Goal: Task Accomplishment & Management: Manage account settings

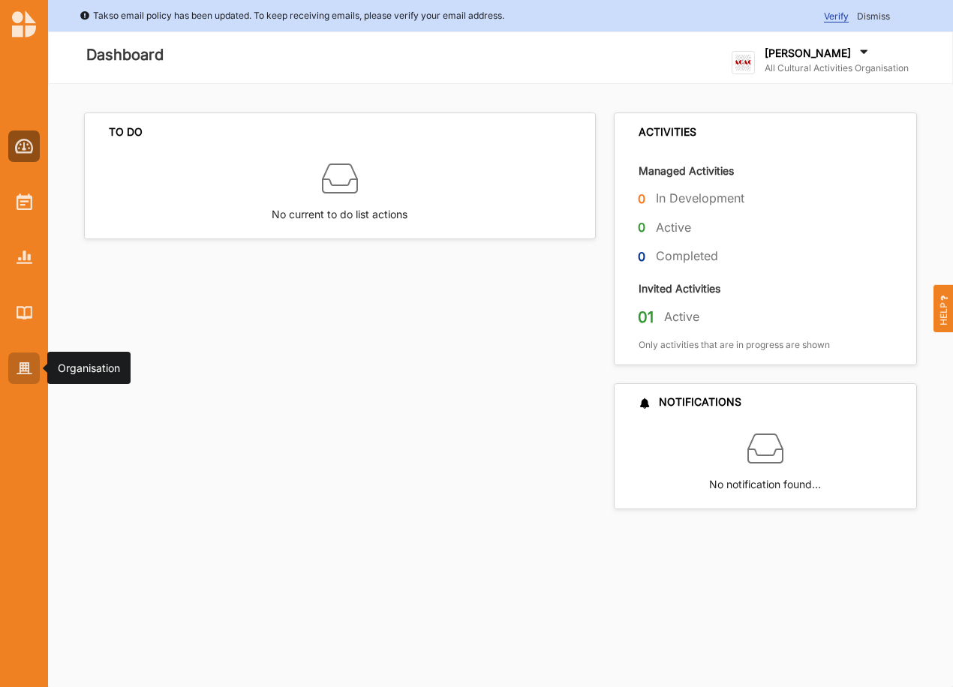
click at [29, 366] on img at bounding box center [25, 368] width 16 height 13
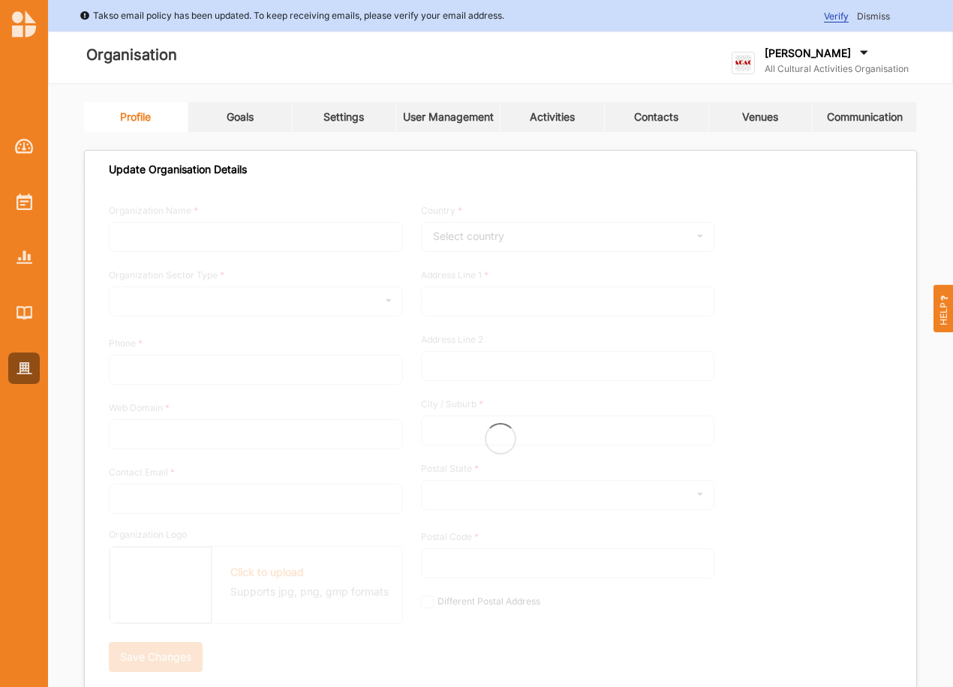
type input "All Cultural Activities Organisation"
type input "6144447777"
type input "acao.cloud"
type input "dave@acao.cloud"
type input "10 Church Street"
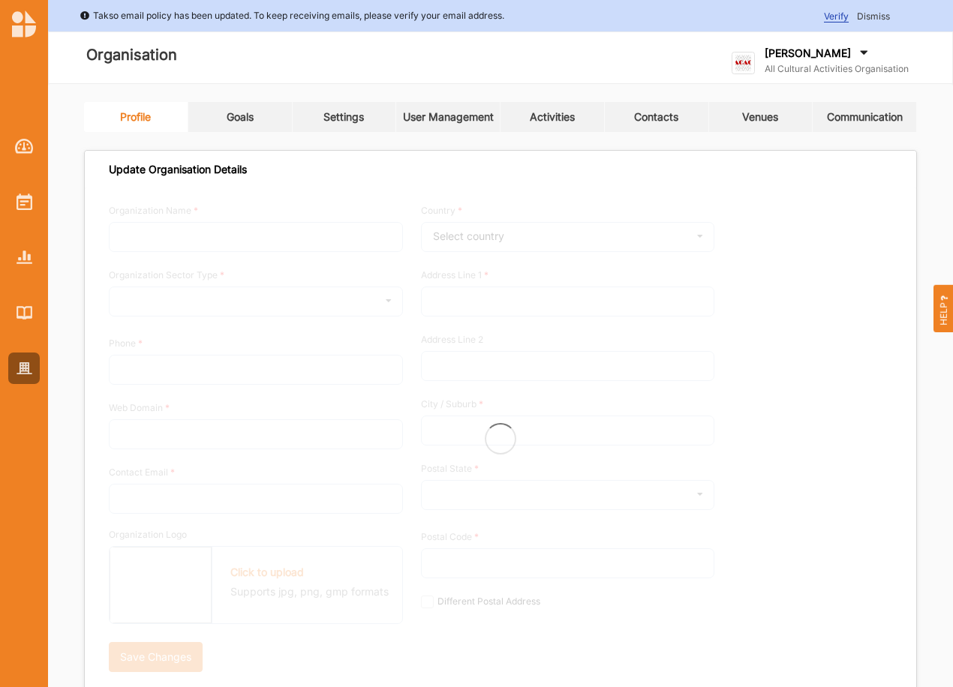
type input "Oxford Point"
type input "3234"
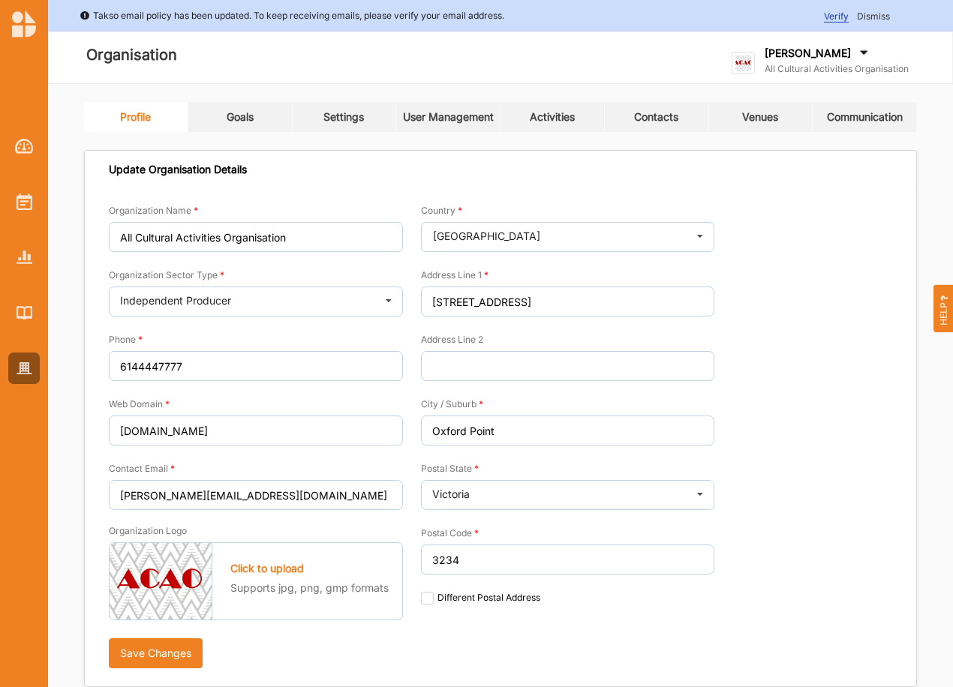
click at [341, 122] on div "Settings" at bounding box center [343, 117] width 41 height 14
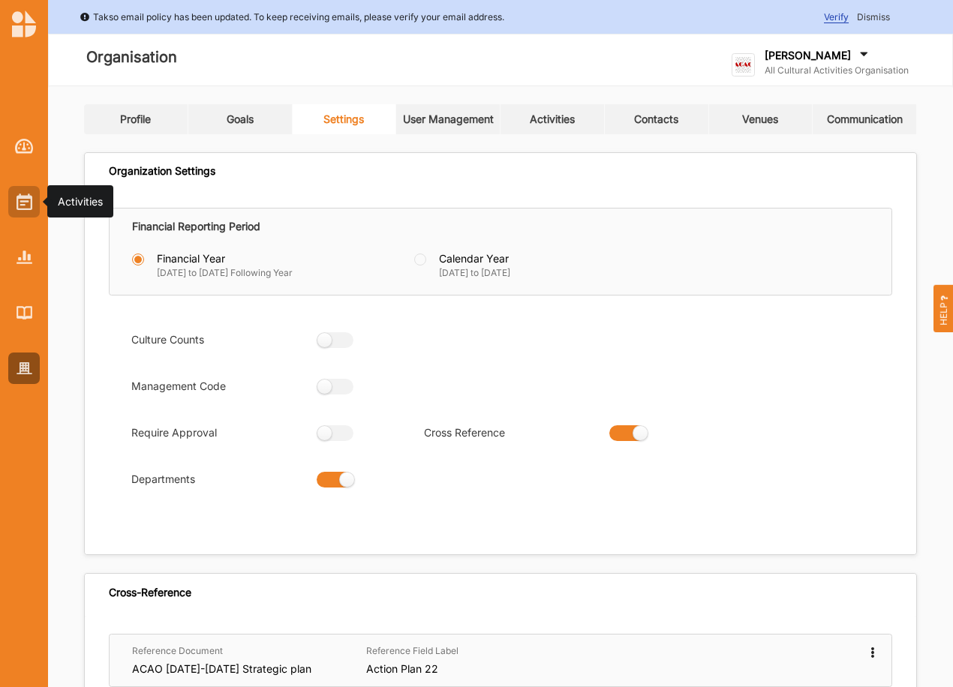
click at [31, 199] on img at bounding box center [25, 202] width 16 height 17
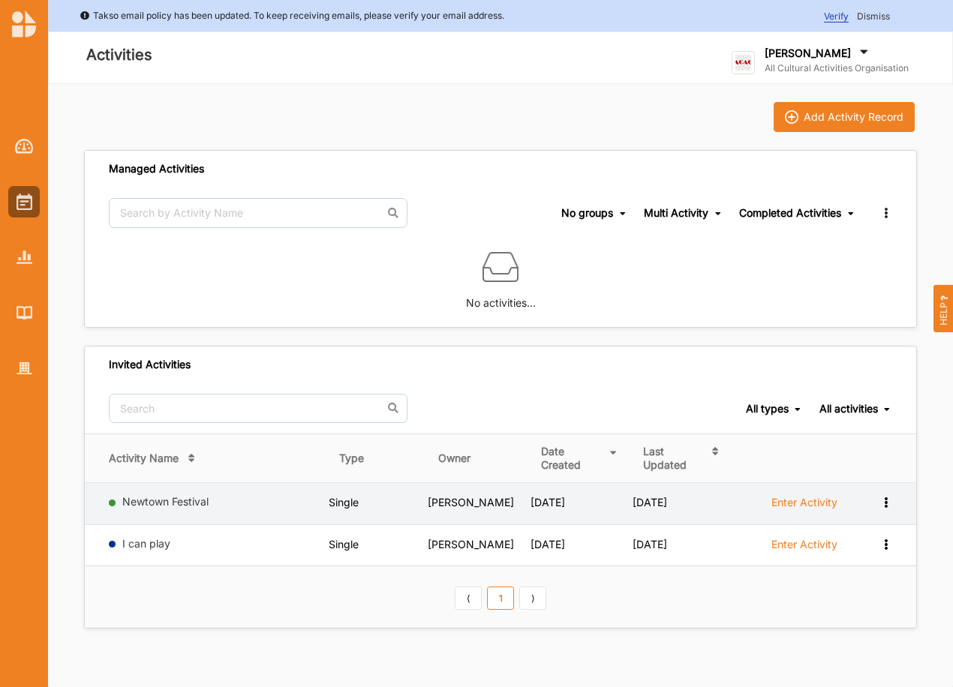
click at [795, 488] on td "Enter Activity" at bounding box center [808, 503] width 146 height 41
click at [795, 502] on label "Enter Activity" at bounding box center [804, 503] width 66 height 14
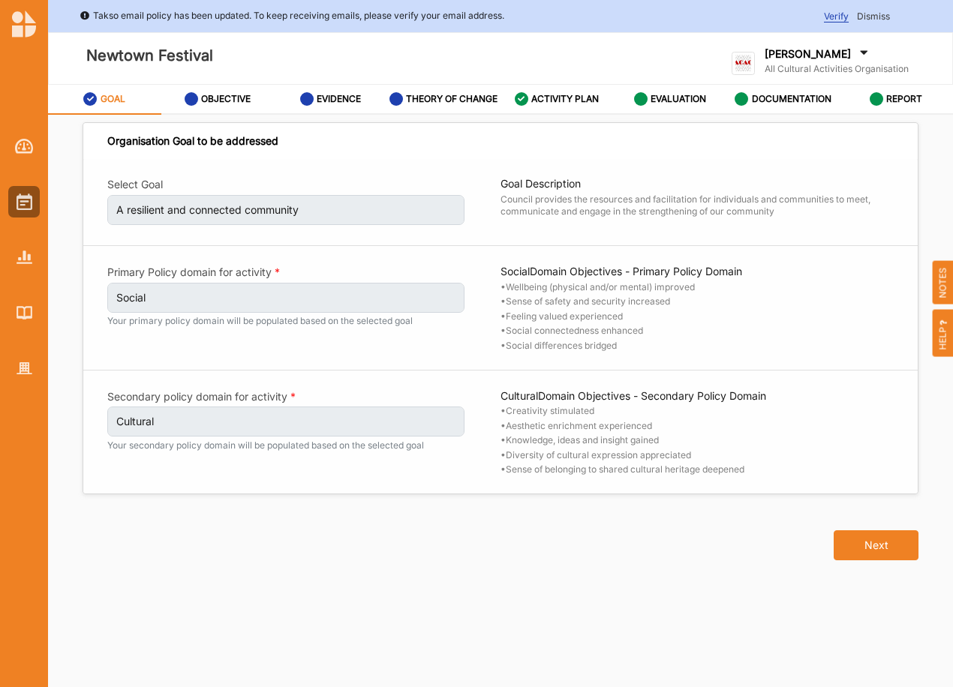
click at [873, 15] on span "Dismiss" at bounding box center [873, 16] width 33 height 11
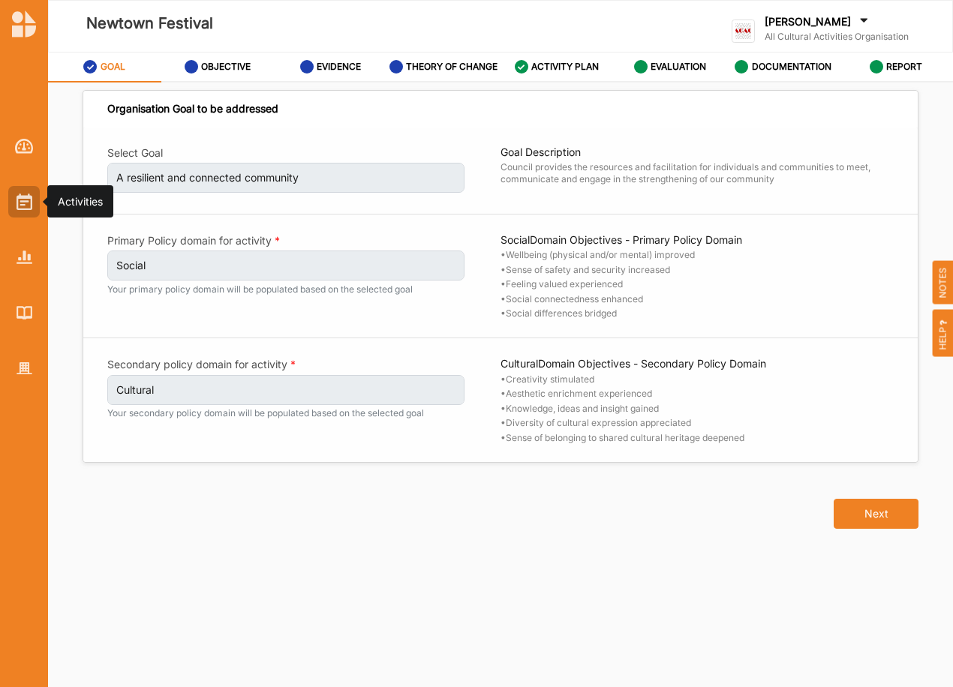
click at [32, 203] on div at bounding box center [24, 202] width 32 height 32
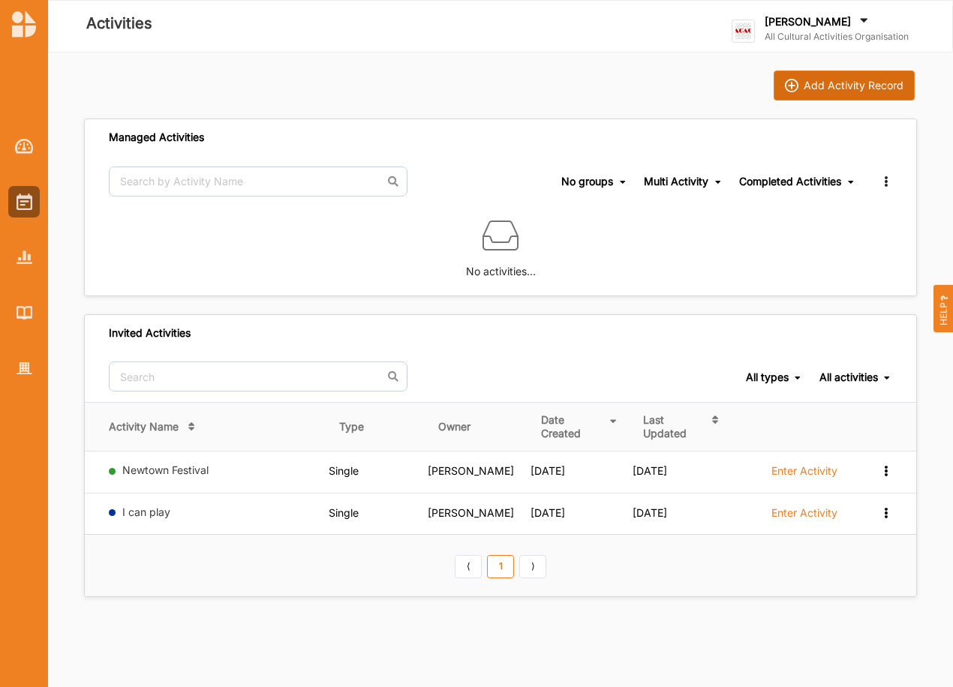
click at [834, 80] on div "Add Activity Record" at bounding box center [854, 86] width 100 height 14
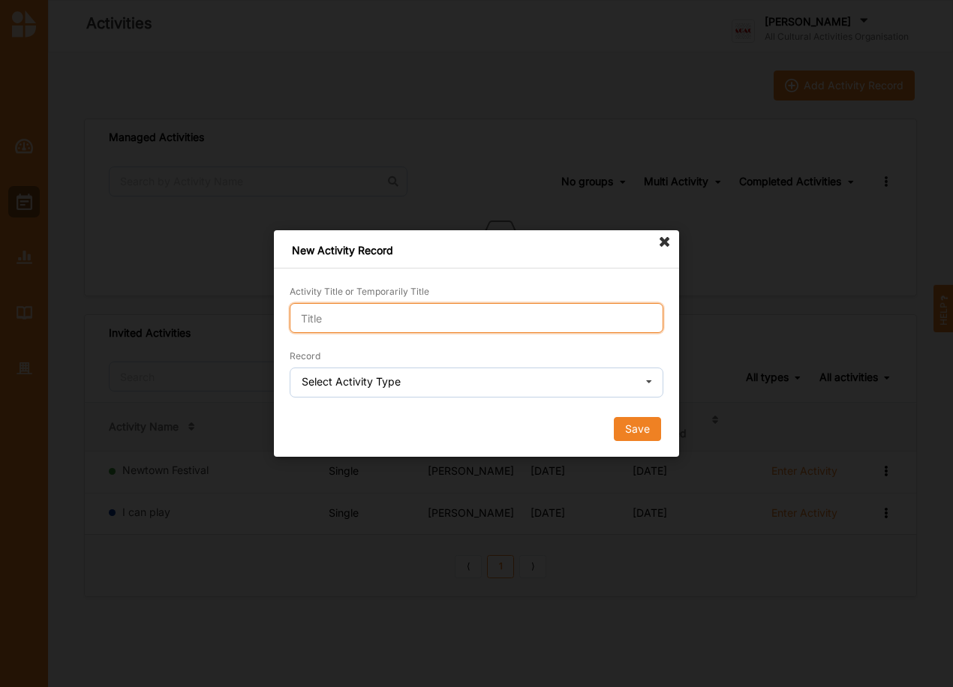
click at [360, 323] on input "Activity Title or Temporarily Title" at bounding box center [477, 318] width 374 height 30
type input "Single activity test - to remove"
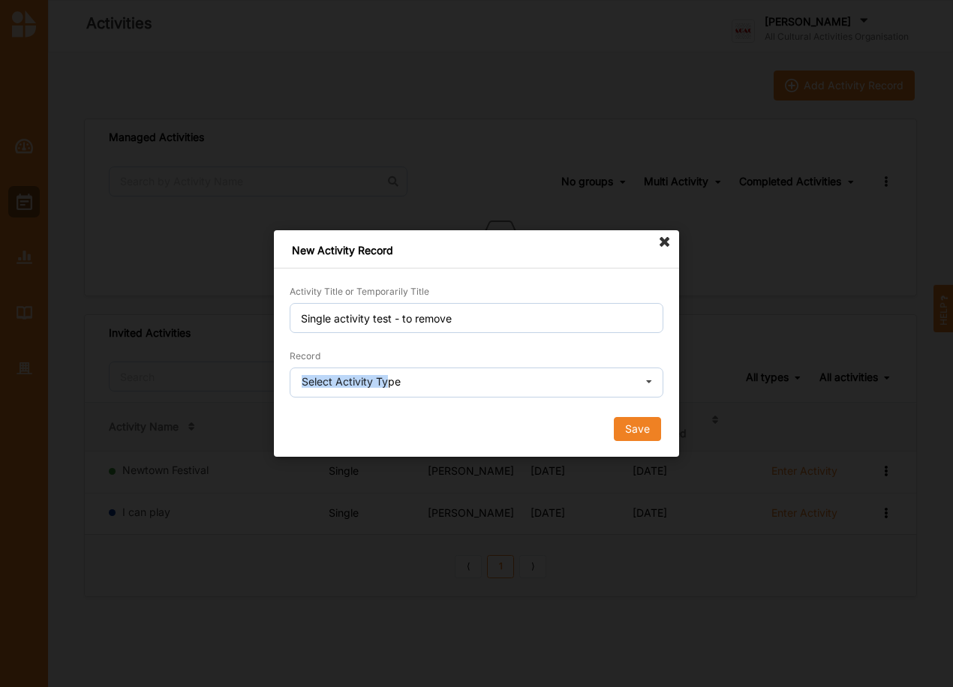
click at [392, 389] on div "Select Activity Type Single Activity Festival Program Grants Program Multi Acti…" at bounding box center [477, 383] width 374 height 30
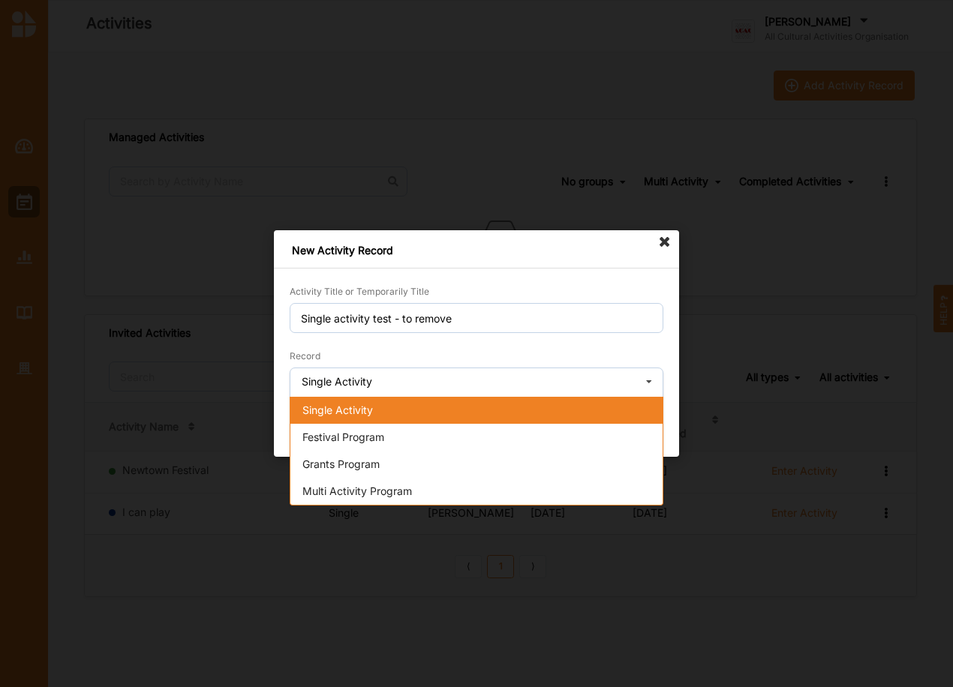
click at [356, 416] on div "Single Activity" at bounding box center [476, 410] width 372 height 27
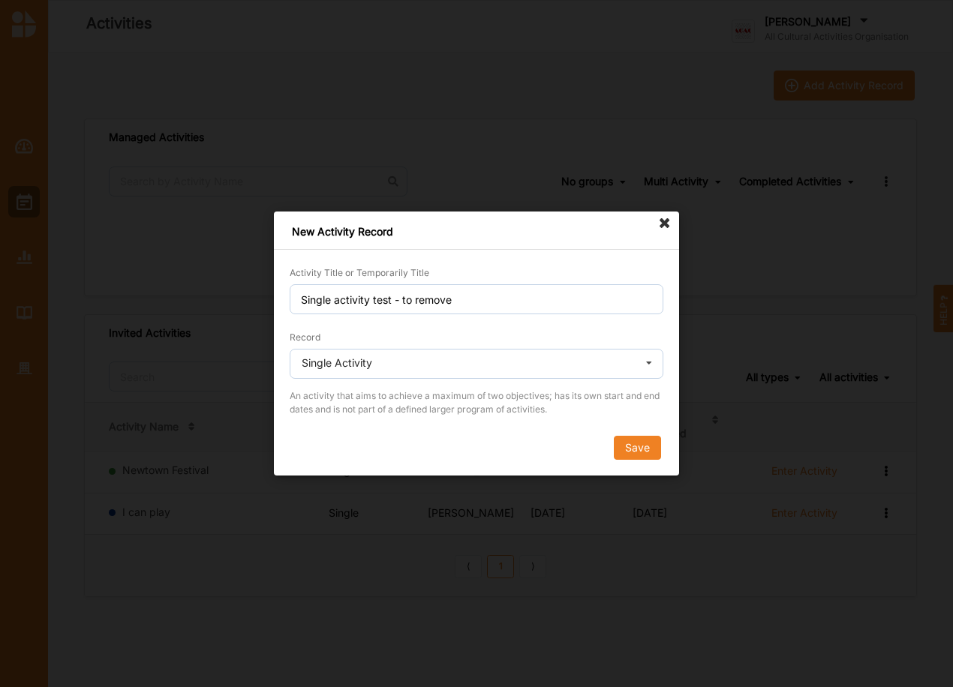
click at [635, 450] on button "Save" at bounding box center [637, 448] width 47 height 24
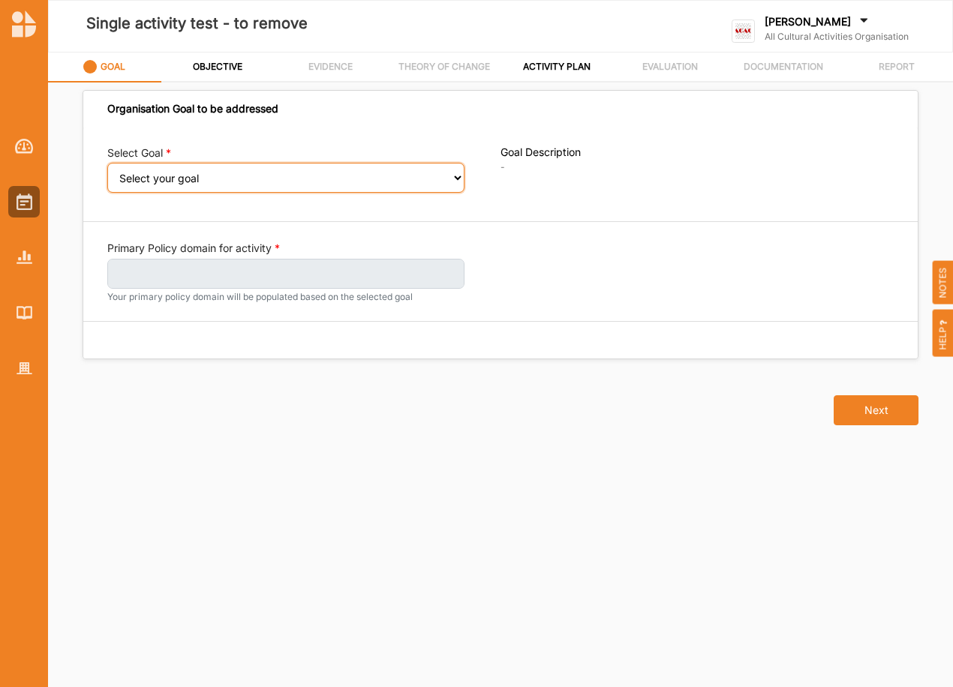
click at [190, 173] on select "Select your goal Abundant local jobs and economic opportunities A safe, clean a…" at bounding box center [285, 178] width 357 height 30
select select "42"
click at [107, 173] on select "Select your goal Abundant local jobs and economic opportunities A safe, clean a…" at bounding box center [285, 178] width 357 height 30
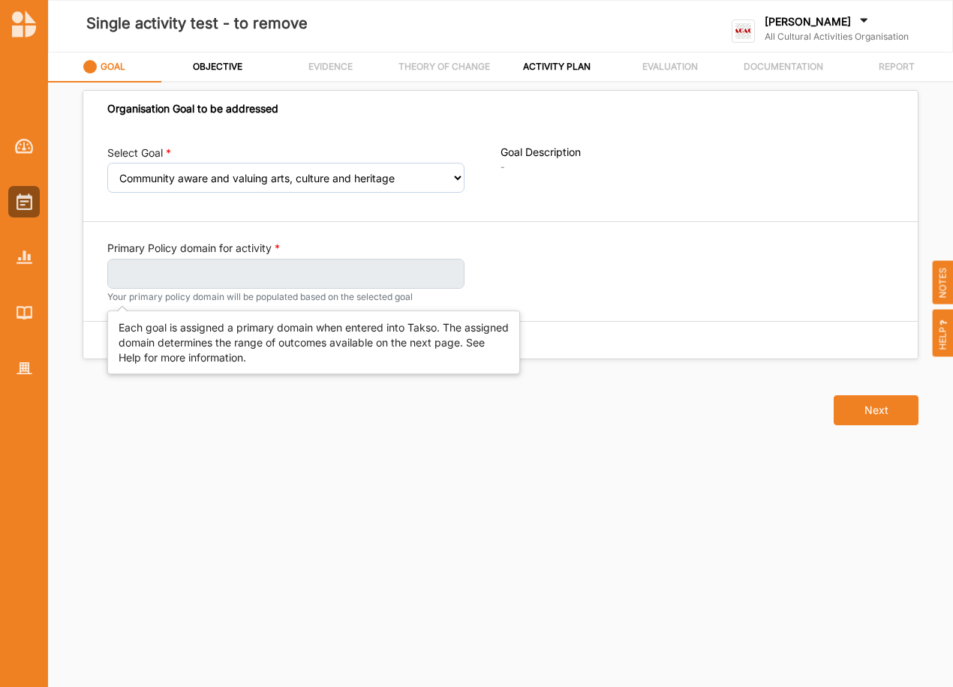
select select "42"
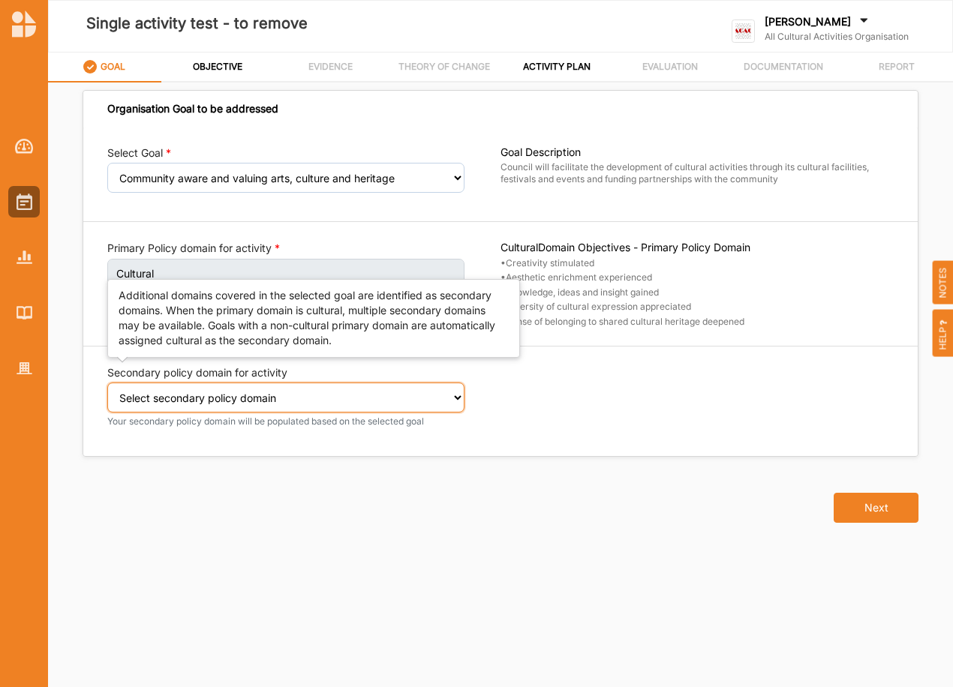
click at [254, 400] on select "Select secondary policy domain No second domain for this activity Cultural Soci…" at bounding box center [285, 398] width 357 height 30
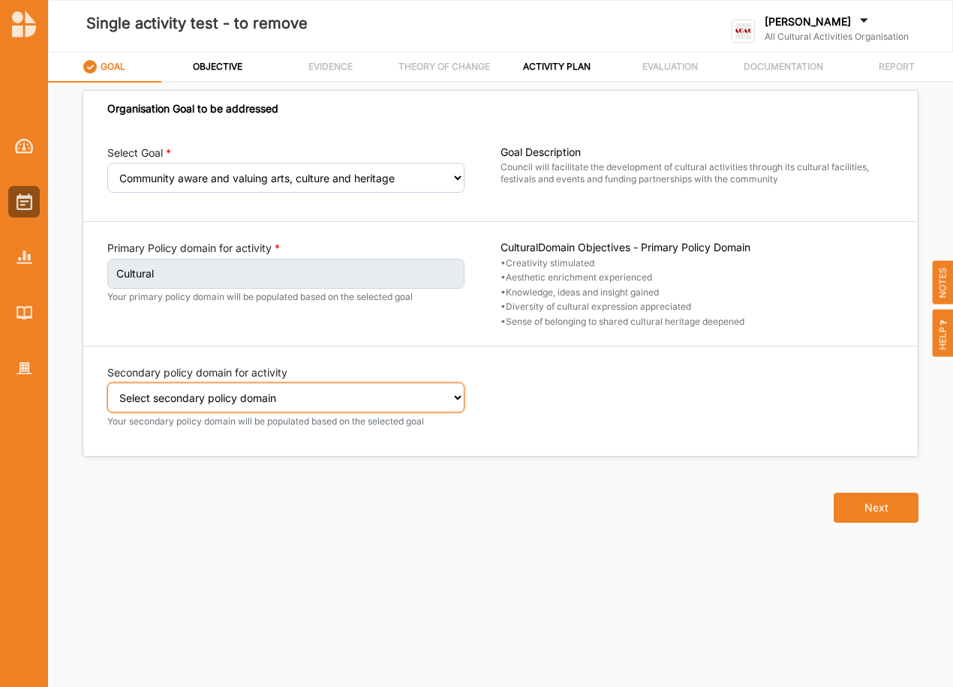
select select "2"
click at [107, 393] on select "Select secondary policy domain No second domain for this activity Cultural Soci…" at bounding box center [285, 398] width 357 height 30
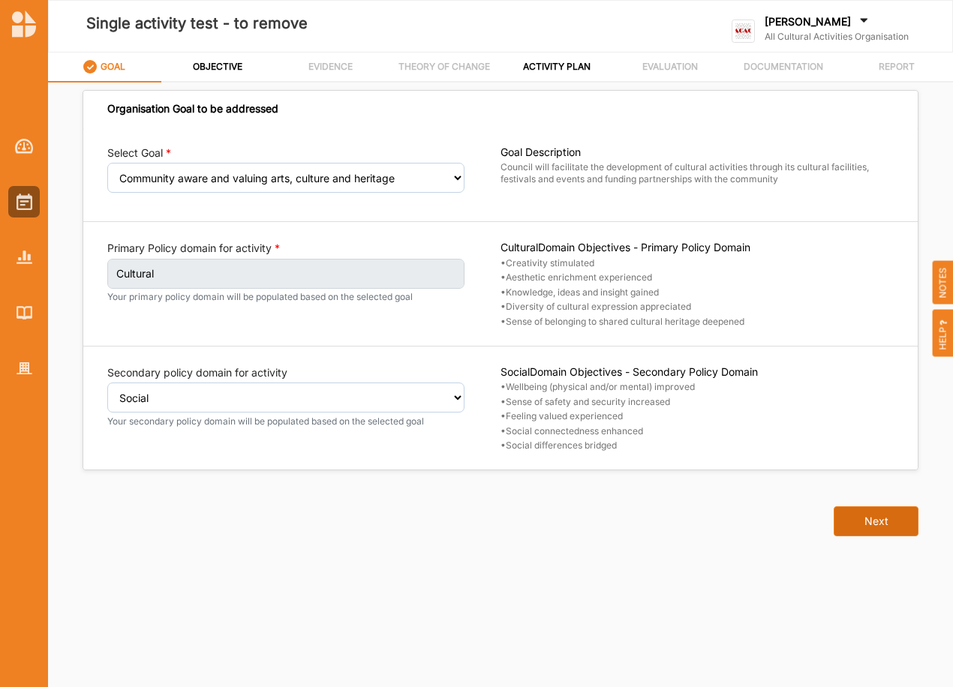
click at [868, 523] on button "Next" at bounding box center [876, 522] width 85 height 30
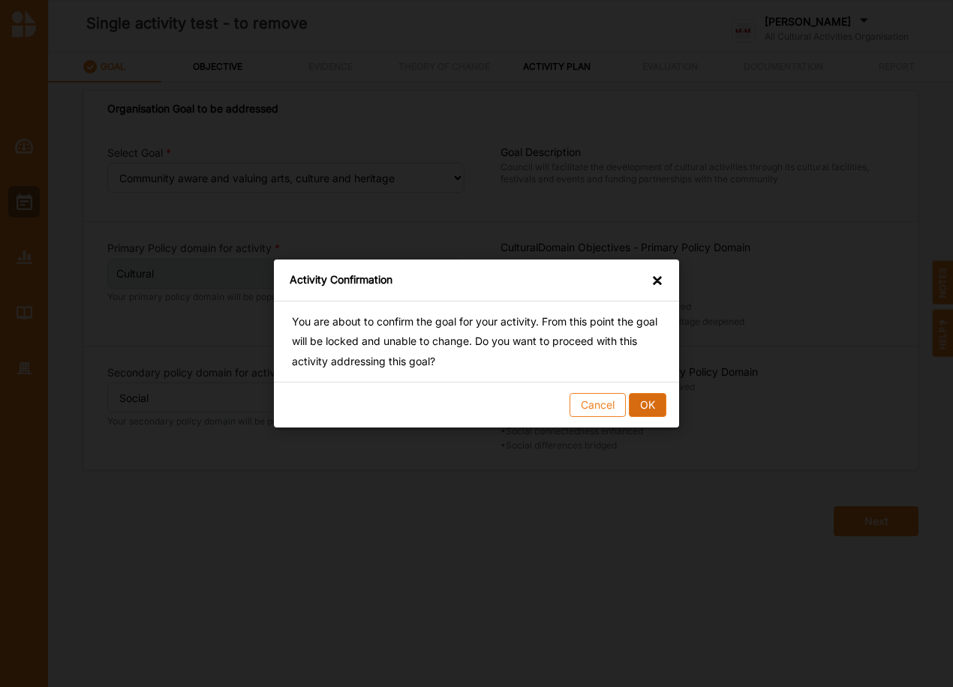
click at [644, 404] on button "OK" at bounding box center [648, 405] width 38 height 24
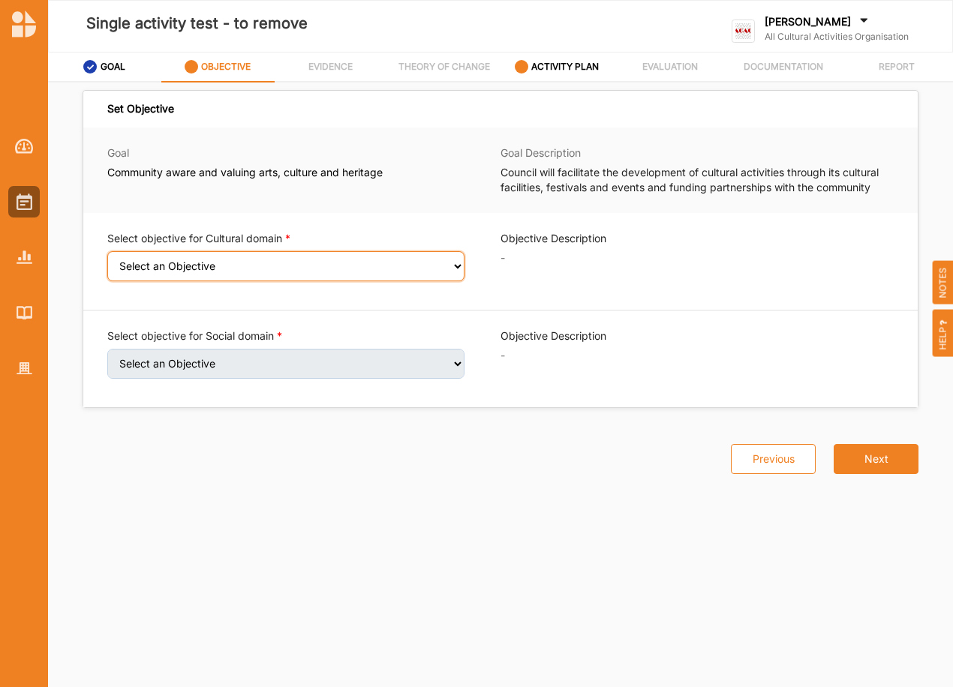
click at [172, 263] on select "Select an Objective Creativity stimulated Aesthetic enrichment experienced Know…" at bounding box center [285, 266] width 357 height 30
select select "1"
click at [107, 261] on select "Select an Objective Creativity stimulated Aesthetic enrichment experienced Know…" at bounding box center [285, 266] width 357 height 30
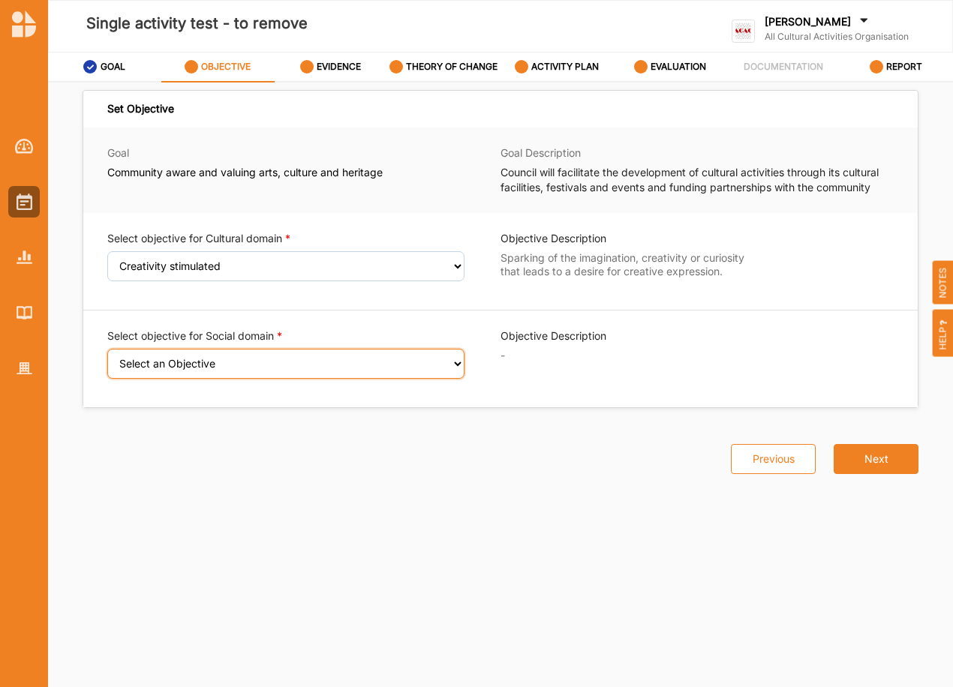
click at [353, 364] on select "Select an Objective Wellbeing (physical and/or mental) improved Sense of safety…" at bounding box center [285, 364] width 357 height 30
select select "8"
click at [107, 359] on select "Select an Objective Wellbeing (physical and/or mental) improved Sense of safety…" at bounding box center [285, 364] width 357 height 30
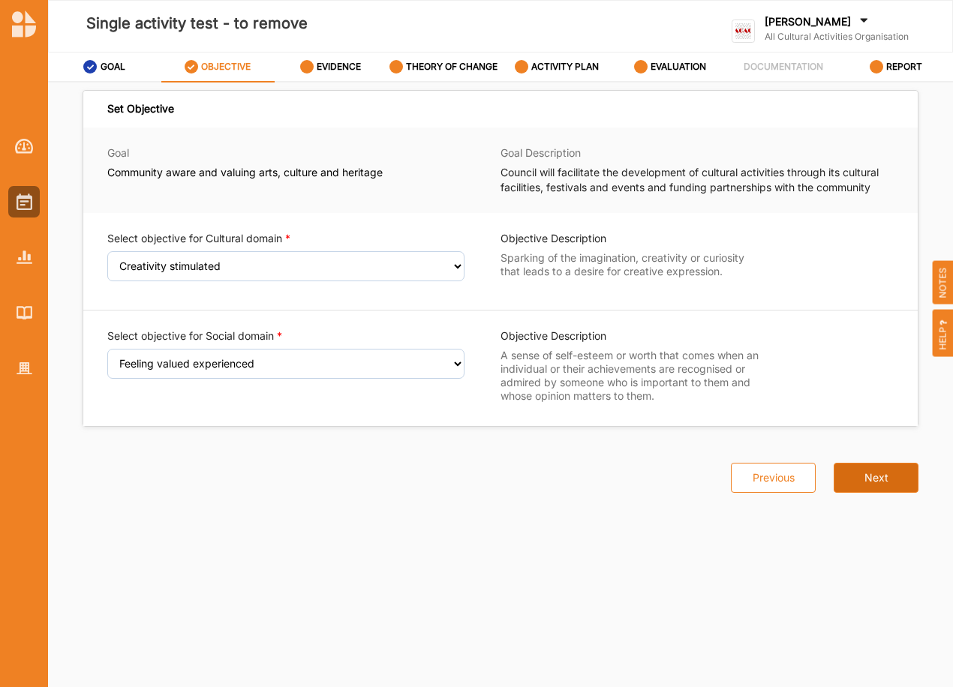
click at [873, 471] on button "Next" at bounding box center [876, 478] width 85 height 30
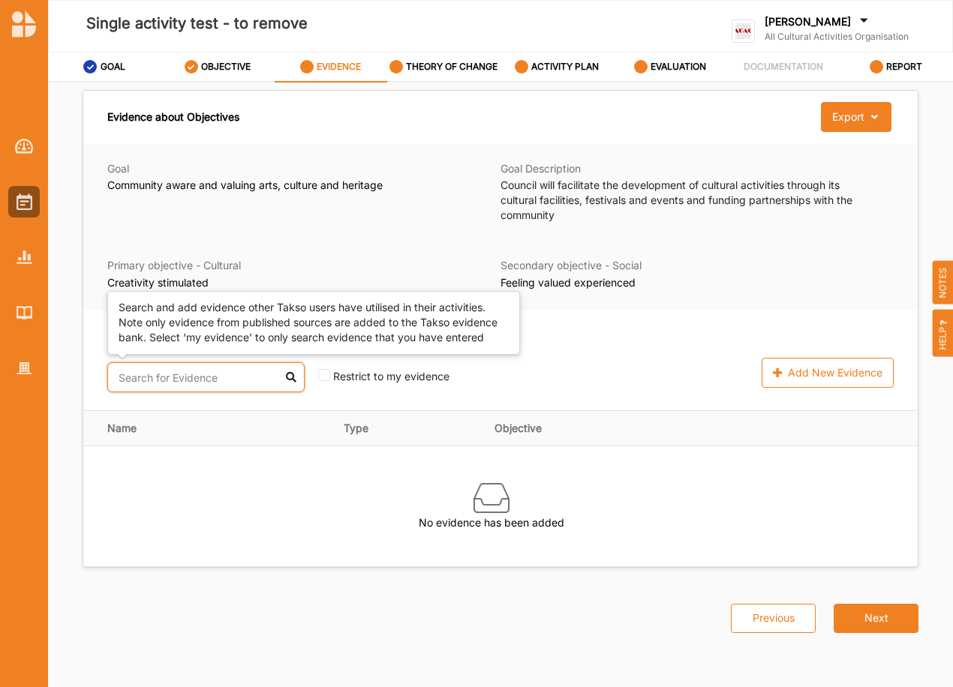
click at [210, 377] on input "text" at bounding box center [205, 377] width 197 height 30
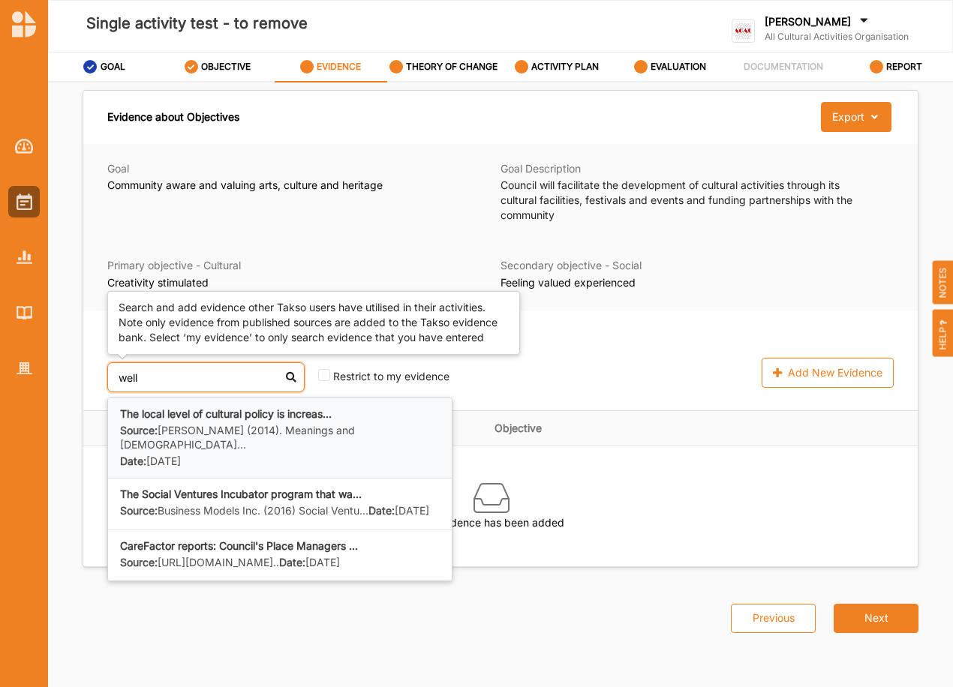
click at [191, 419] on b "The local level of cultural policy is increas..." at bounding box center [226, 413] width 212 height 13
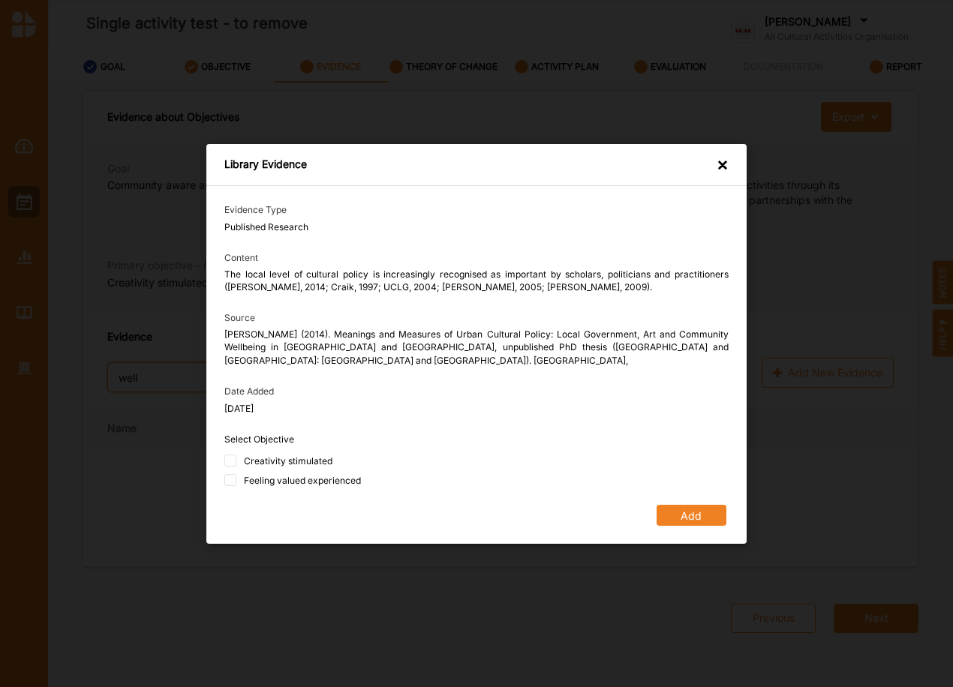
type input "well"
click at [320, 458] on div "Creativity stimulated" at bounding box center [288, 461] width 89 height 13
click at [236, 458] on input "Creativity stimulated" at bounding box center [230, 461] width 12 height 12
checkbox input "true"
click at [310, 485] on div "Feeling valued experienced" at bounding box center [302, 480] width 117 height 13
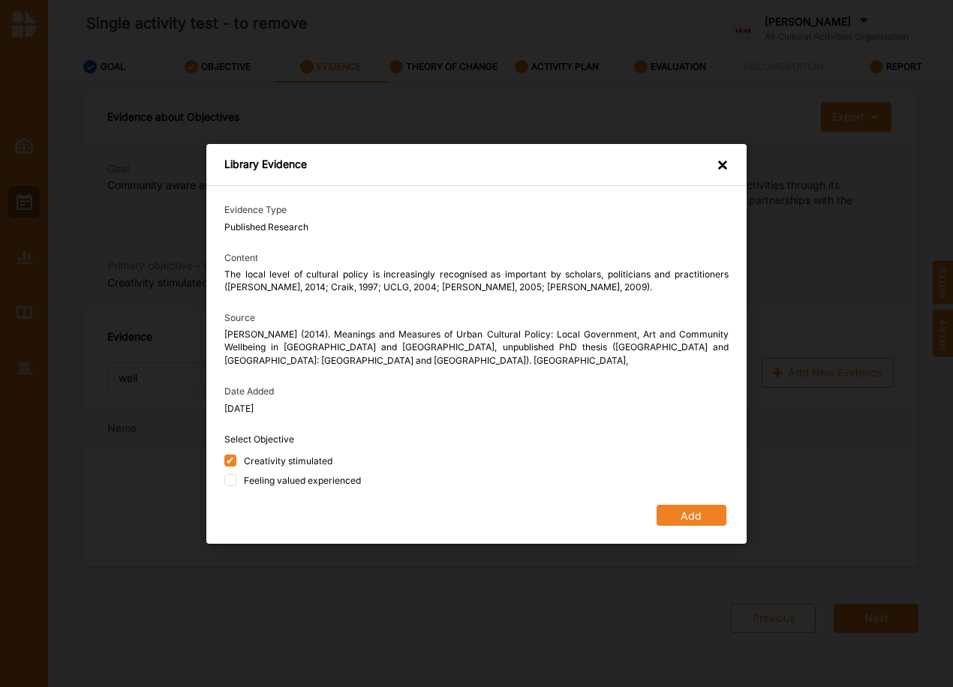
click at [236, 485] on input "Feeling valued experienced" at bounding box center [230, 480] width 12 height 12
checkbox input "true"
click at [676, 509] on button "Add" at bounding box center [692, 514] width 70 height 21
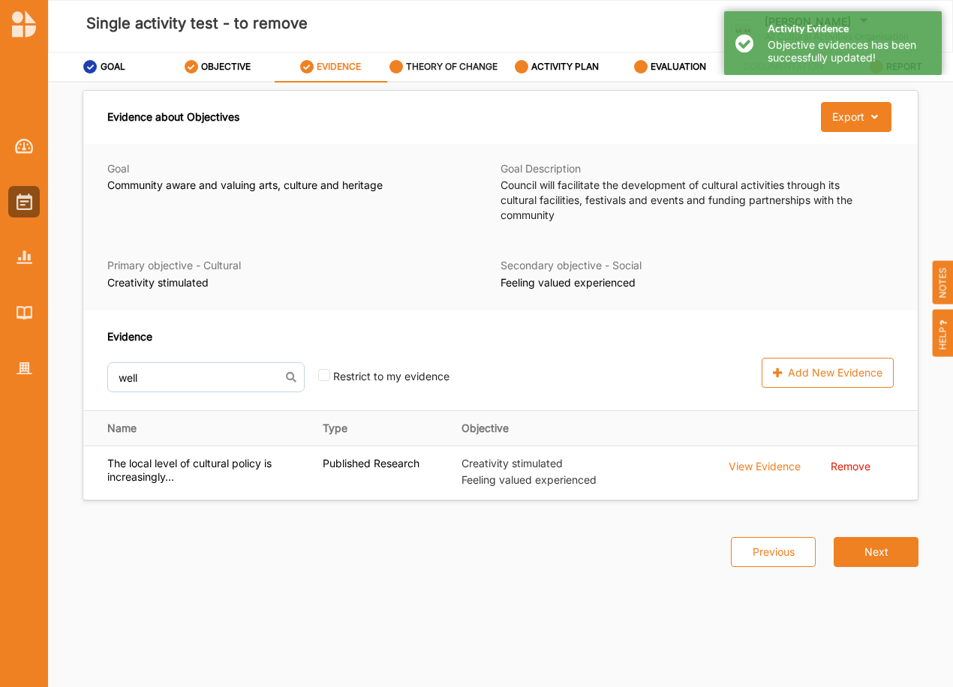
click at [442, 62] on label "THEORY OF CHANGE" at bounding box center [452, 67] width 92 height 12
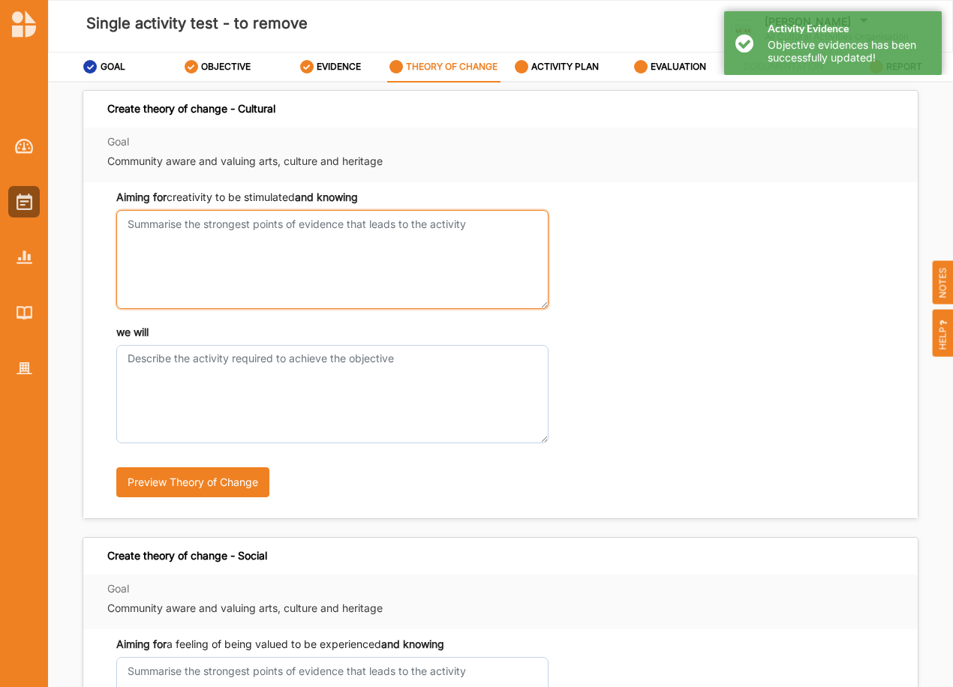
click at [173, 229] on textarea "Aiming for creativity to be stimulated and knowing" at bounding box center [332, 259] width 432 height 98
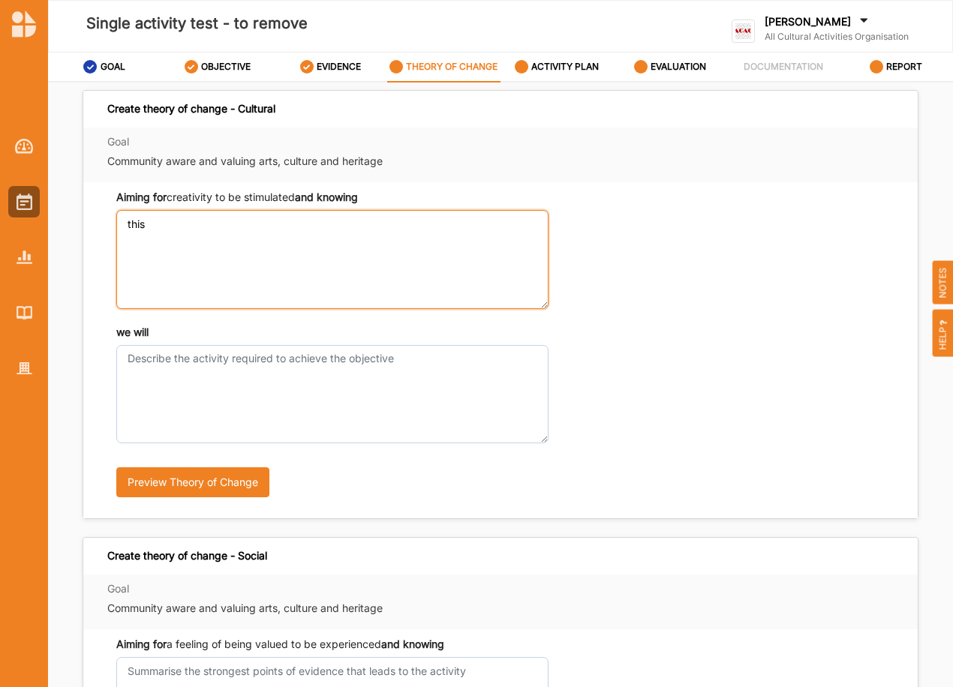
type textarea "this"
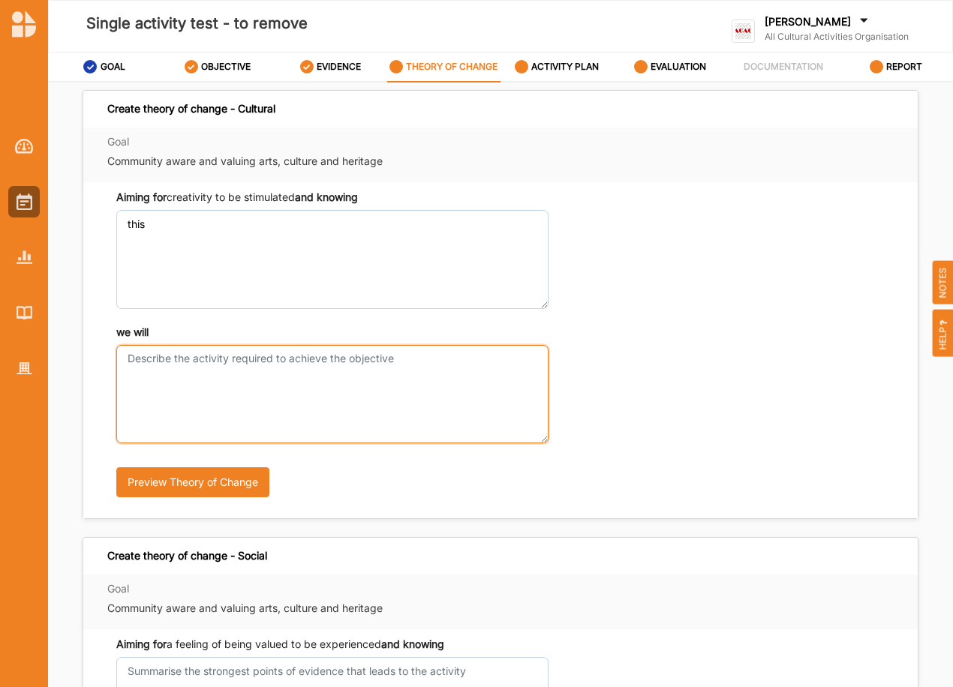
click at [261, 371] on textarea "we will" at bounding box center [332, 394] width 432 height 98
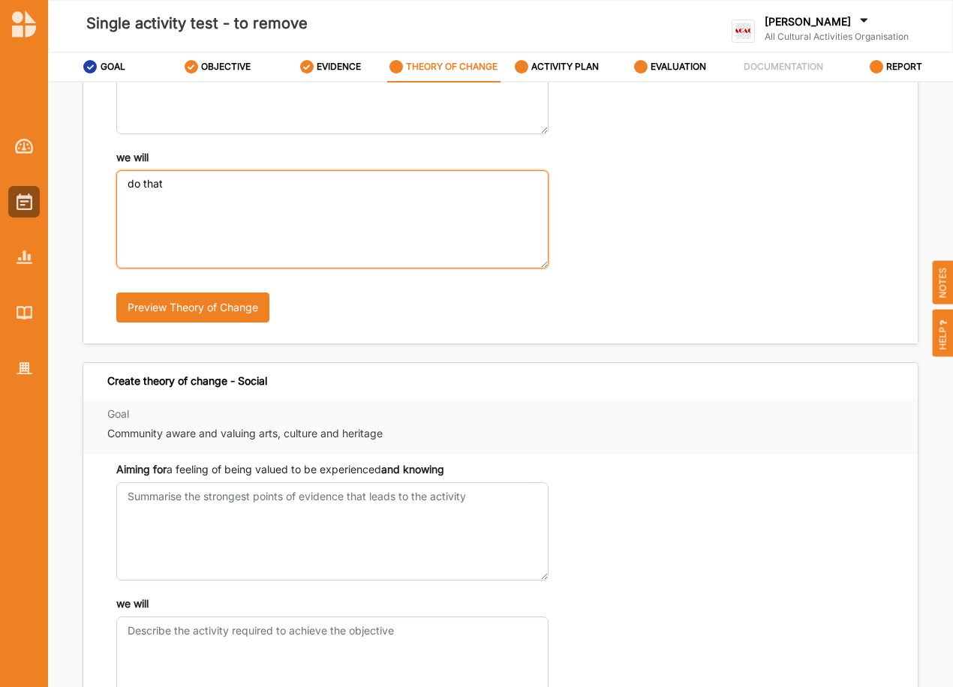
type textarea "do that"
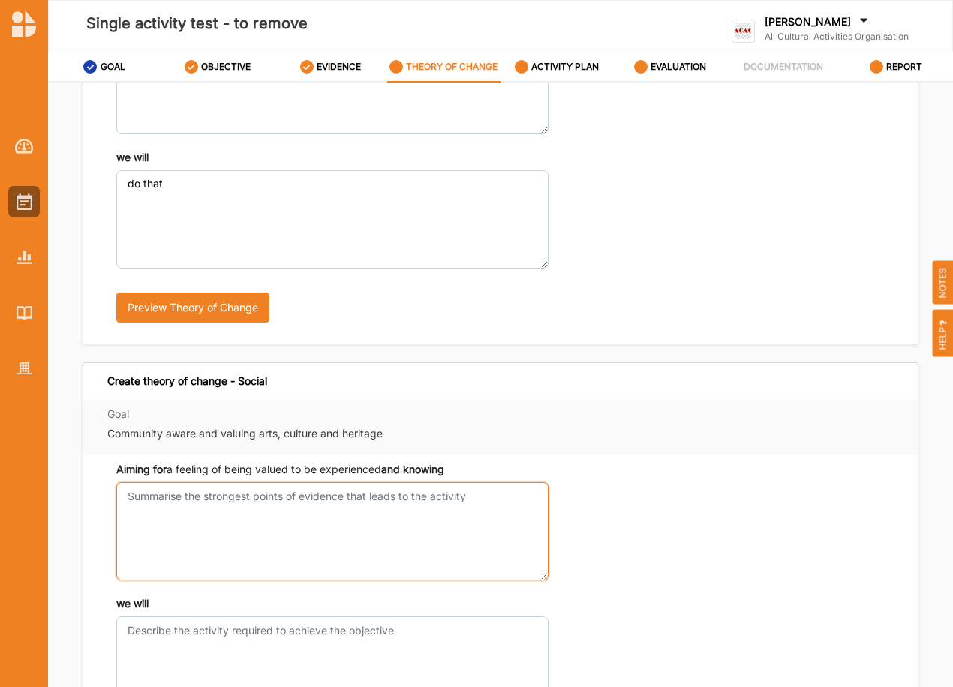
click at [243, 506] on textarea "Aiming for creativity to be stimulated and knowing" at bounding box center [332, 532] width 432 height 98
type textarea "what we know"
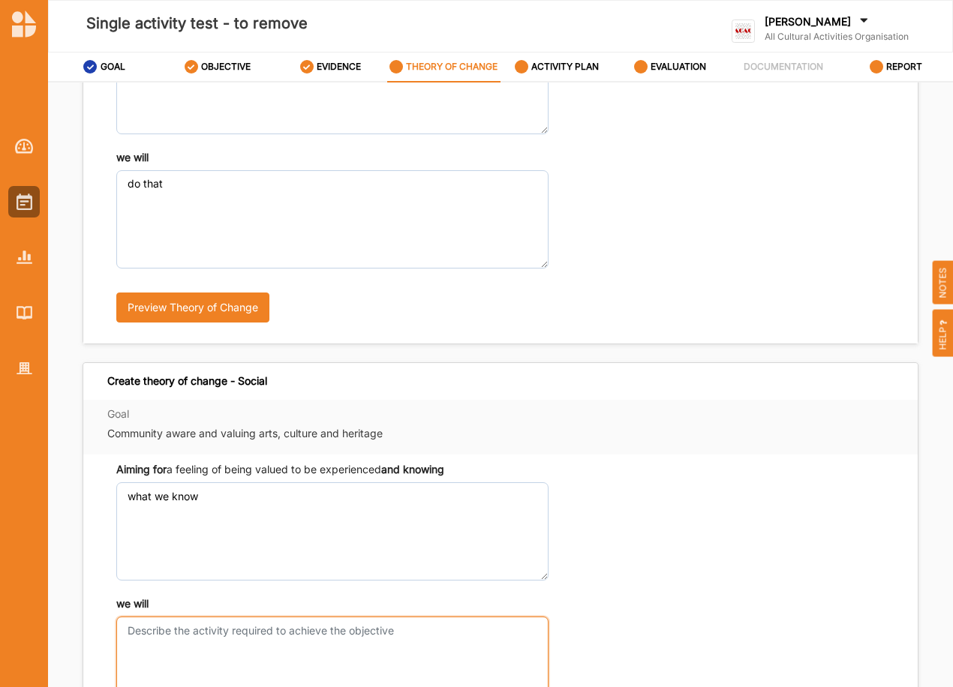
click at [165, 643] on textarea "we will" at bounding box center [332, 666] width 432 height 98
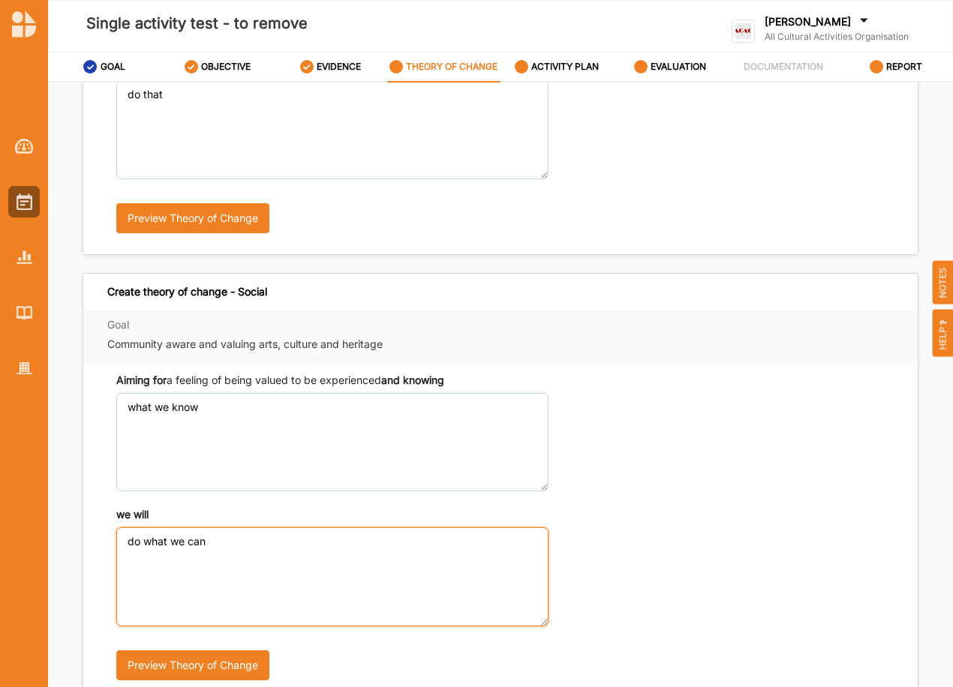
scroll to position [325, 0]
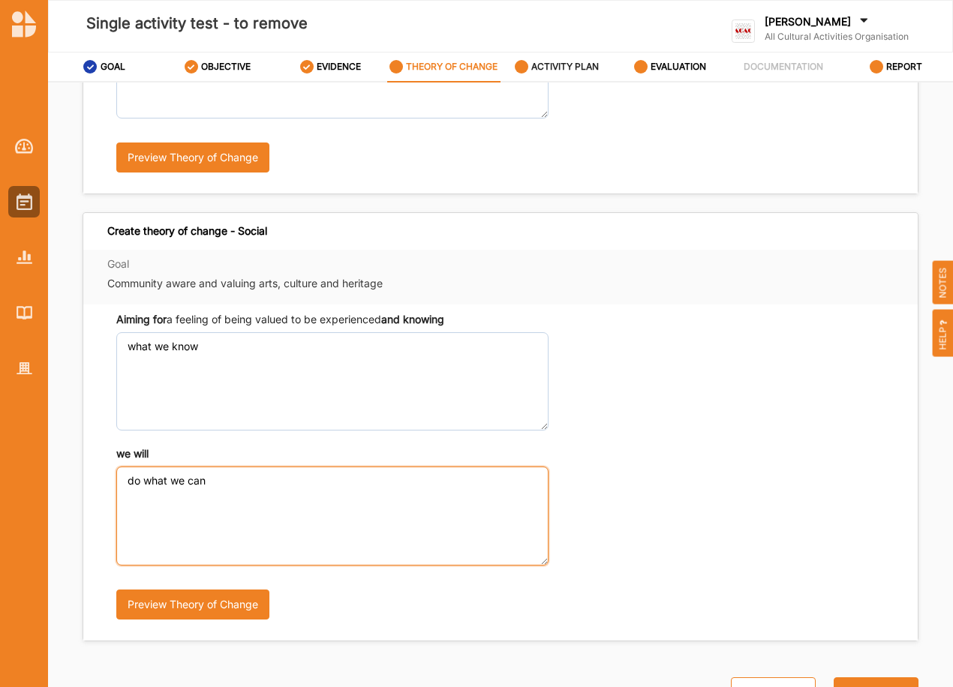
type textarea "do what we can"
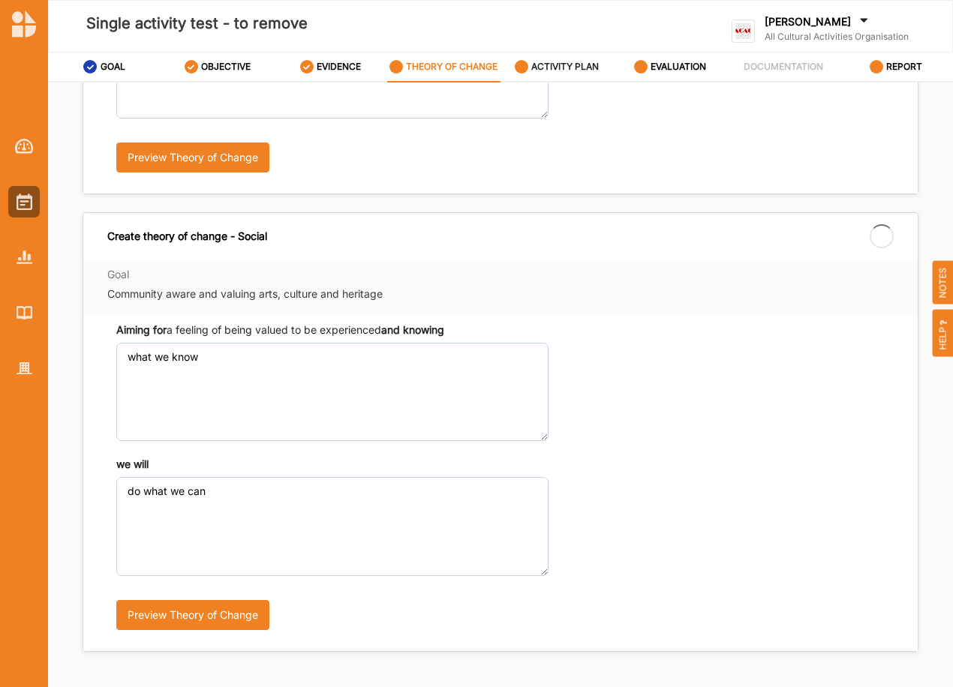
click at [563, 61] on label "ACTIVITY PLAN" at bounding box center [565, 67] width 68 height 12
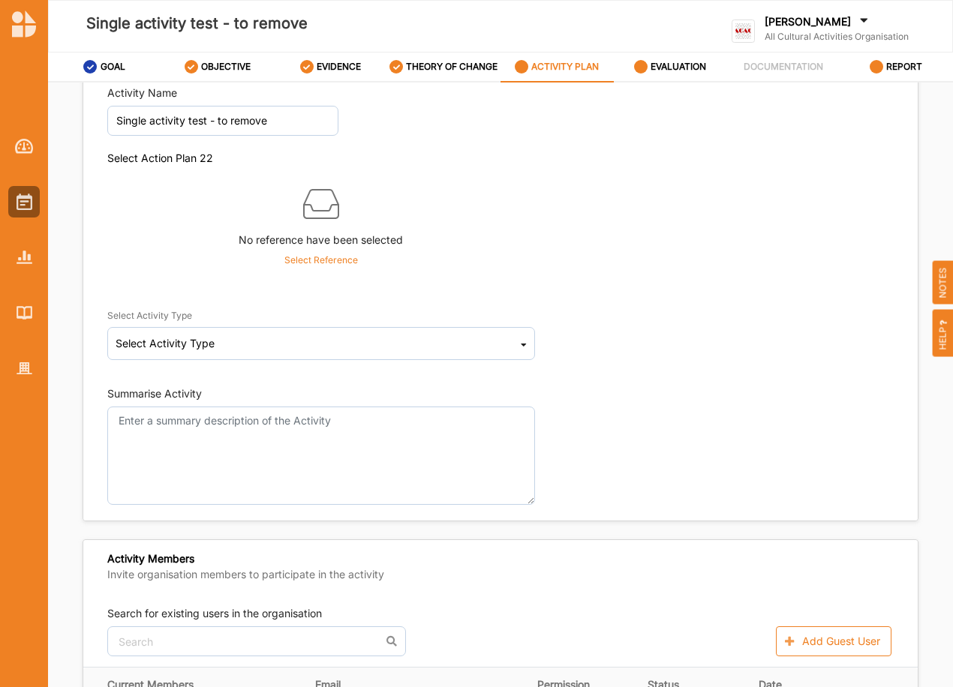
scroll to position [50, 0]
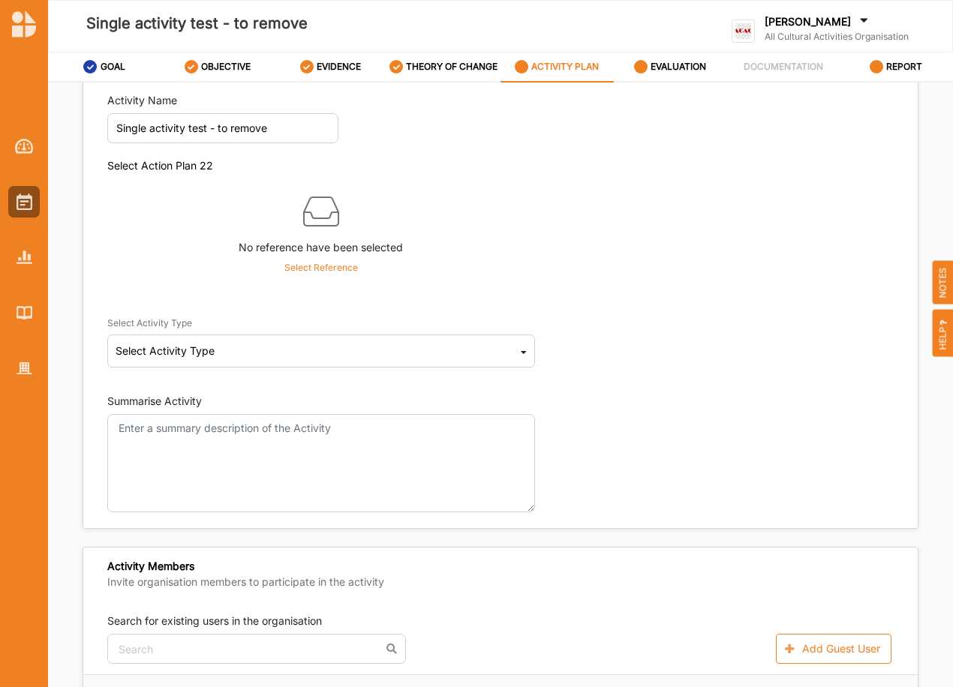
click at [323, 266] on p "Select Reference" at bounding box center [321, 268] width 74 height 14
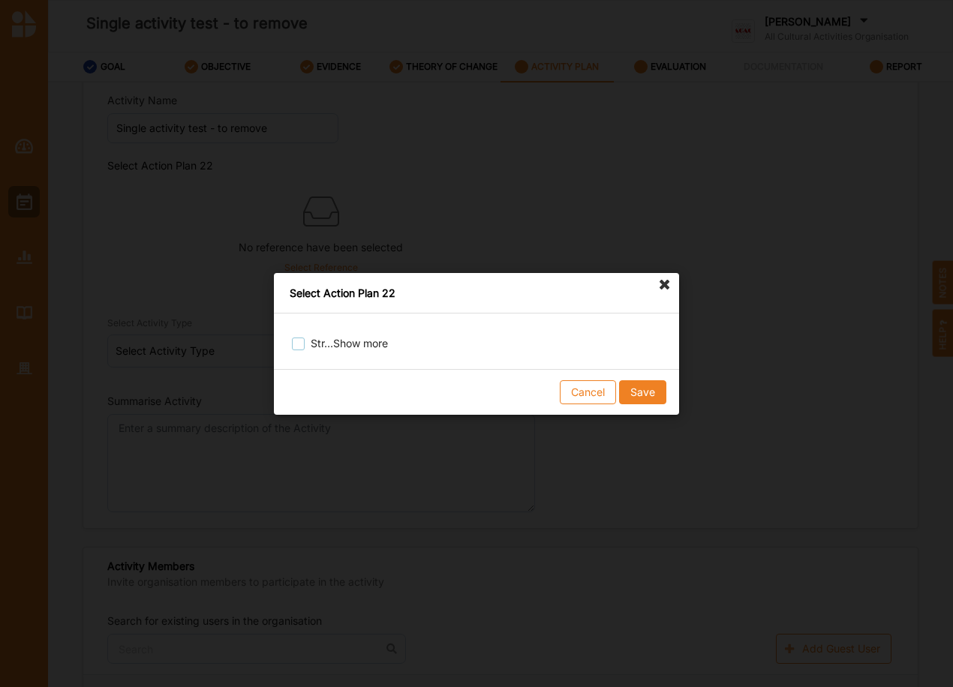
drag, startPoint x: 301, startPoint y: 350, endPoint x: 302, endPoint y: 342, distance: 7.5
click at [301, 337] on label at bounding box center [298, 337] width 13 height 0
checkbox input "true"
click at [649, 380] on button "Save" at bounding box center [642, 392] width 47 height 24
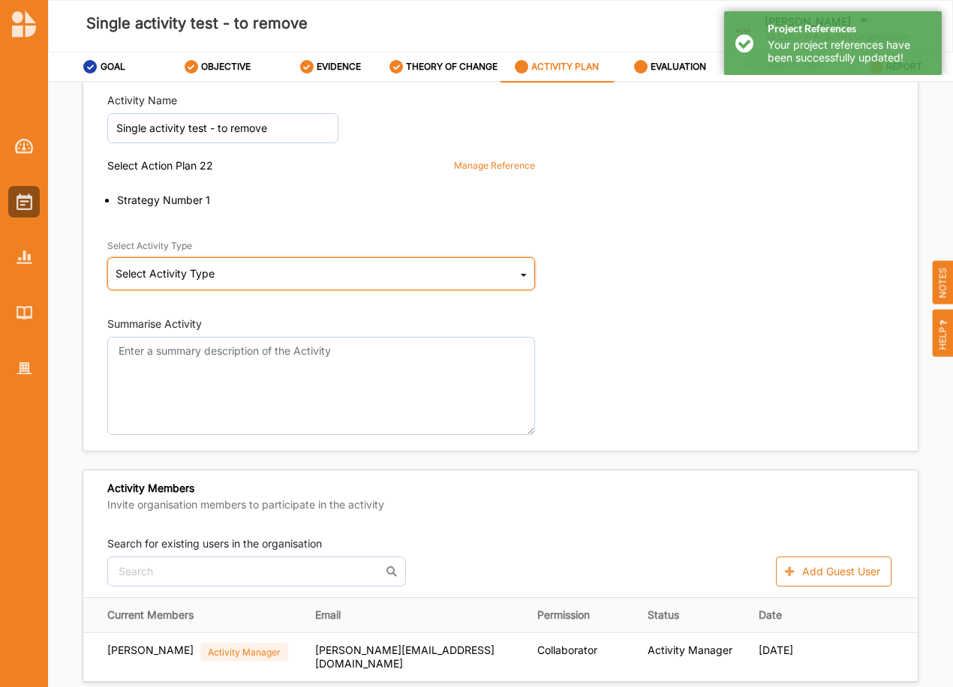
click at [185, 269] on div "Select Activity Type" at bounding box center [165, 274] width 99 height 11
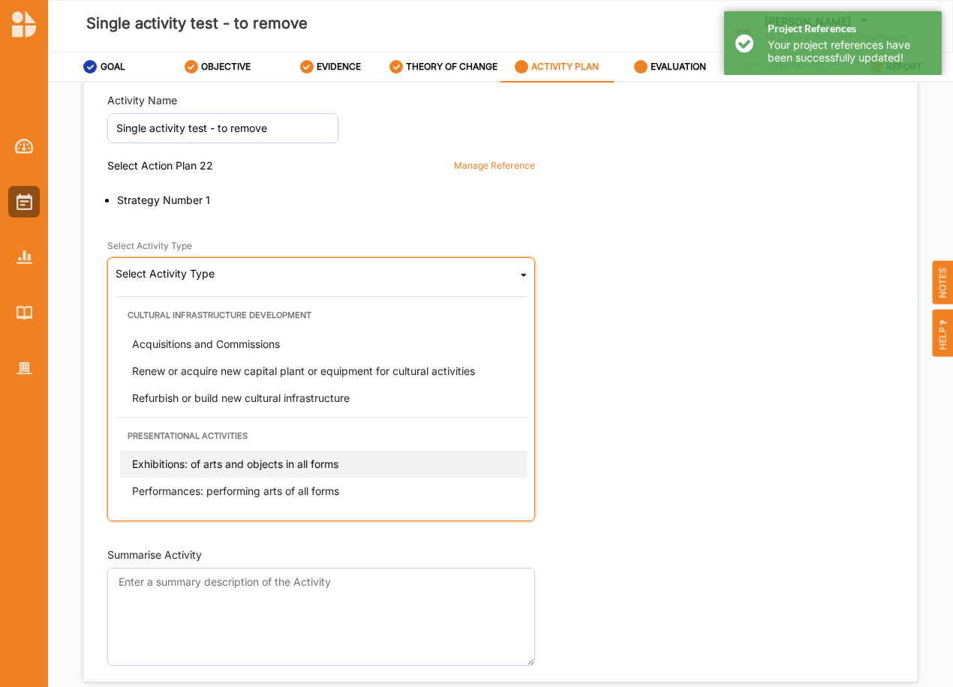
click at [178, 462] on span "Exhibitions: of arts and objects in all forms" at bounding box center [235, 464] width 206 height 13
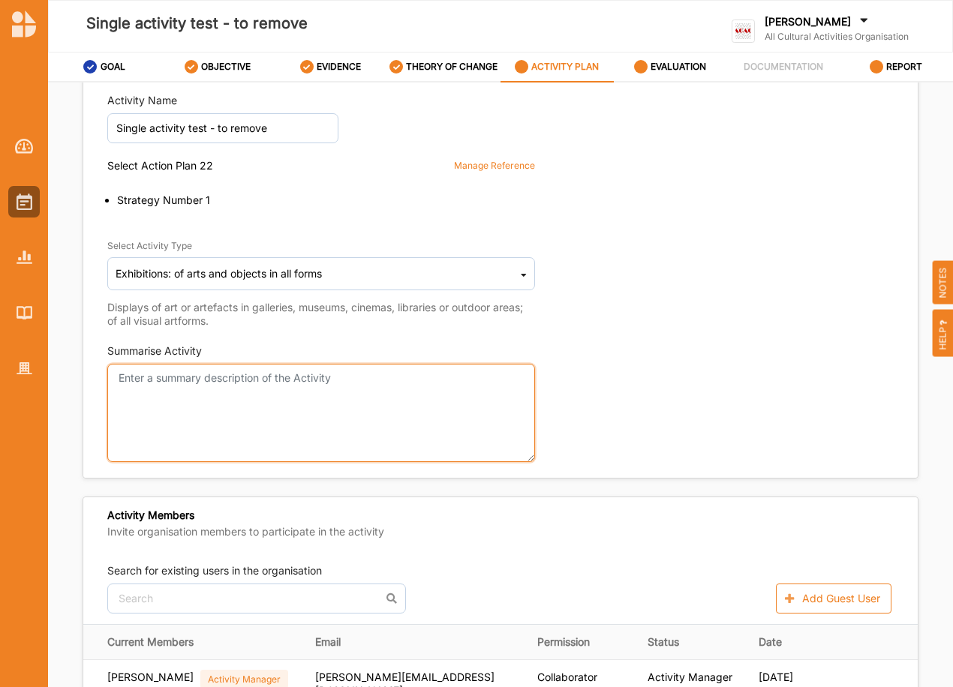
click at [156, 383] on textarea "Summarise Activity" at bounding box center [321, 413] width 428 height 98
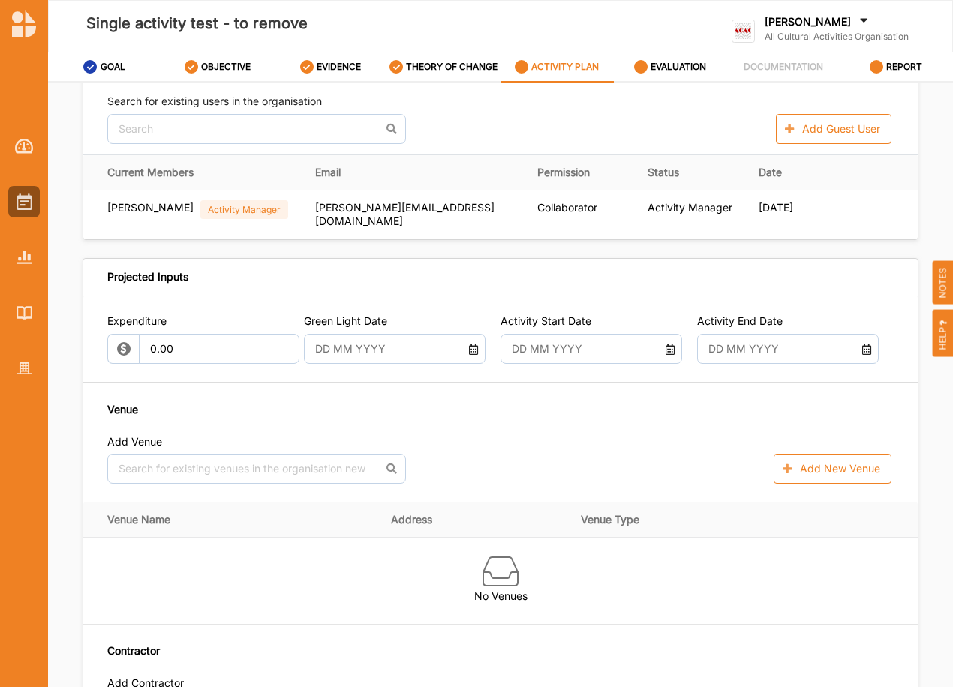
scroll to position [576, 0]
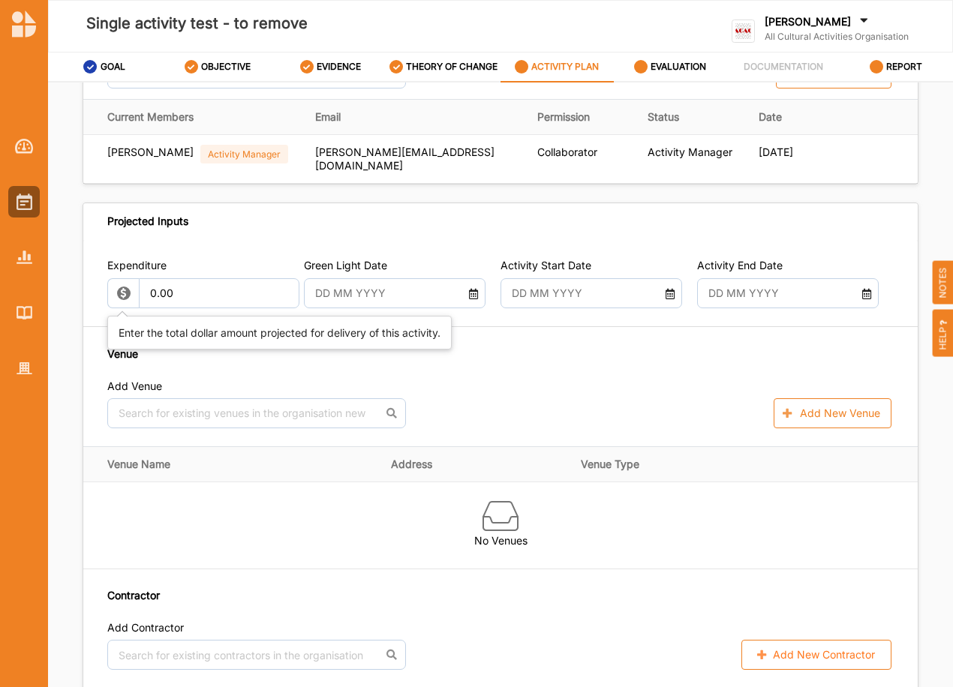
type textarea "Exhibition"
drag, startPoint x: 173, startPoint y: 293, endPoint x: 134, endPoint y: 302, distance: 40.2
click at [113, 296] on div "0.00" at bounding box center [199, 293] width 185 height 30
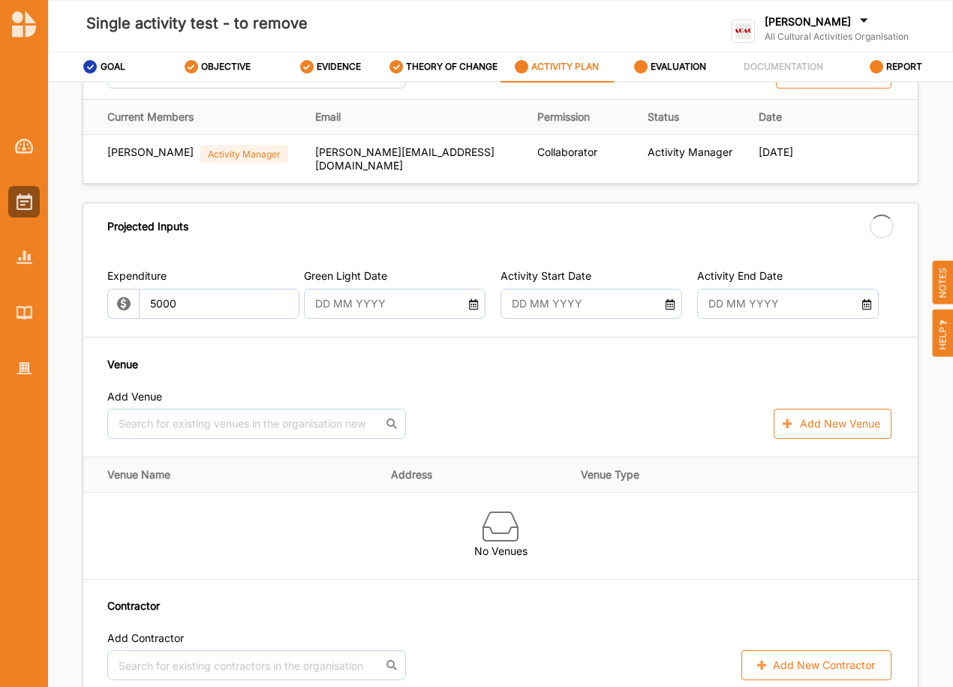
click at [474, 295] on div at bounding box center [395, 304] width 182 height 30
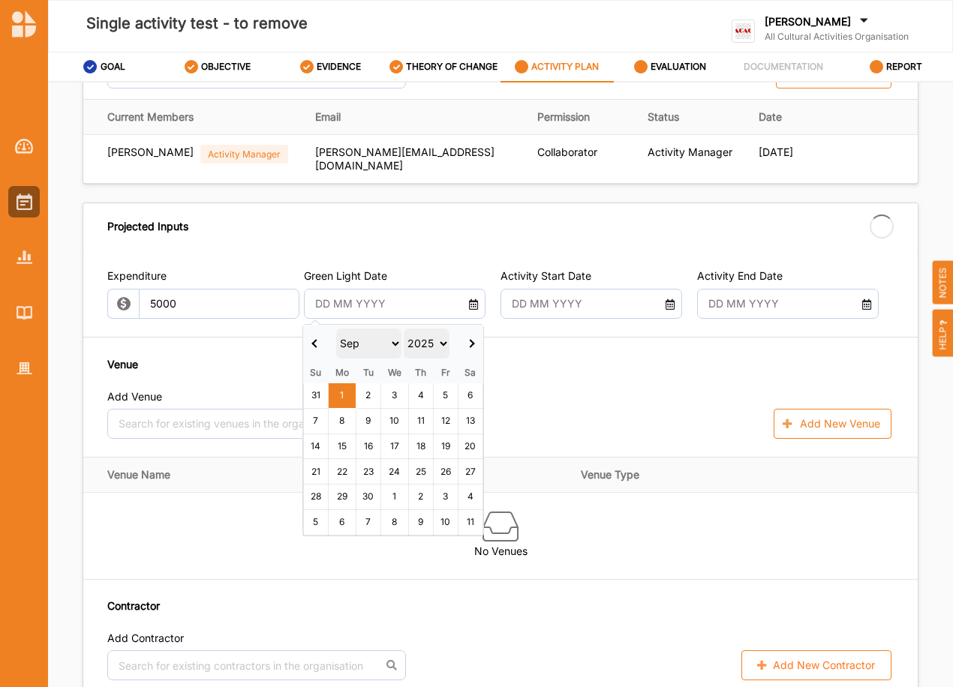
type input "5,000.00"
type input "-5,000.00"
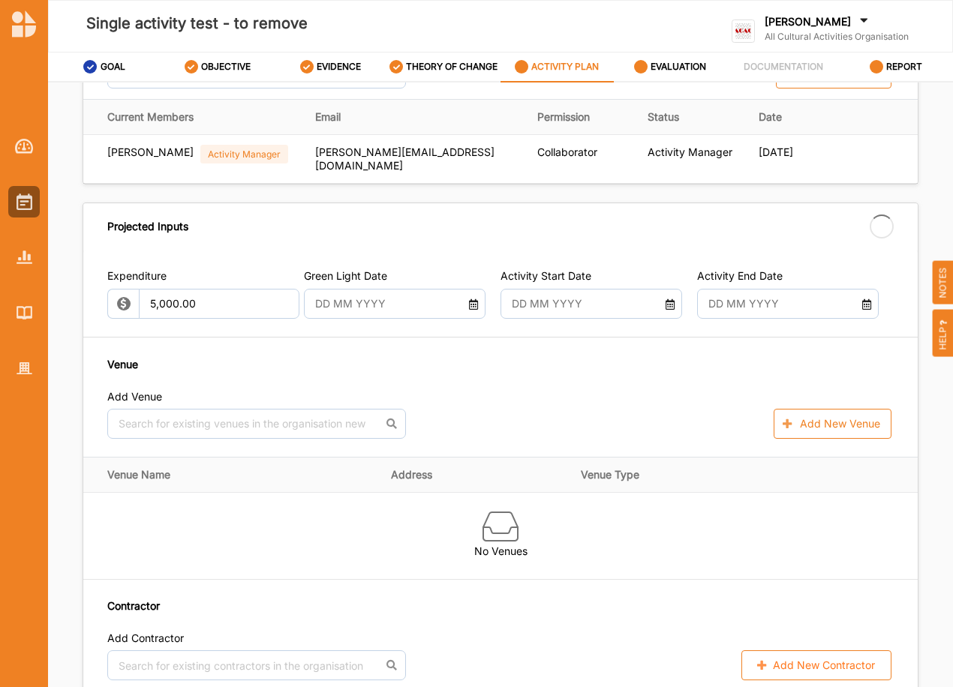
type input "[DATE]"
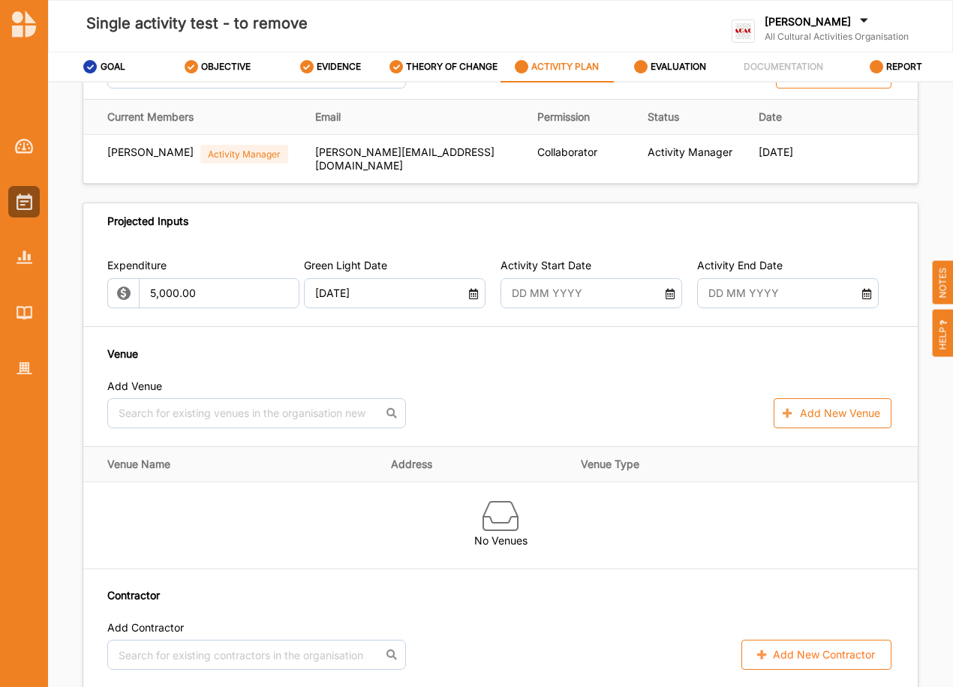
click at [665, 290] on icon at bounding box center [670, 292] width 12 height 11
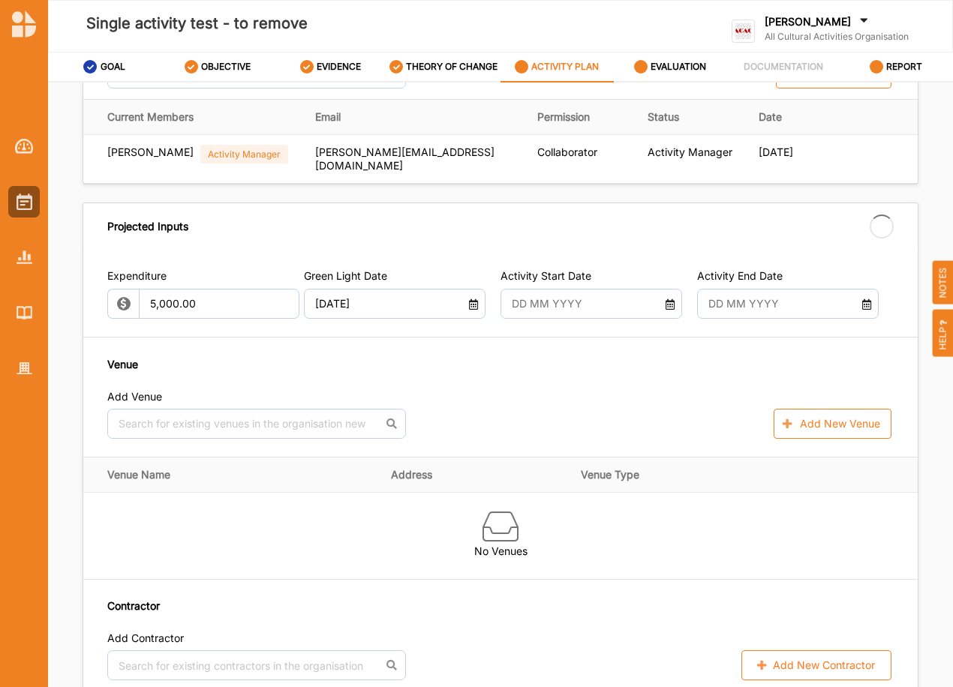
type input "[DATE]"
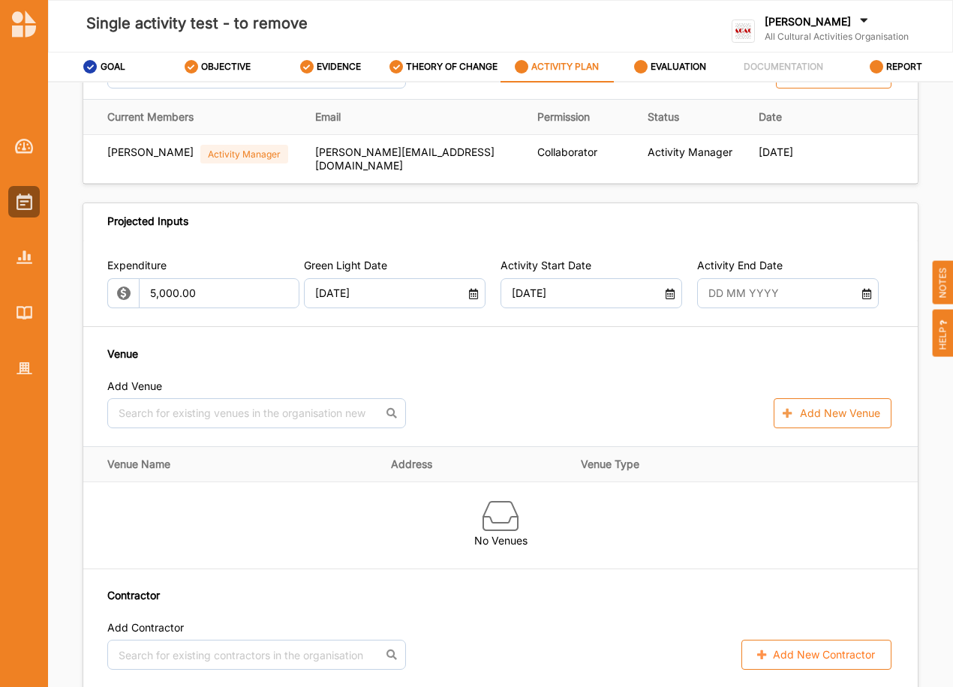
click at [861, 290] on icon at bounding box center [867, 292] width 12 height 11
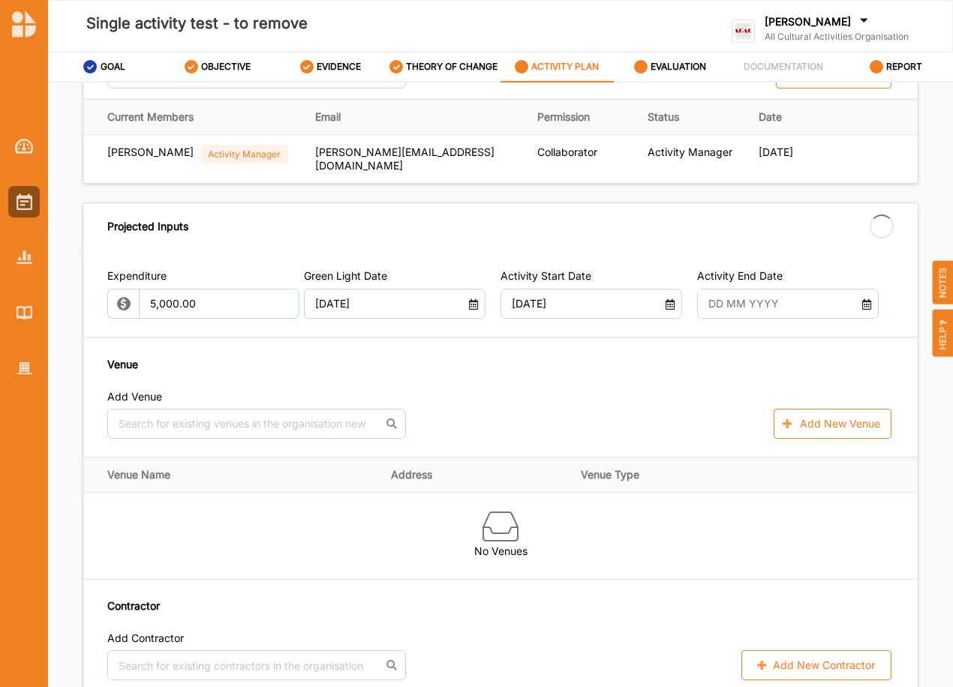
type input "06 Sep 2025"
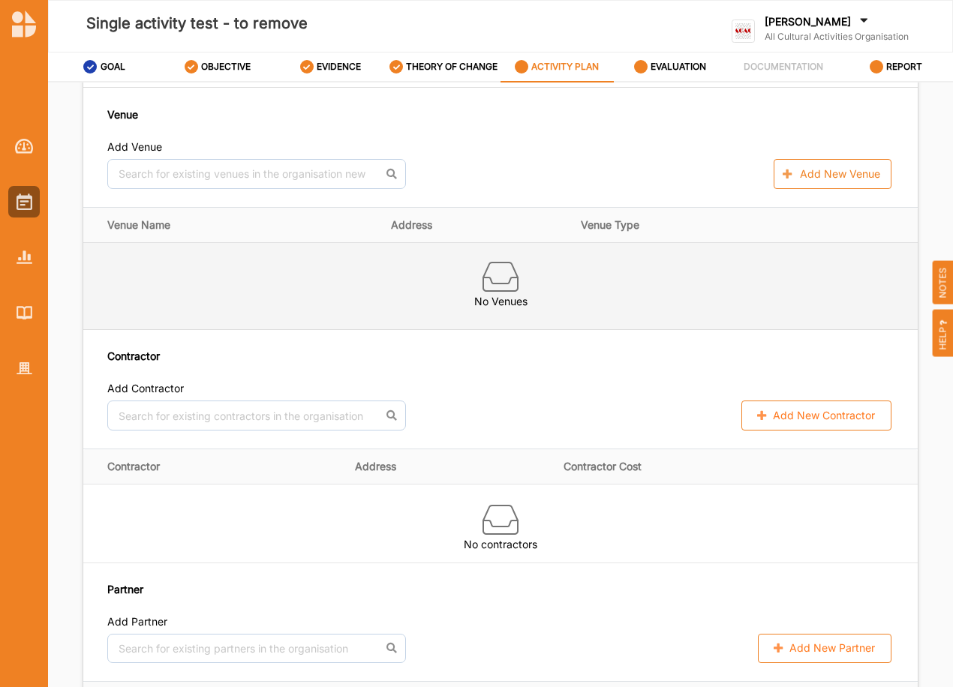
scroll to position [801, 0]
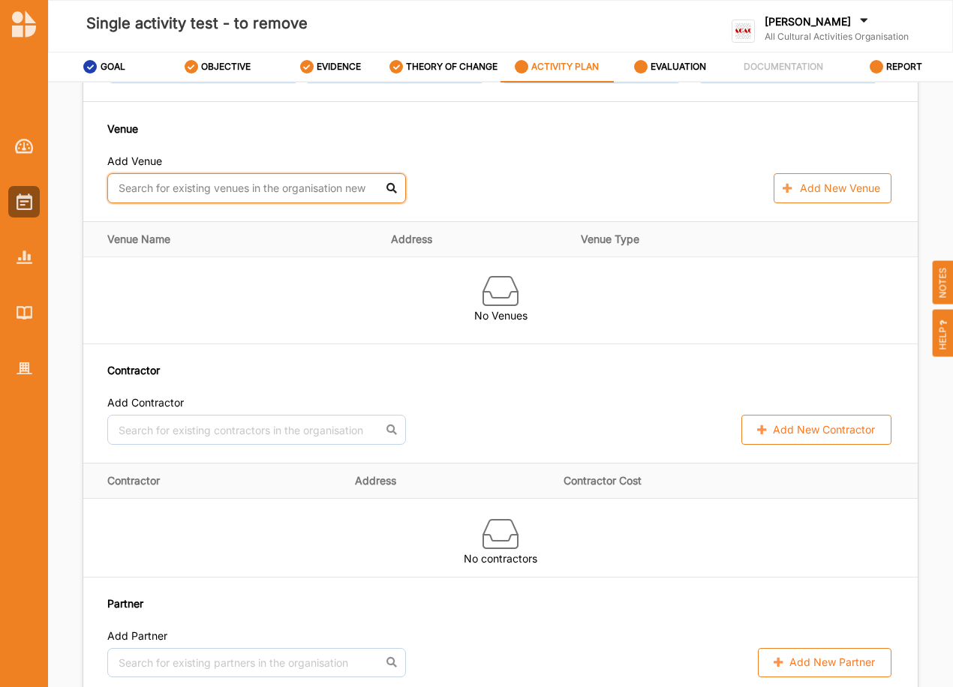
click at [183, 188] on input "text" at bounding box center [256, 188] width 299 height 30
type input "off"
click at [129, 215] on div "City Office" at bounding box center [256, 222] width 297 height 32
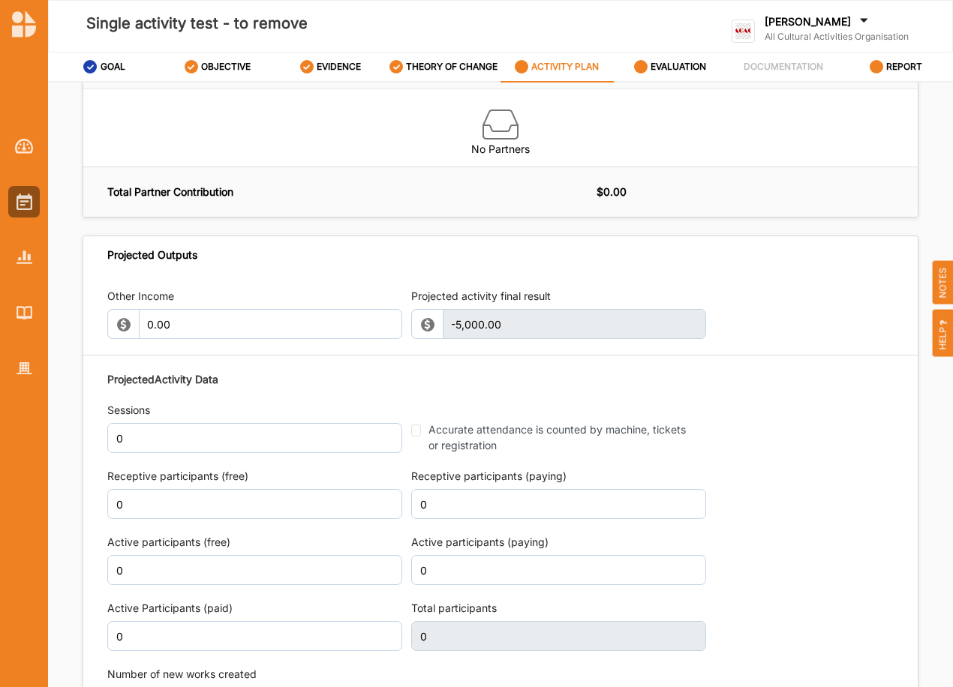
scroll to position [1401, 0]
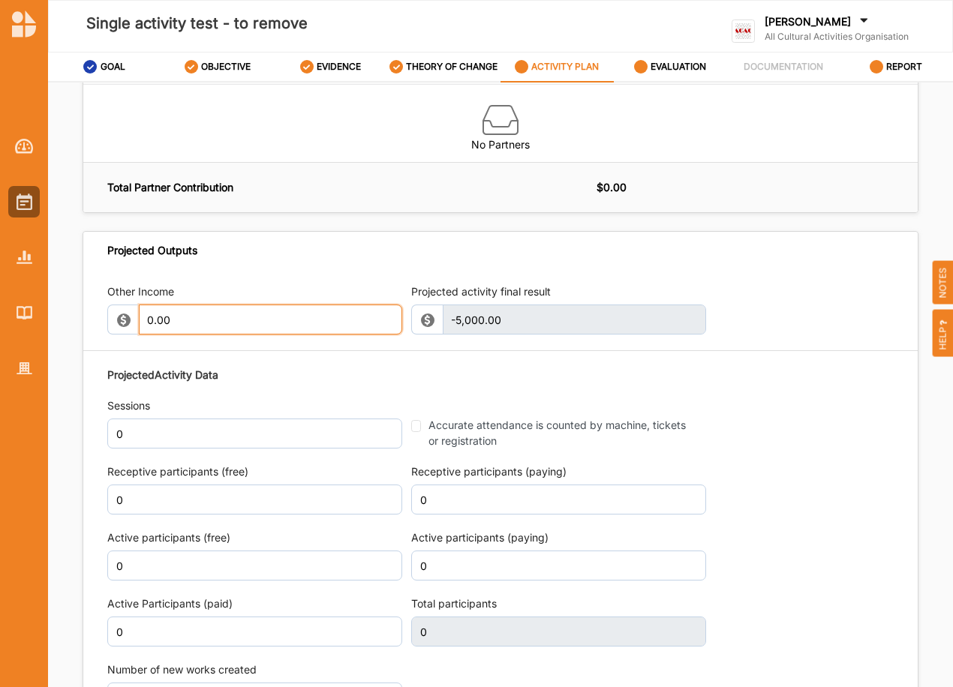
drag, startPoint x: 176, startPoint y: 316, endPoint x: 118, endPoint y: 321, distance: 58.8
click at [102, 320] on div "Other Income 0.00 Projected activity final result -5,000.00 This field is inval…" at bounding box center [500, 499] width 834 height 460
click at [318, 246] on div "Projected Outputs" at bounding box center [500, 250] width 834 height 37
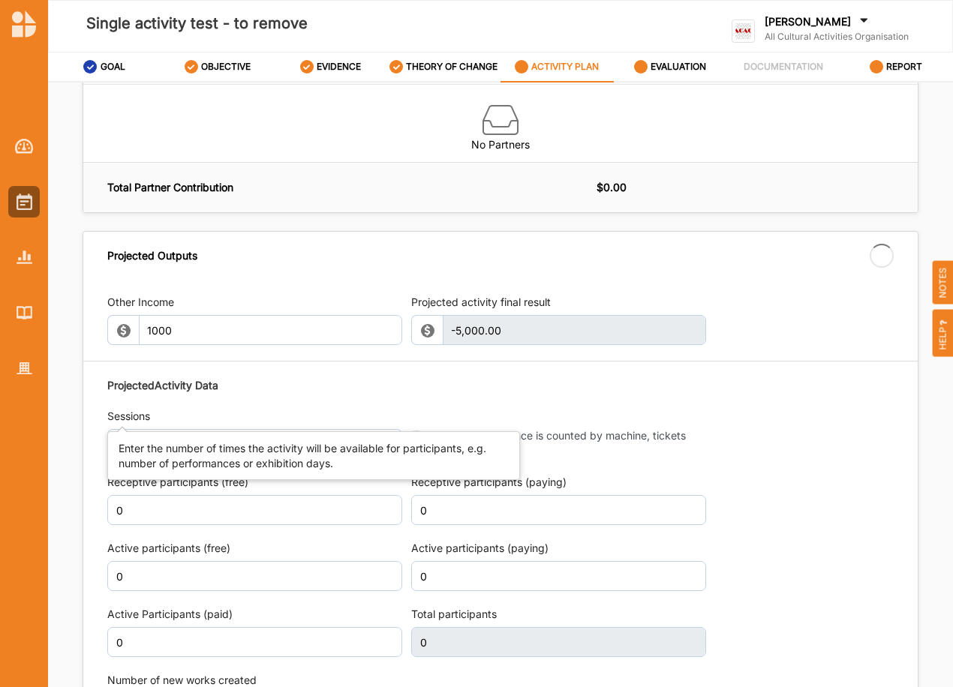
type input "1,000.00"
type input "-4,000.00"
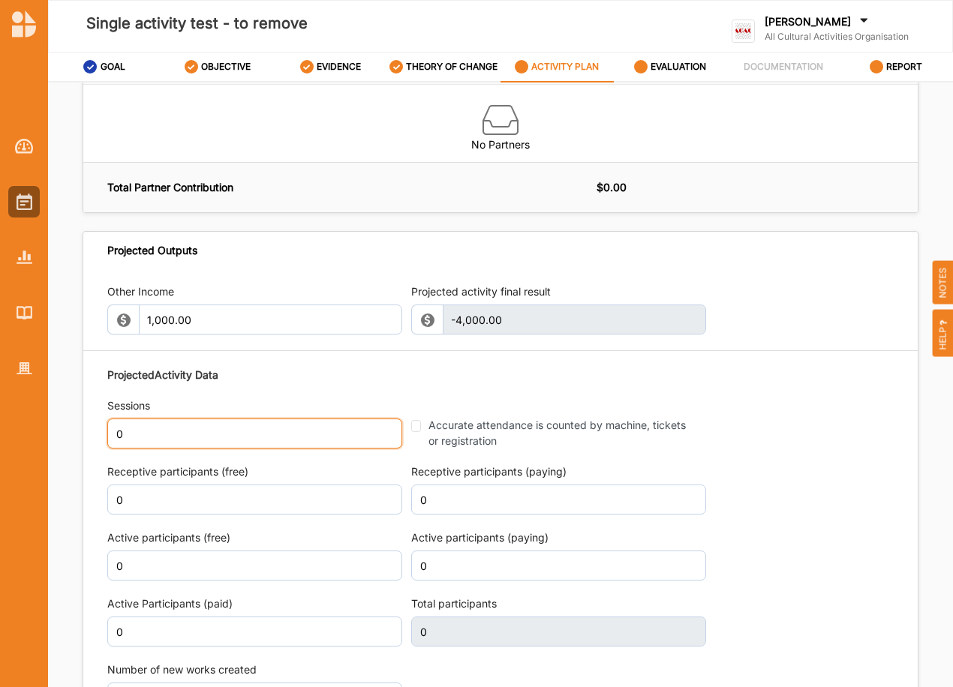
drag, startPoint x: 134, startPoint y: 437, endPoint x: 56, endPoint y: 434, distance: 77.4
click at [56, 434] on div "Activity Description Activity Name Single activity test - to remove Select Acti…" at bounding box center [500, 389] width 905 height 612
type input "10"
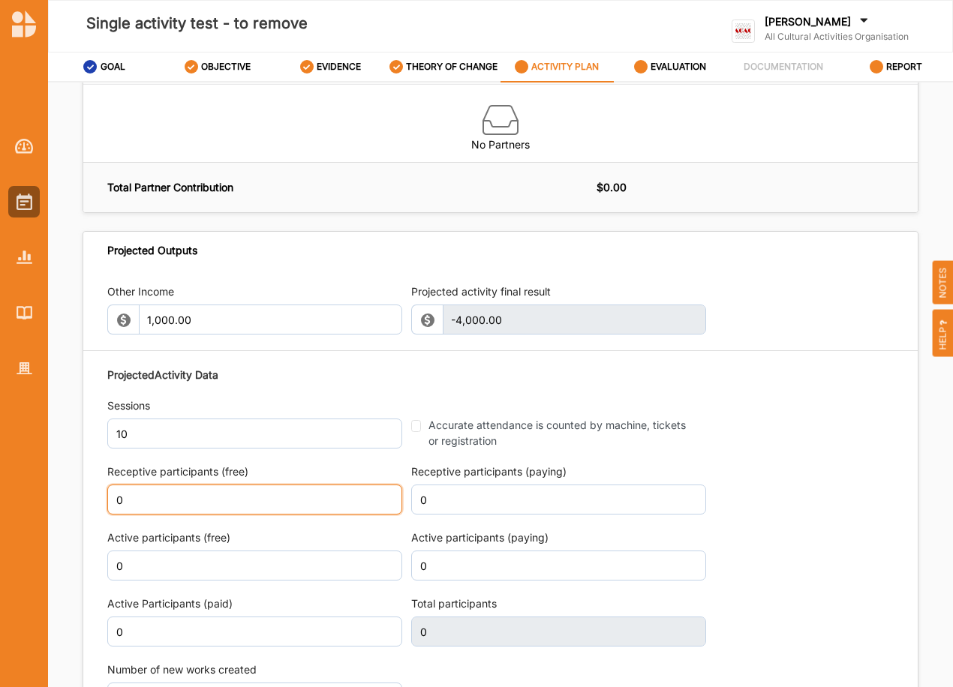
drag, startPoint x: 244, startPoint y: 501, endPoint x: 104, endPoint y: 510, distance: 140.7
click at [104, 510] on div "Other Income 1,000.00 Projected activity final result -4,000.00 This field is i…" at bounding box center [500, 499] width 834 height 460
type input "4,000"
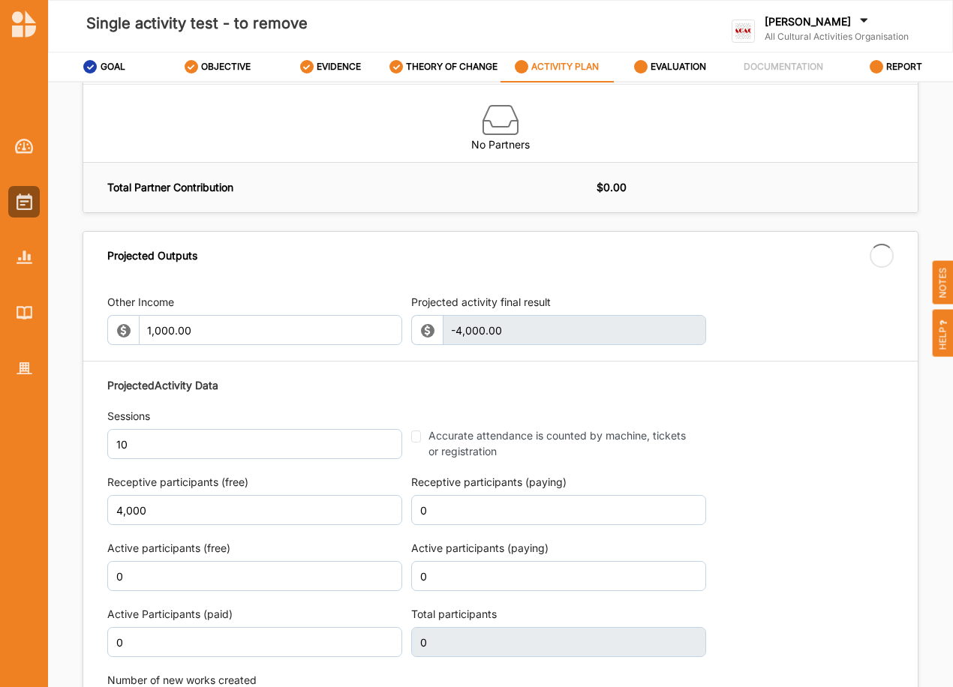
click at [780, 443] on div "Projected Activity Data Sessions 10 Accurate attendance is counted by machine, …" at bounding box center [500, 551] width 786 height 361
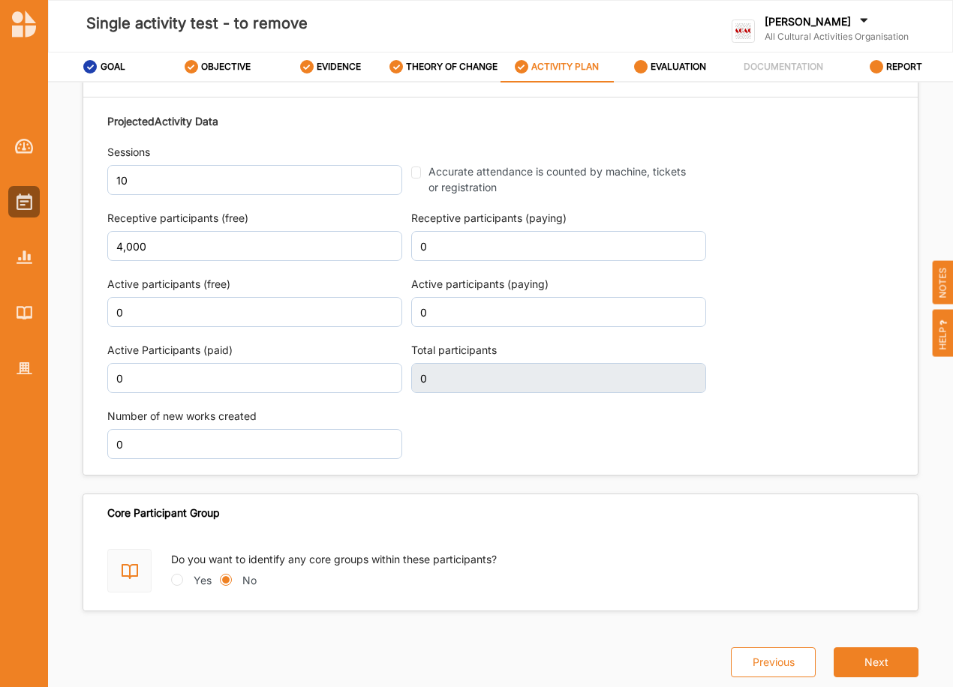
type input "4,000"
click at [878, 662] on button "Next" at bounding box center [876, 663] width 85 height 30
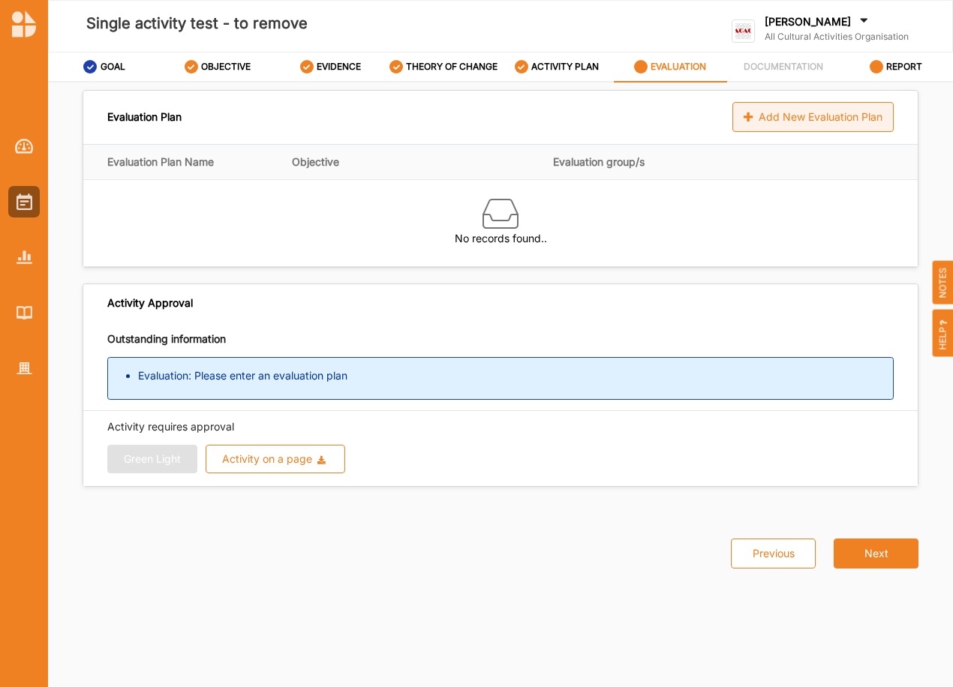
click at [813, 116] on div "Add New Evaluation Plan" at bounding box center [812, 117] width 161 height 30
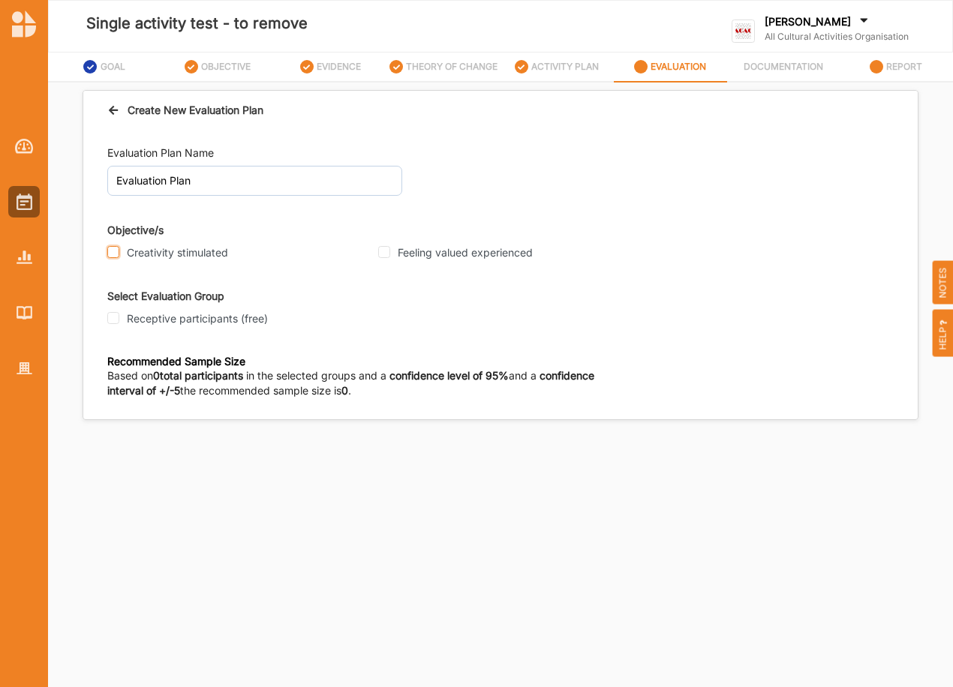
click at [116, 251] on input "Creativity stimulated" at bounding box center [113, 252] width 12 height 12
checkbox input "true"
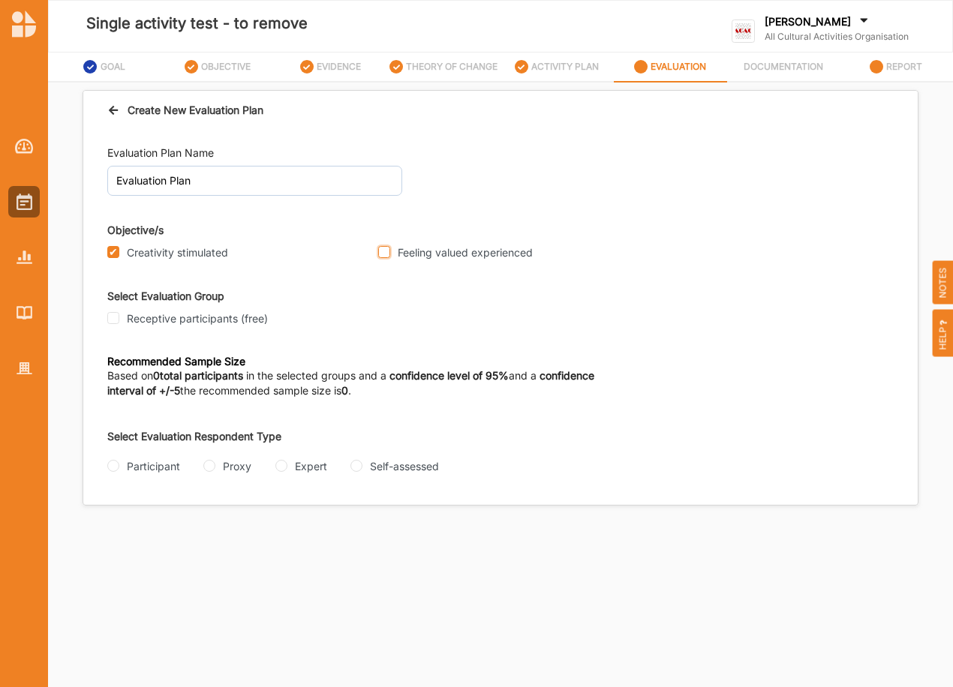
click at [383, 250] on input "Feeling valued experienced" at bounding box center [384, 252] width 12 height 12
checkbox input "true"
drag, startPoint x: 114, startPoint y: 314, endPoint x: 110, endPoint y: 325, distance: 11.4
click at [113, 314] on input "Receptive participants (free)" at bounding box center [113, 318] width 12 height 12
checkbox input "true"
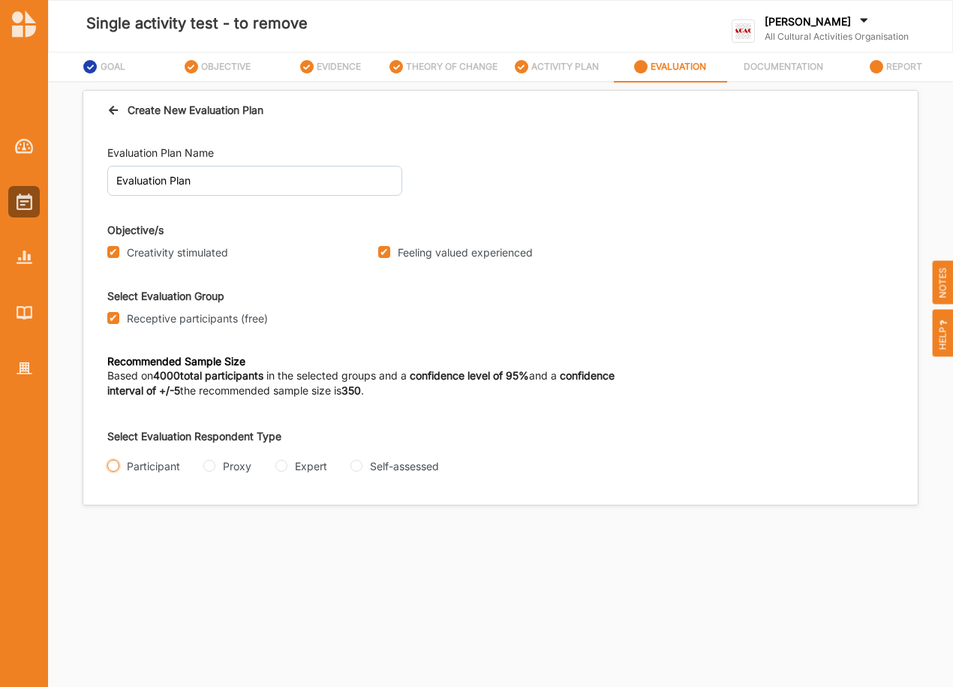
click at [110, 462] on input "Participant" at bounding box center [113, 466] width 12 height 12
radio input "true"
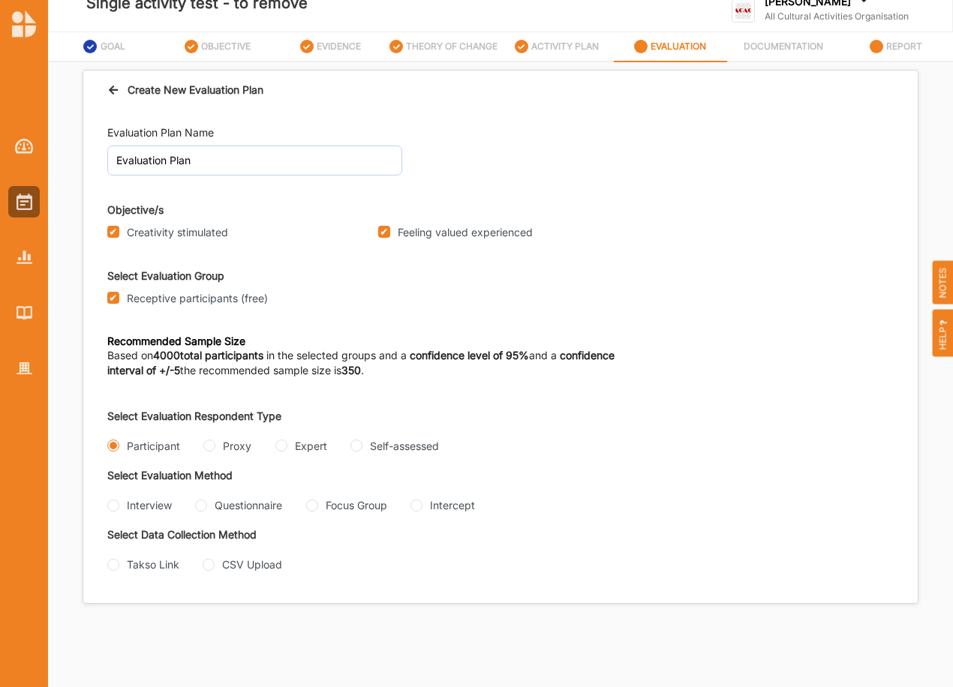
scroll to position [37, 0]
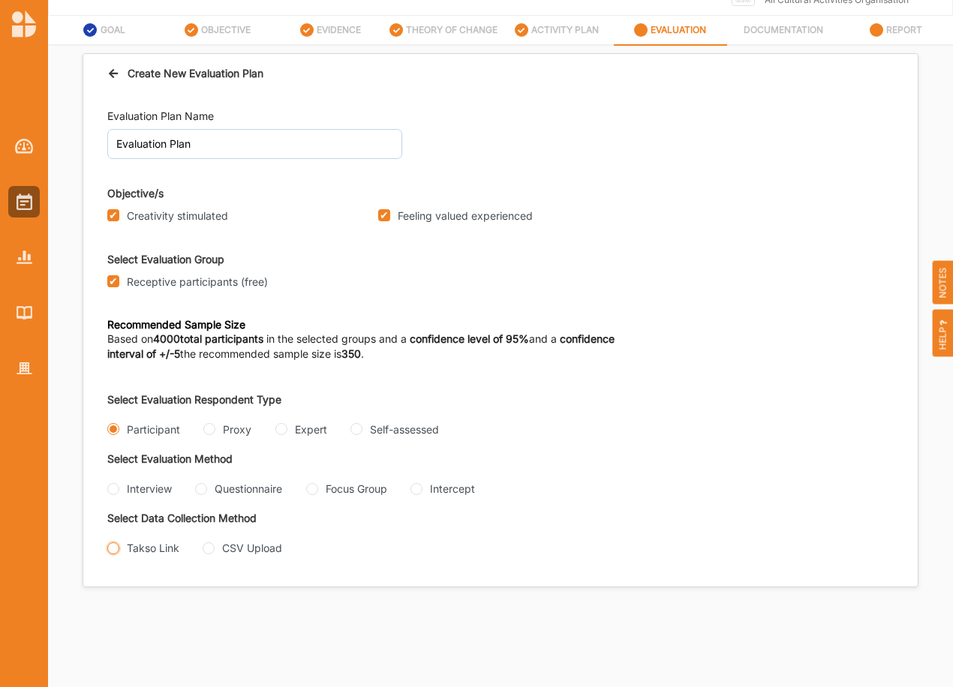
click at [115, 555] on input "Takso Link" at bounding box center [113, 549] width 12 height 12
radio input "true"
click at [116, 491] on input "Interview" at bounding box center [113, 489] width 12 height 12
radio input "true"
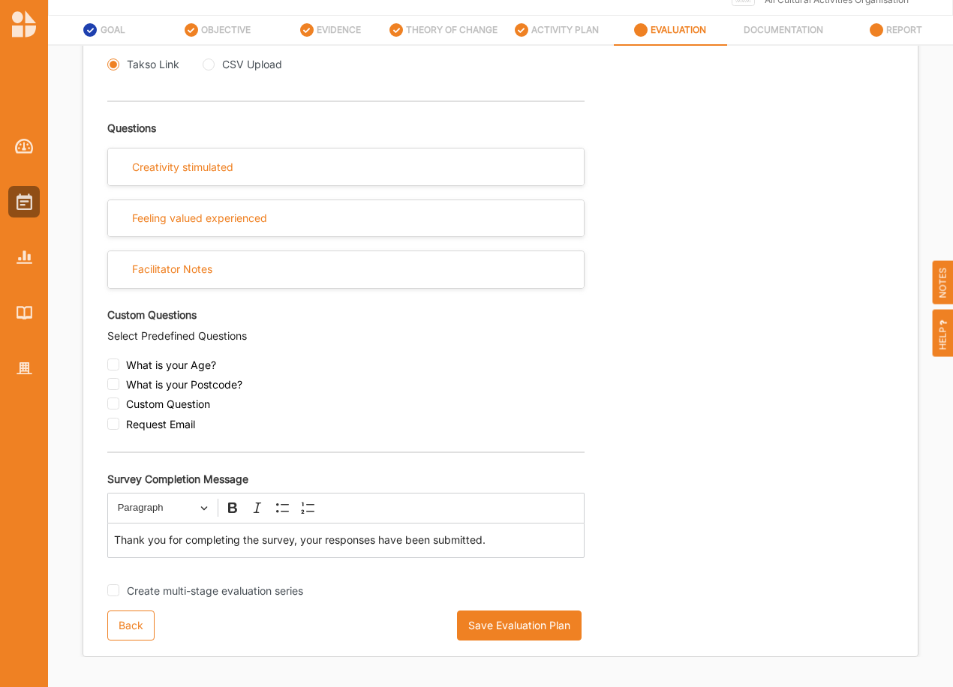
scroll to position [501, 0]
click at [539, 629] on button "Save Evaluation Plan" at bounding box center [519, 626] width 125 height 30
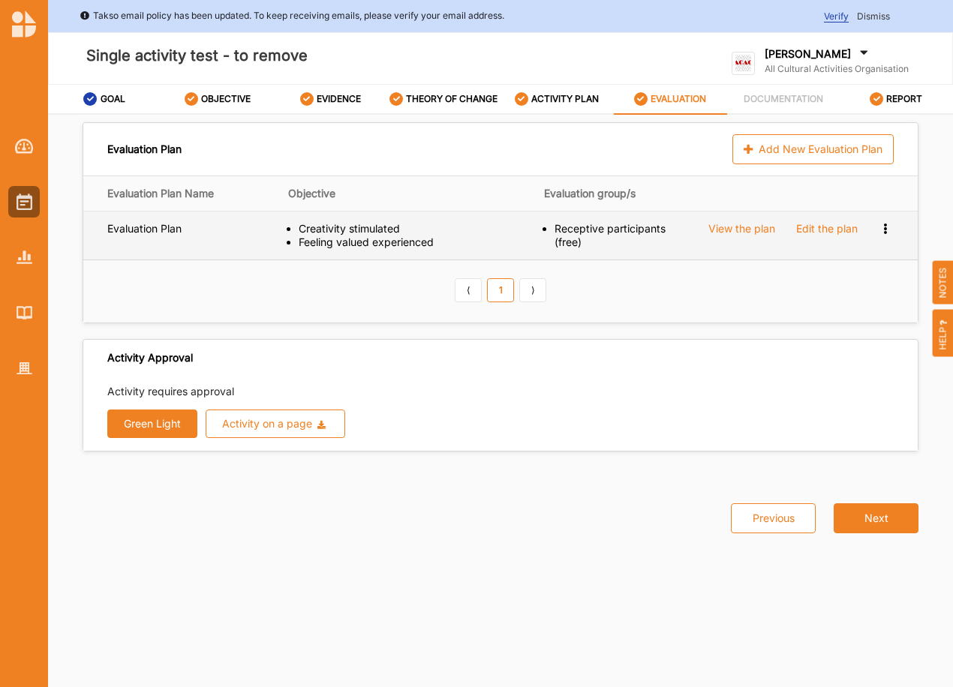
click at [822, 230] on div "Edit the plan" at bounding box center [827, 229] width 62 height 14
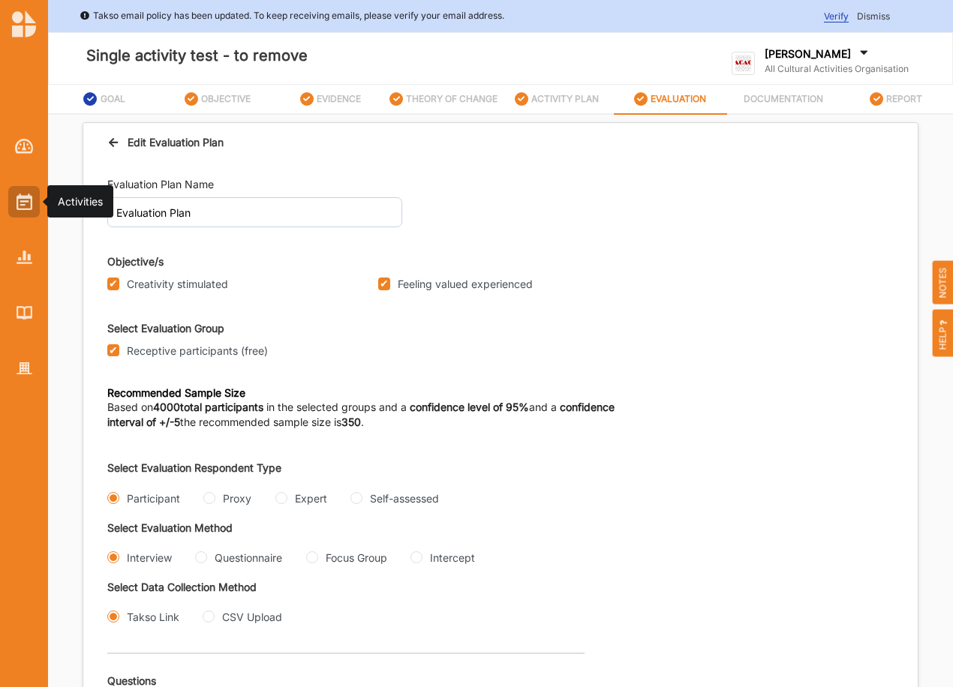
click at [19, 203] on img at bounding box center [25, 202] width 16 height 17
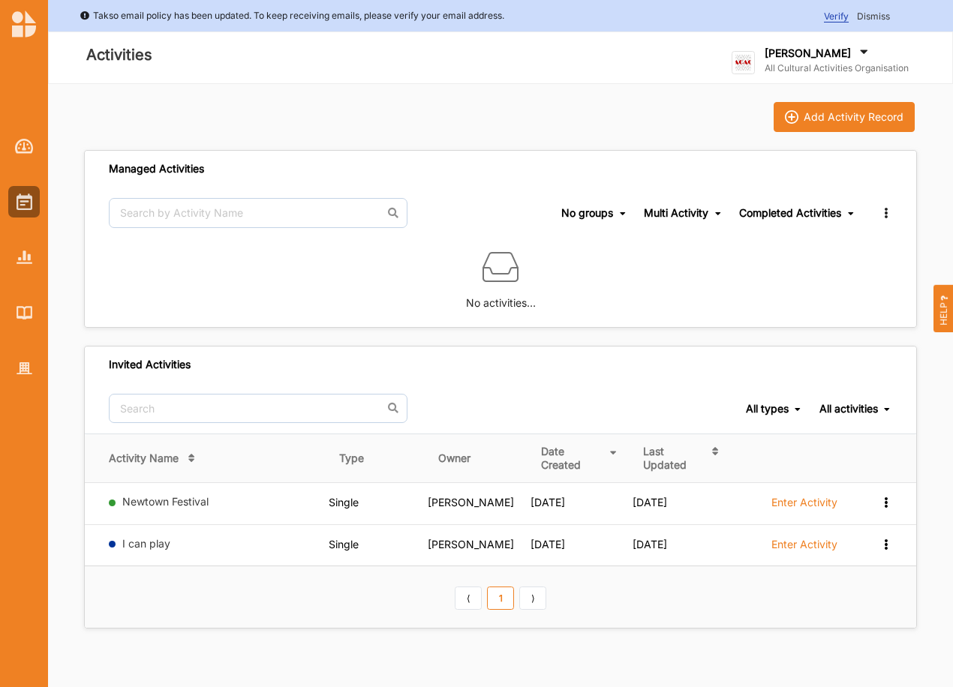
click at [134, 282] on div "No activities…" at bounding box center [500, 283] width 831 height 89
click at [579, 227] on span "No groups No groups" at bounding box center [594, 213] width 66 height 51
click at [864, 118] on div "Add Activity Record" at bounding box center [854, 117] width 100 height 14
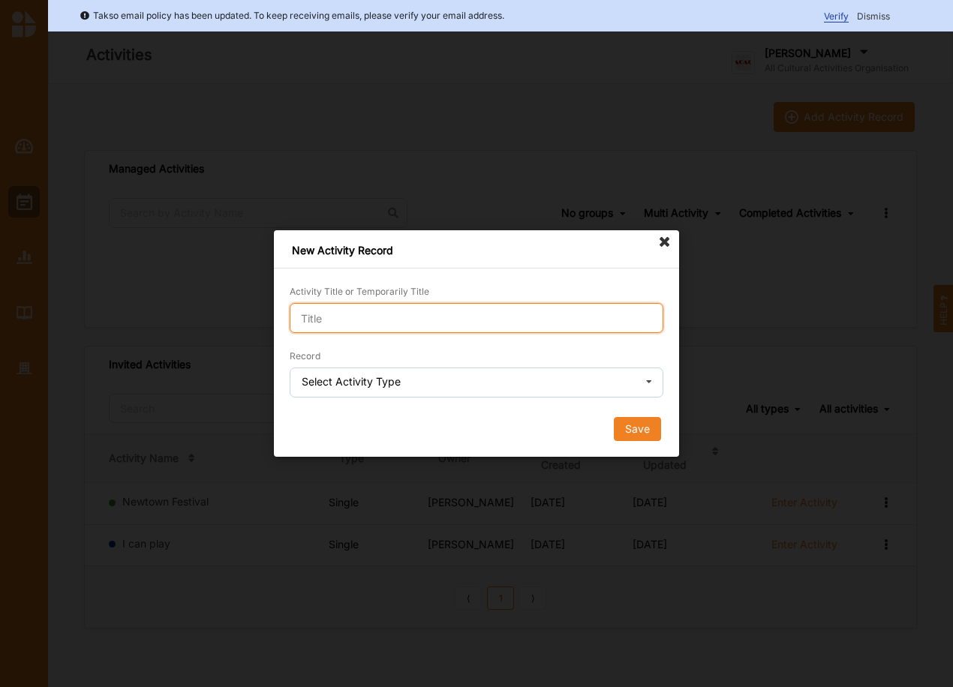
click at [353, 319] on input "Activity Title or Temporarily Title" at bounding box center [477, 318] width 374 height 30
click at [408, 317] on input "Single activity test -m to remove" at bounding box center [477, 318] width 374 height 30
type input "Single activity test - to remove"
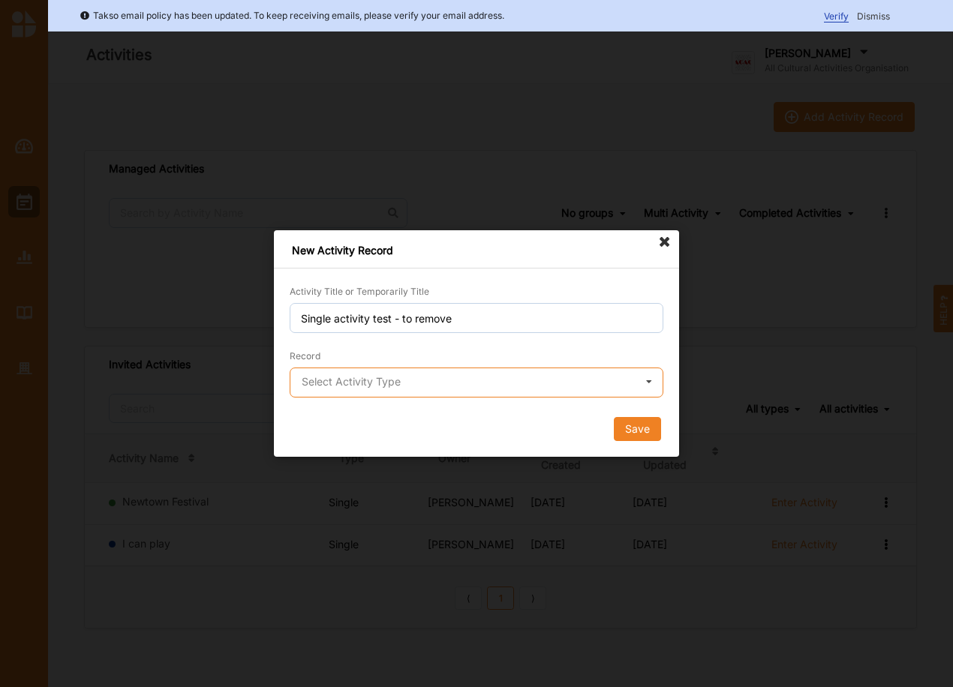
click at [408, 393] on input "text" at bounding box center [477, 383] width 372 height 30
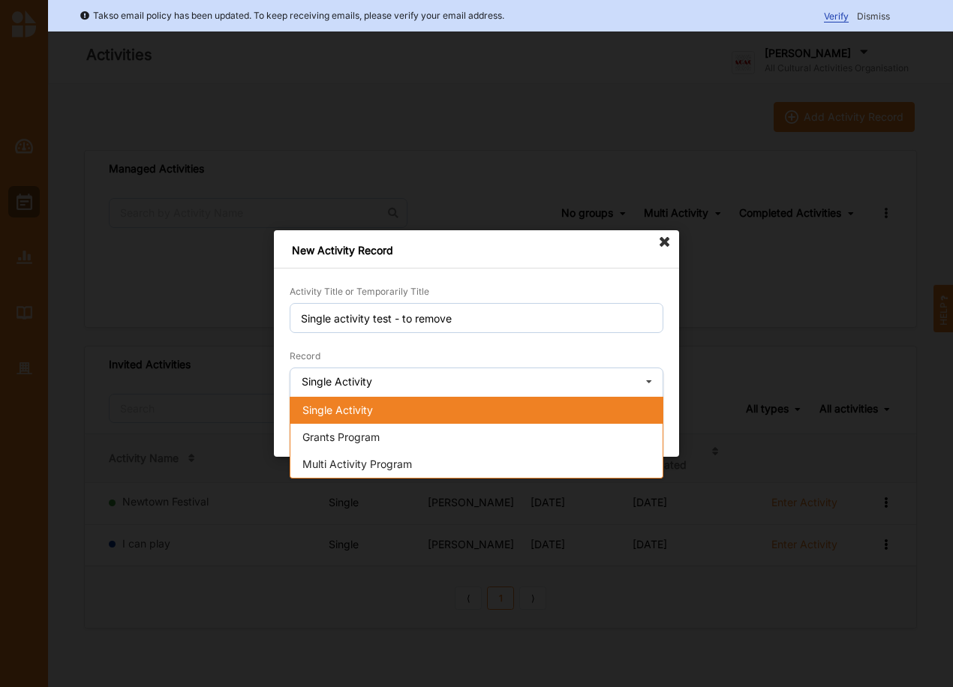
drag, startPoint x: 326, startPoint y: 413, endPoint x: 362, endPoint y: 411, distance: 36.1
click at [326, 412] on span "Single Activity" at bounding box center [337, 410] width 71 height 13
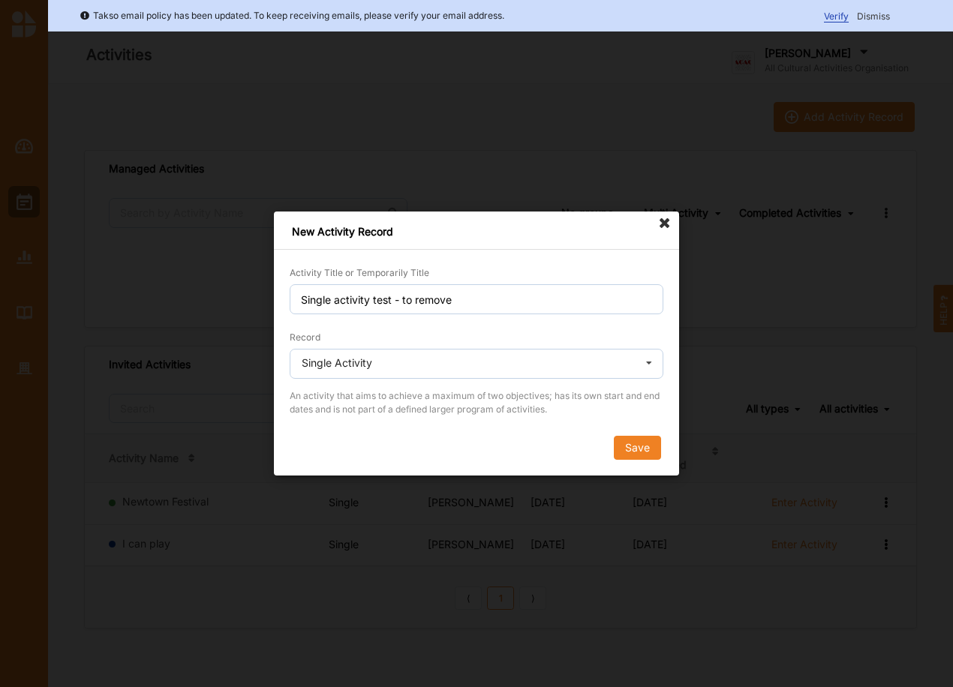
click at [631, 445] on button "Save" at bounding box center [637, 448] width 47 height 24
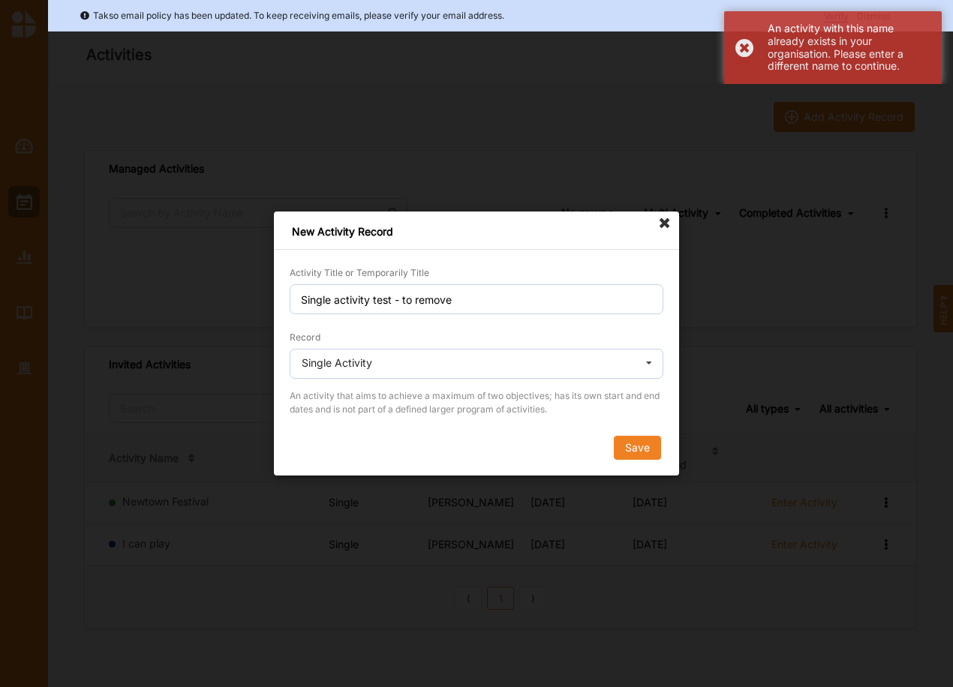
click at [666, 219] on icon at bounding box center [665, 224] width 24 height 24
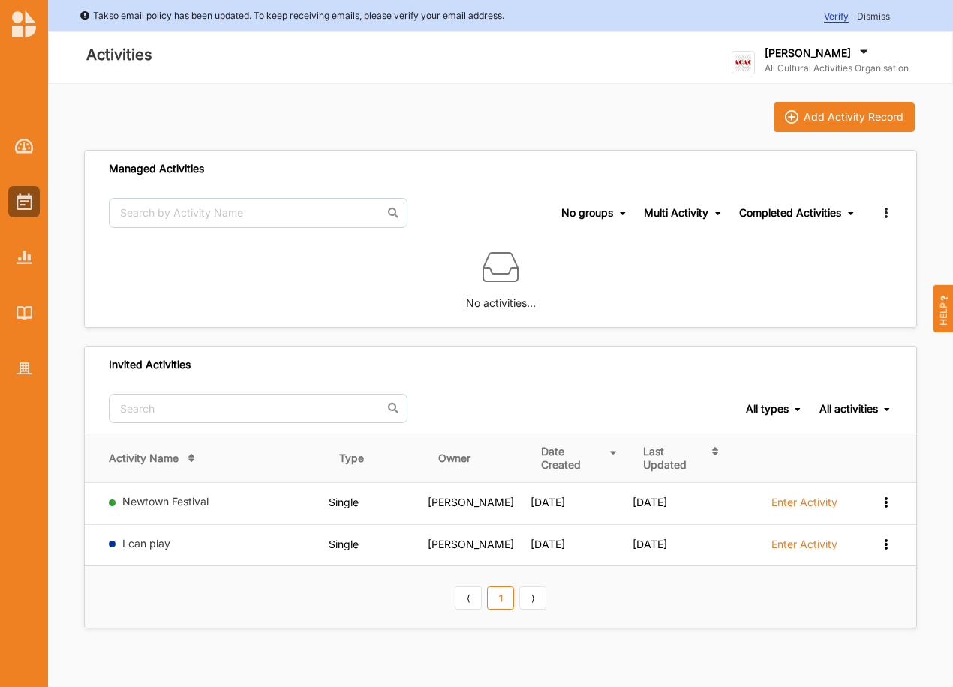
drag, startPoint x: 215, startPoint y: 287, endPoint x: 182, endPoint y: 216, distance: 77.6
click at [215, 285] on div "No activities…" at bounding box center [500, 283] width 831 height 89
click at [867, 17] on span "Dismiss" at bounding box center [873, 16] width 33 height 11
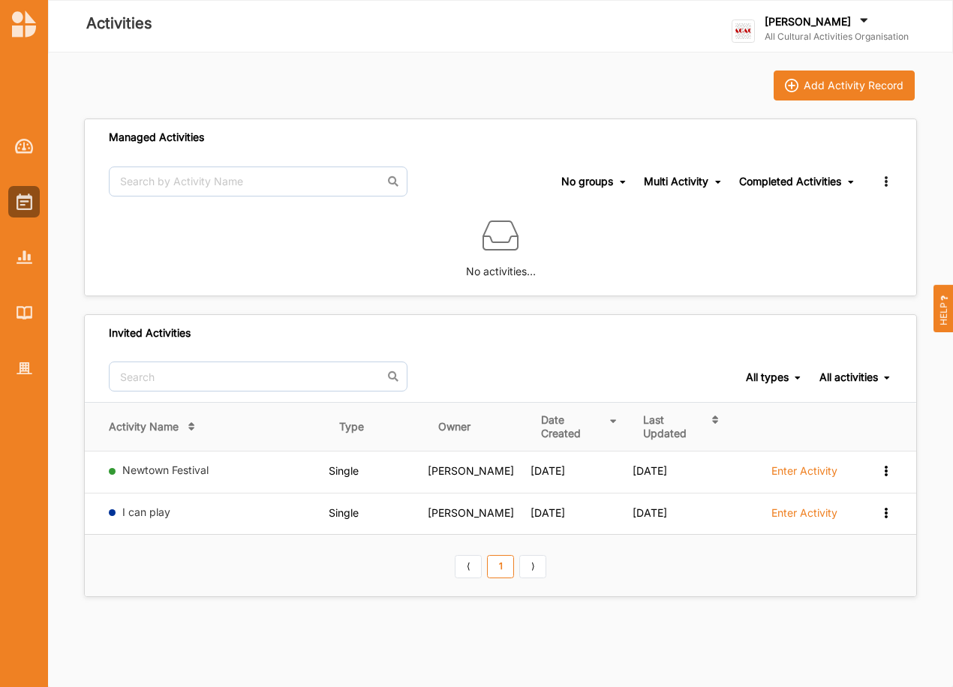
click at [825, 37] on label "All Cultural Activities Organisation" at bounding box center [837, 37] width 144 height 12
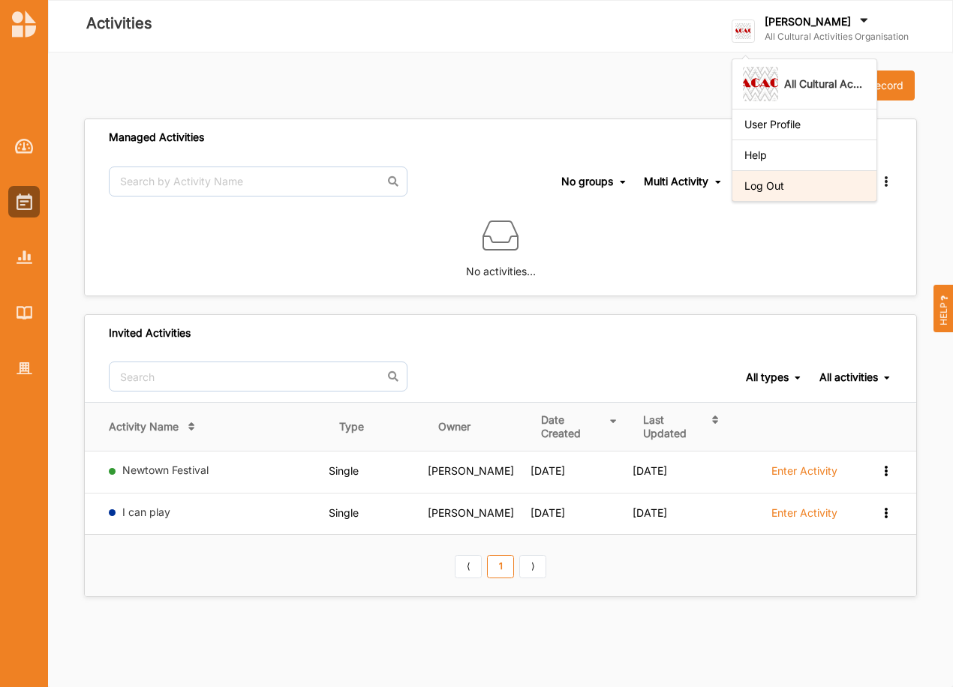
click at [775, 185] on div "Log Out" at bounding box center [804, 186] width 120 height 14
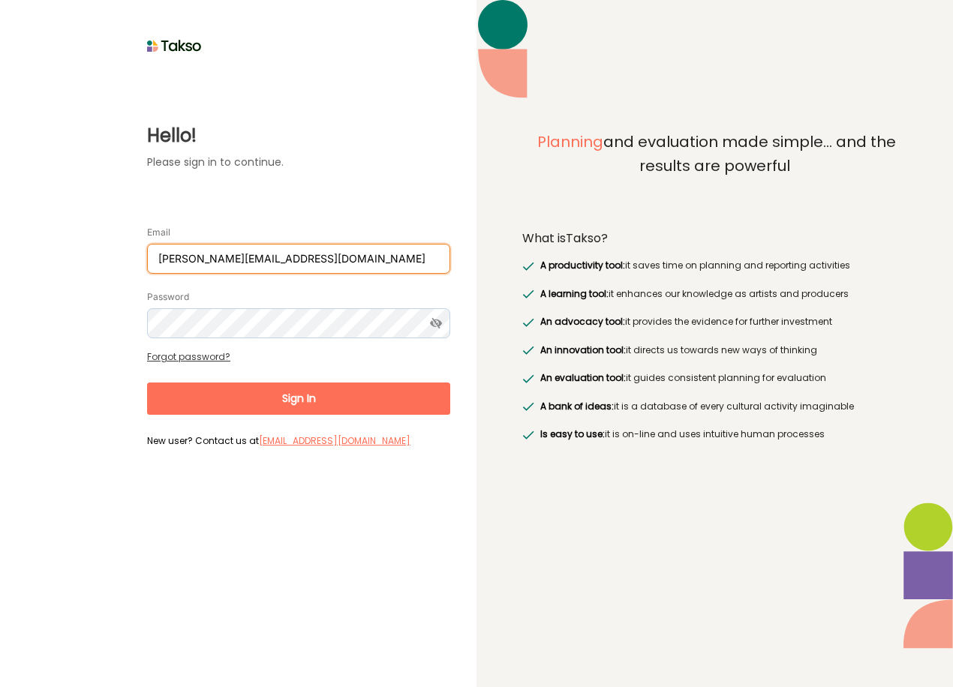
type input "[PERSON_NAME][EMAIL_ADDRESS][DOMAIN_NAME]"
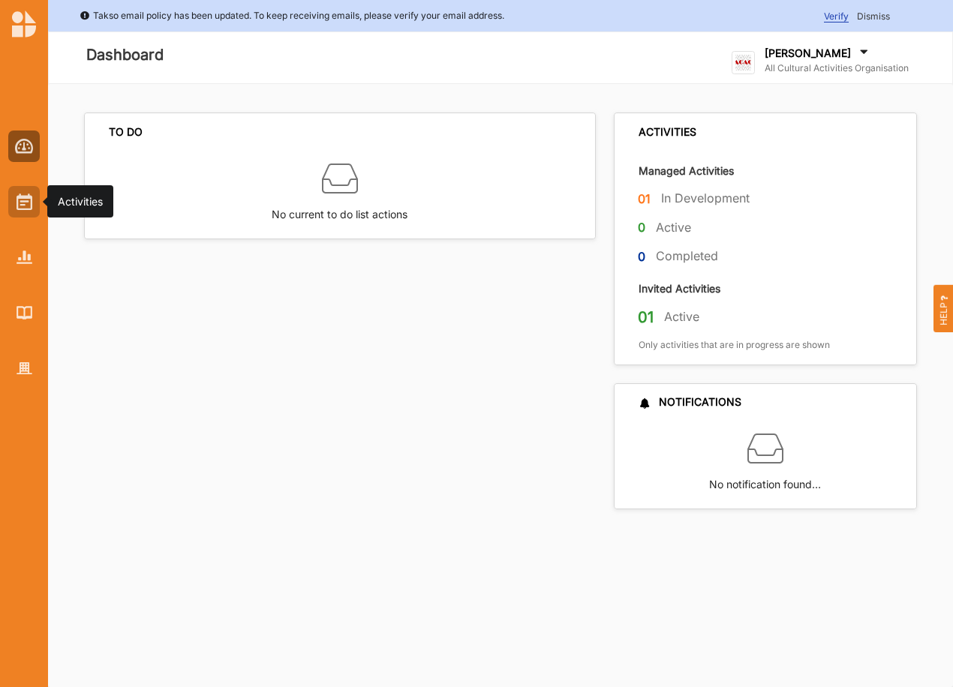
click at [29, 196] on img at bounding box center [25, 202] width 16 height 17
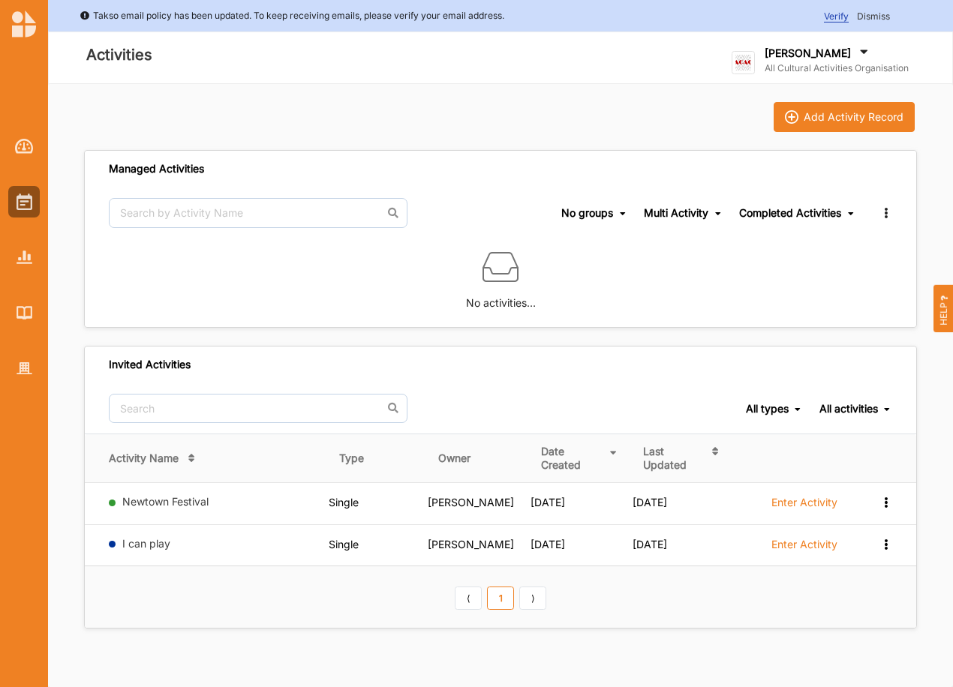
click at [799, 216] on div "Completed Activities" at bounding box center [790, 213] width 102 height 14
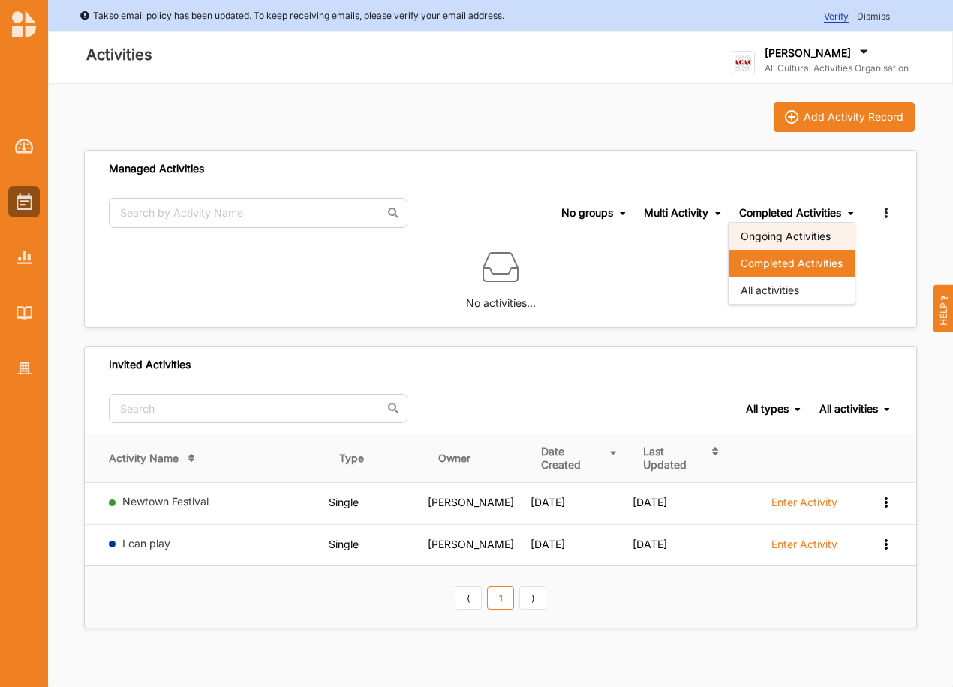
click at [786, 233] on div "Ongoing Activities" at bounding box center [792, 236] width 126 height 27
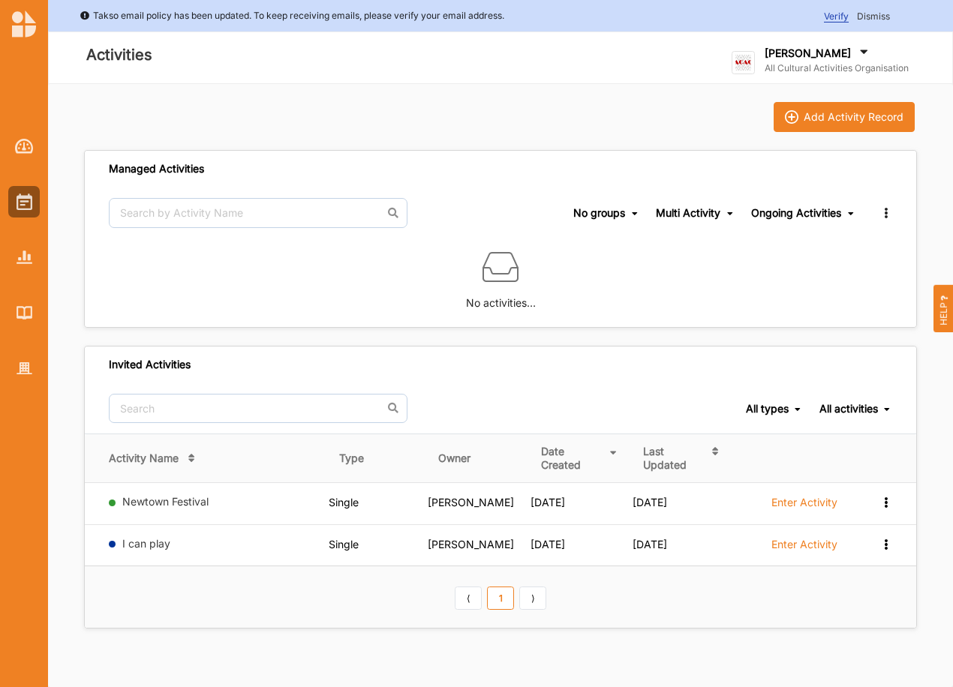
click at [785, 209] on div "Ongoing Activities" at bounding box center [796, 213] width 90 height 14
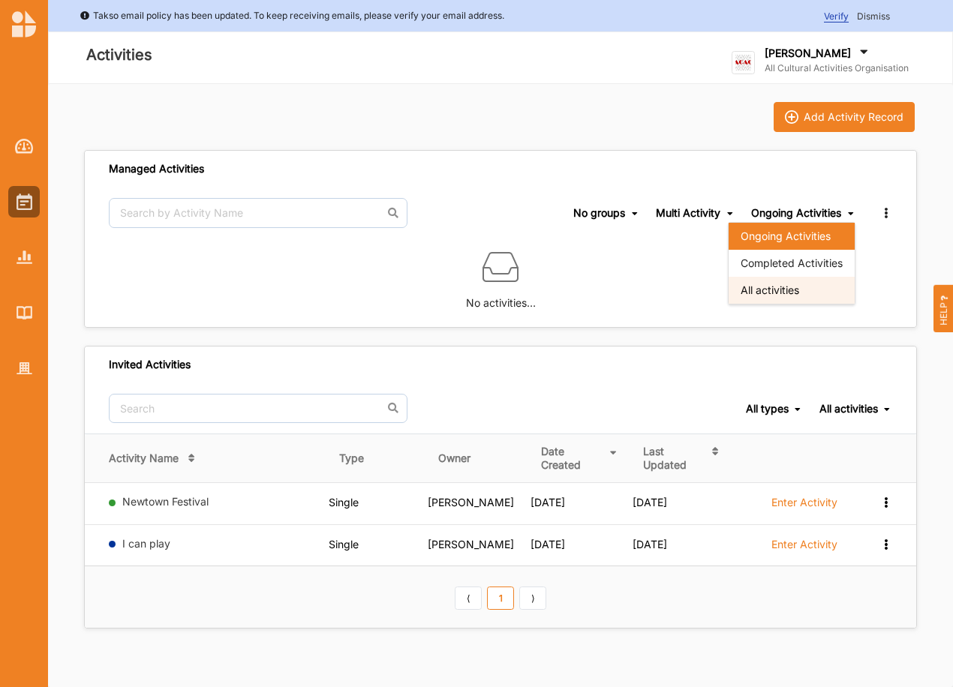
click at [786, 290] on div "All activities" at bounding box center [792, 290] width 126 height 27
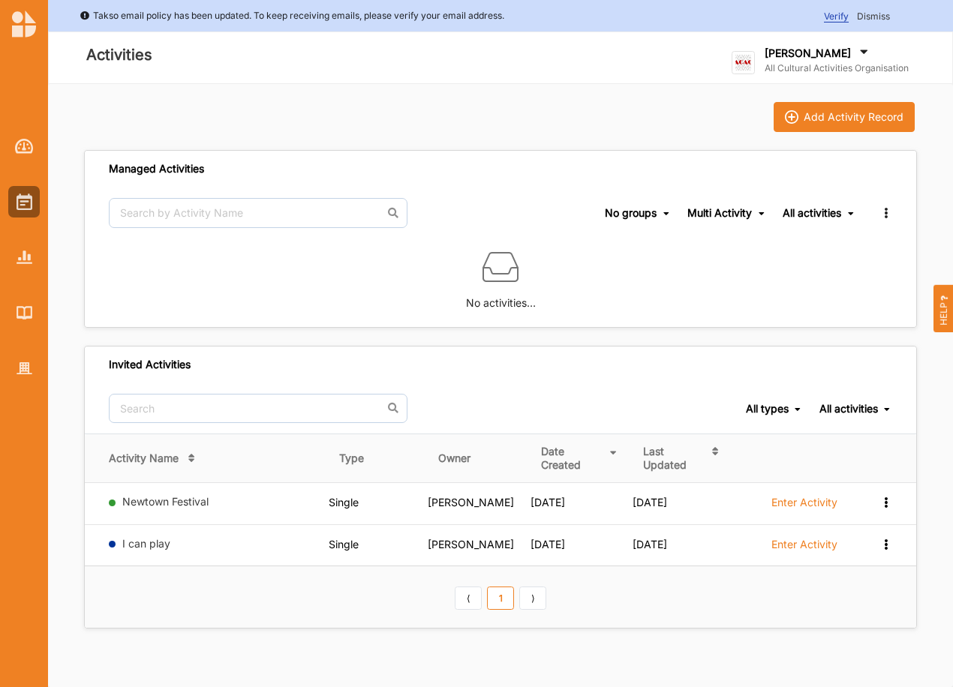
click at [720, 215] on div "Multi Activity" at bounding box center [719, 213] width 65 height 14
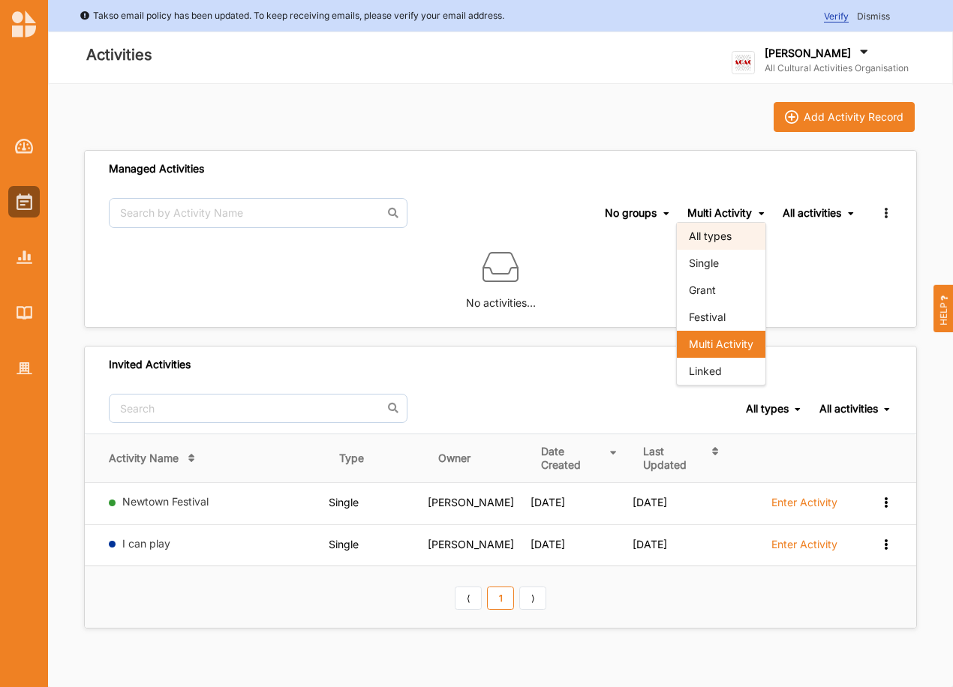
click at [704, 234] on div "All types" at bounding box center [721, 236] width 89 height 27
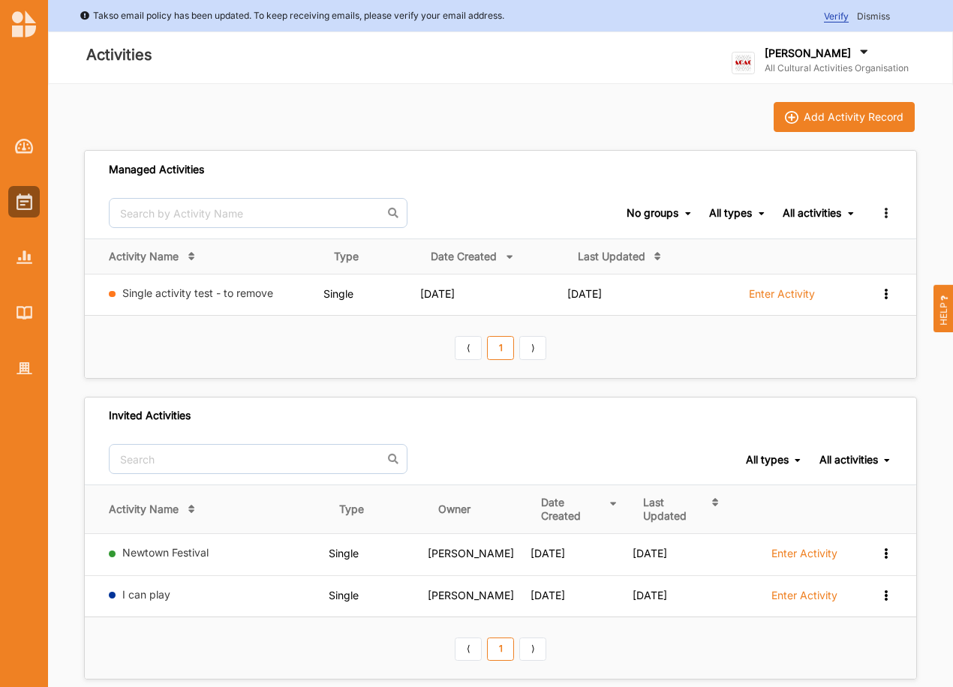
click at [220, 296] on link "Single activity test - to remove" at bounding box center [197, 293] width 151 height 13
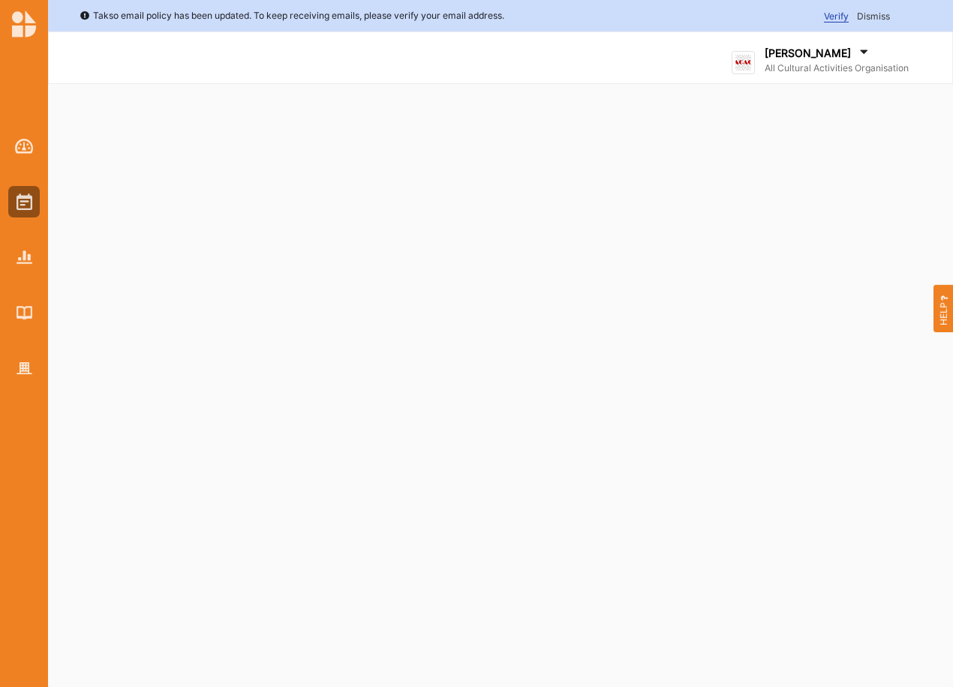
select select "2"
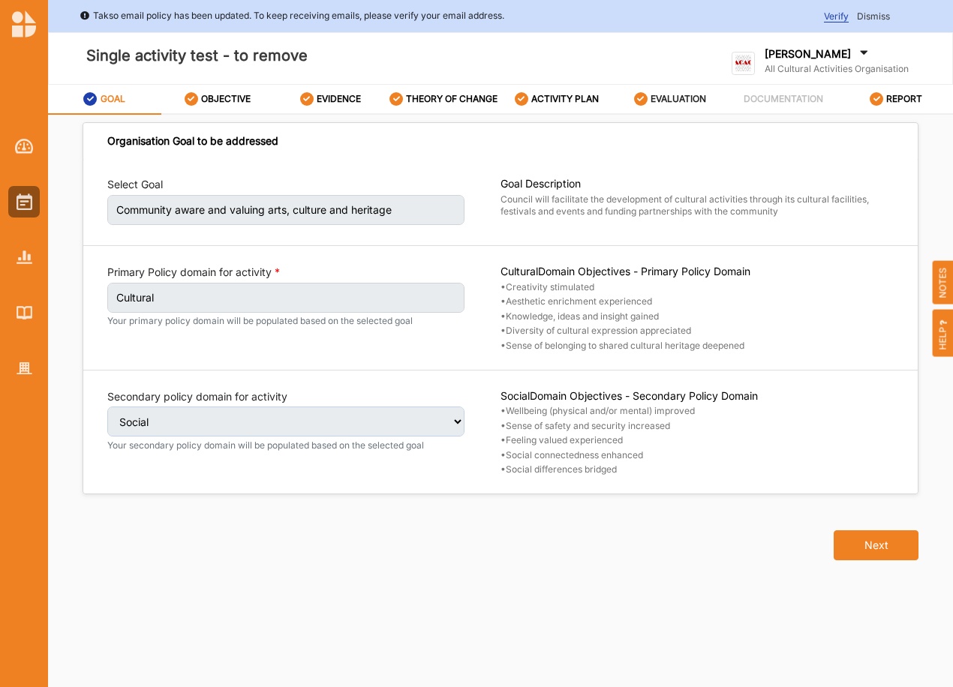
click at [638, 91] on div "EVALUATION" at bounding box center [670, 99] width 73 height 27
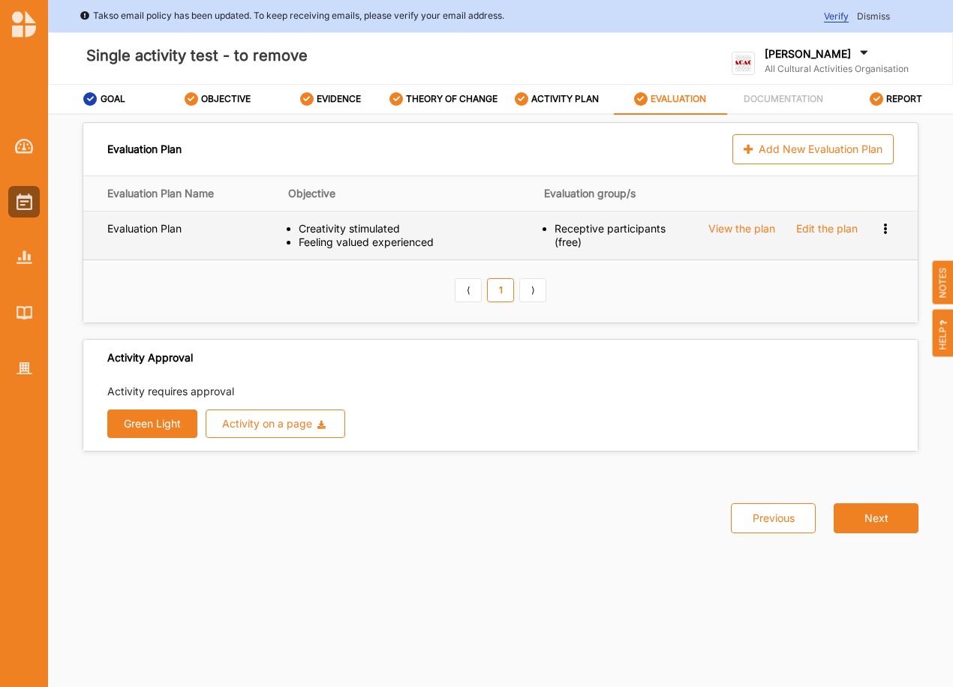
click at [841, 224] on div "Edit the plan" at bounding box center [827, 229] width 62 height 14
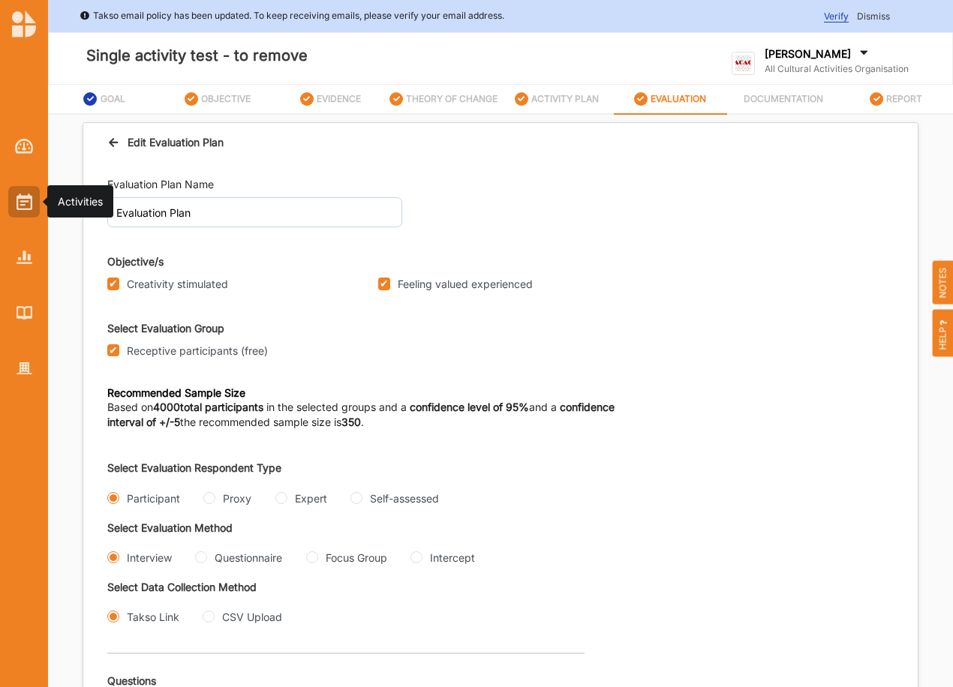
click at [29, 209] on img at bounding box center [25, 202] width 16 height 17
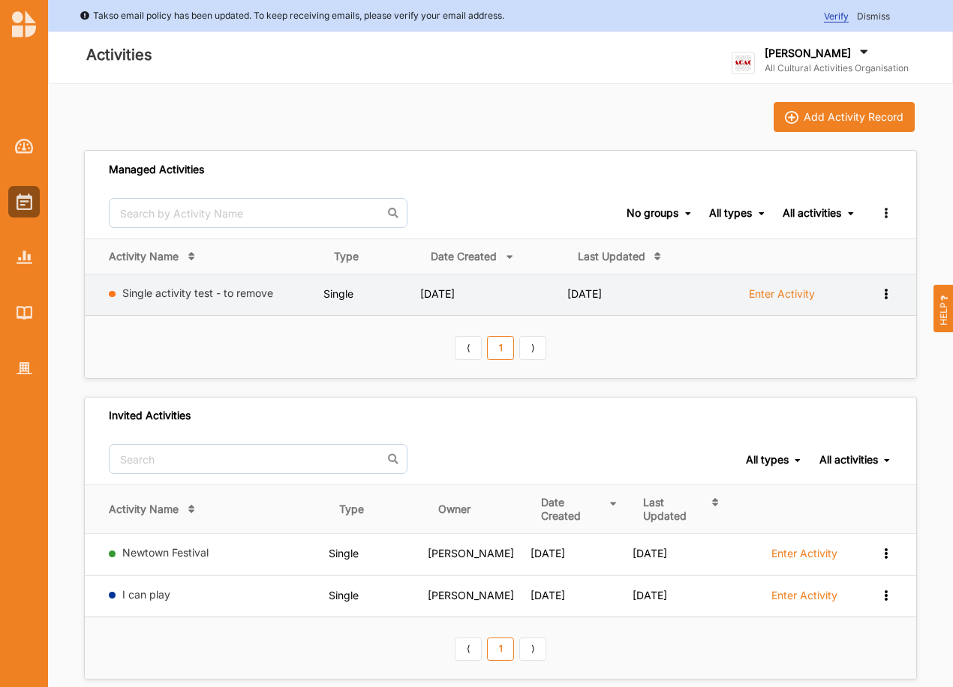
click at [882, 293] on icon at bounding box center [885, 292] width 13 height 11
click at [767, 290] on label "Enter Activity" at bounding box center [782, 294] width 66 height 14
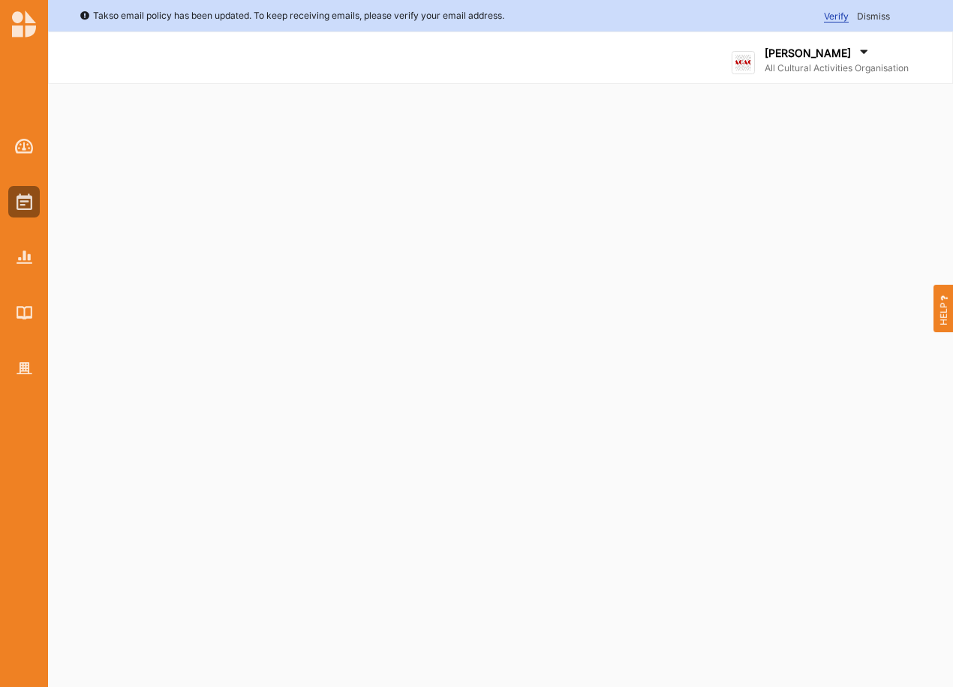
select select "2"
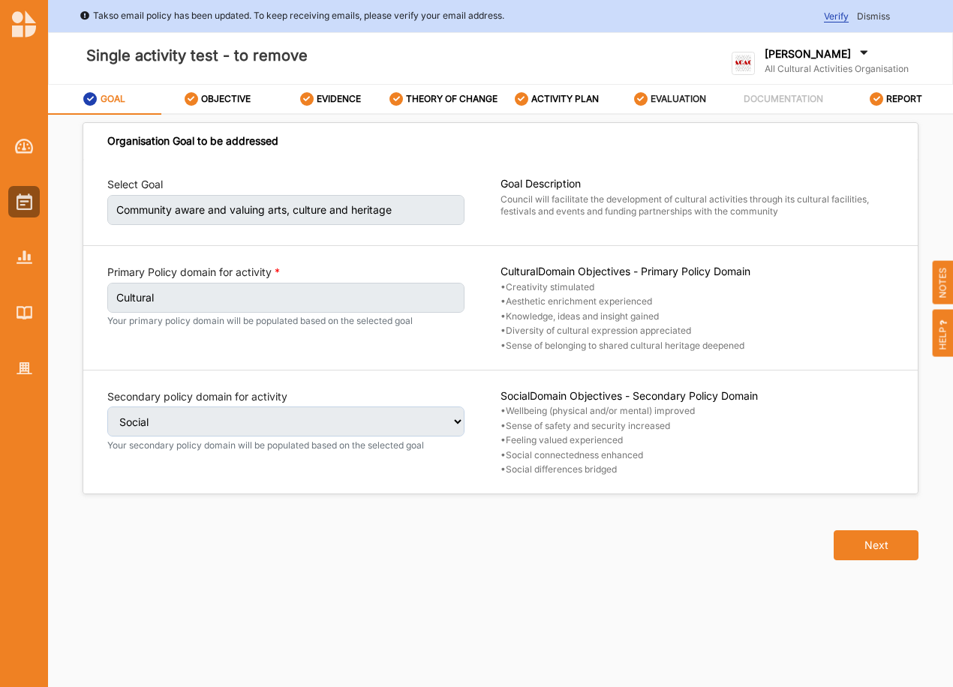
click at [663, 103] on label "EVALUATION" at bounding box center [679, 99] width 56 height 12
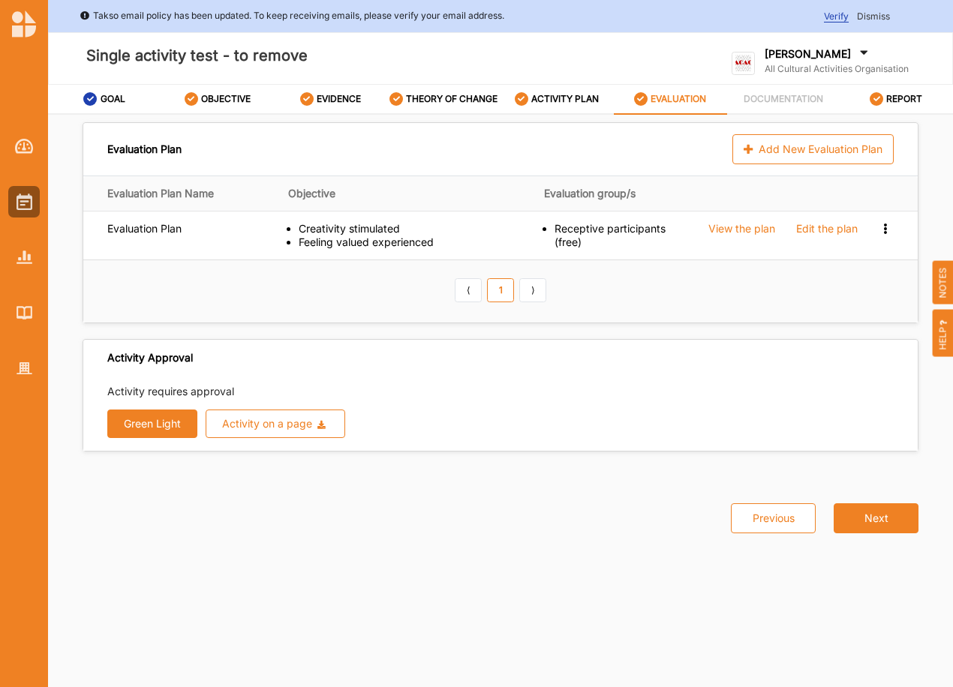
click at [139, 422] on button "Green Light" at bounding box center [152, 424] width 90 height 29
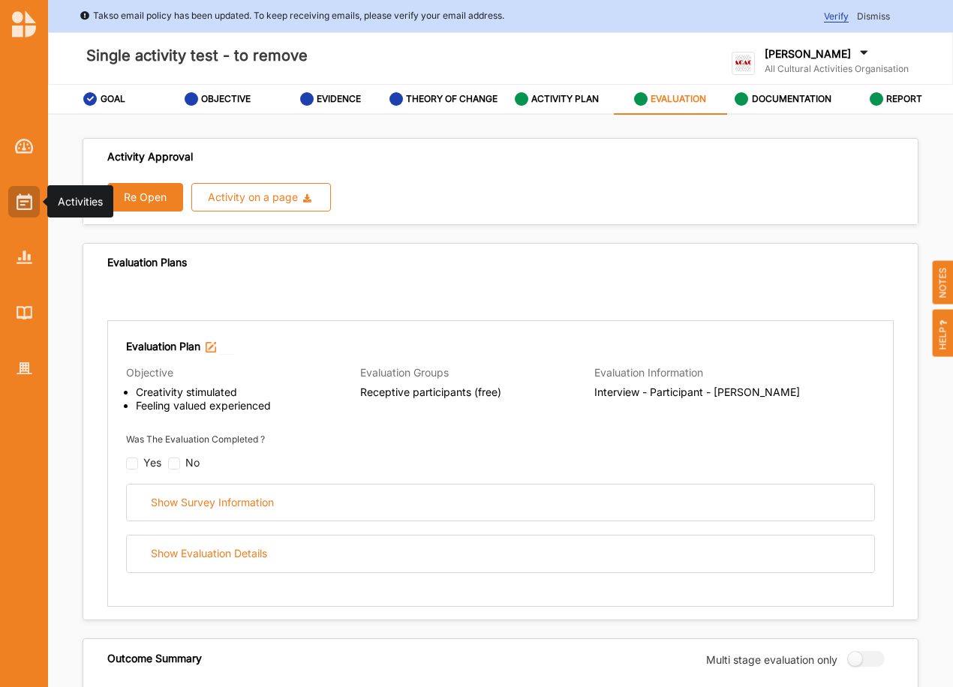
click at [31, 196] on img at bounding box center [25, 202] width 16 height 17
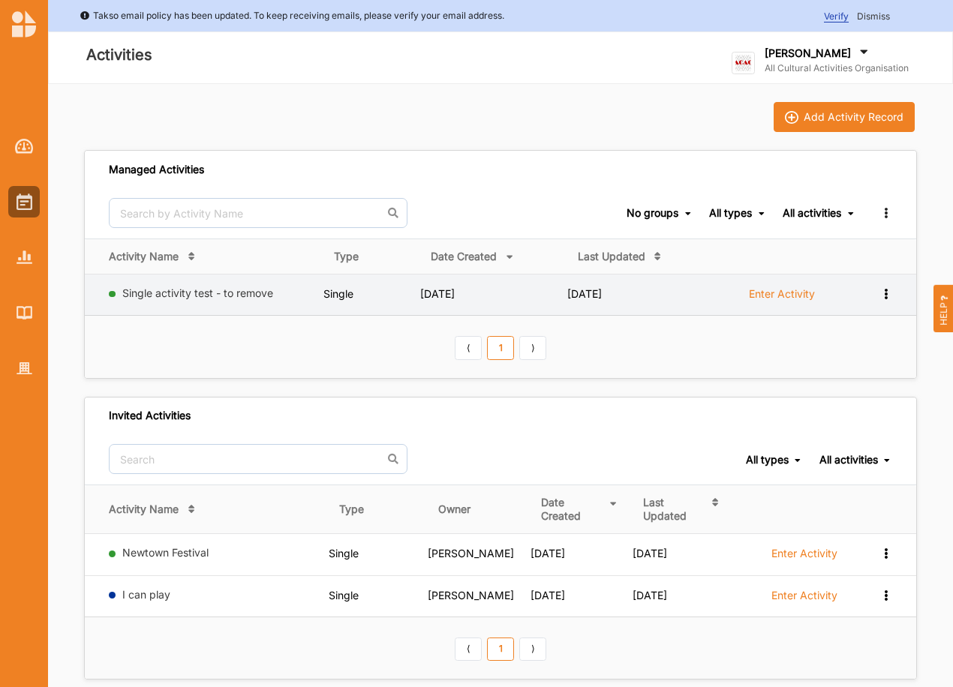
click at [891, 297] on icon at bounding box center [885, 292] width 13 height 11
click at [829, 373] on div "Duplicate" at bounding box center [847, 373] width 66 height 11
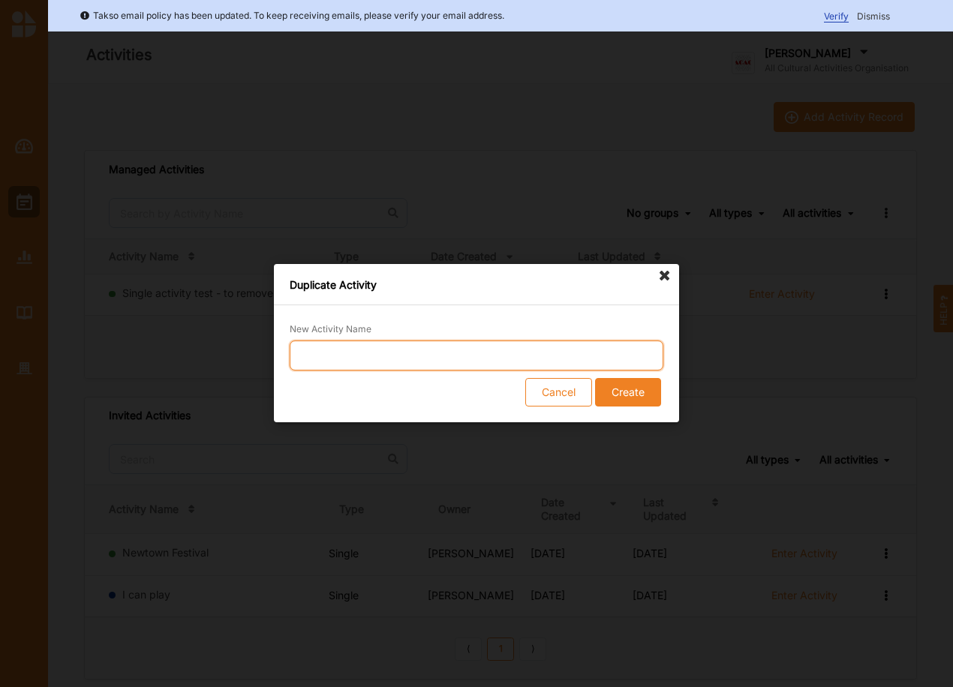
click at [392, 358] on input "New Activity Name" at bounding box center [477, 356] width 374 height 30
type input "Single activity Test- to remove also"
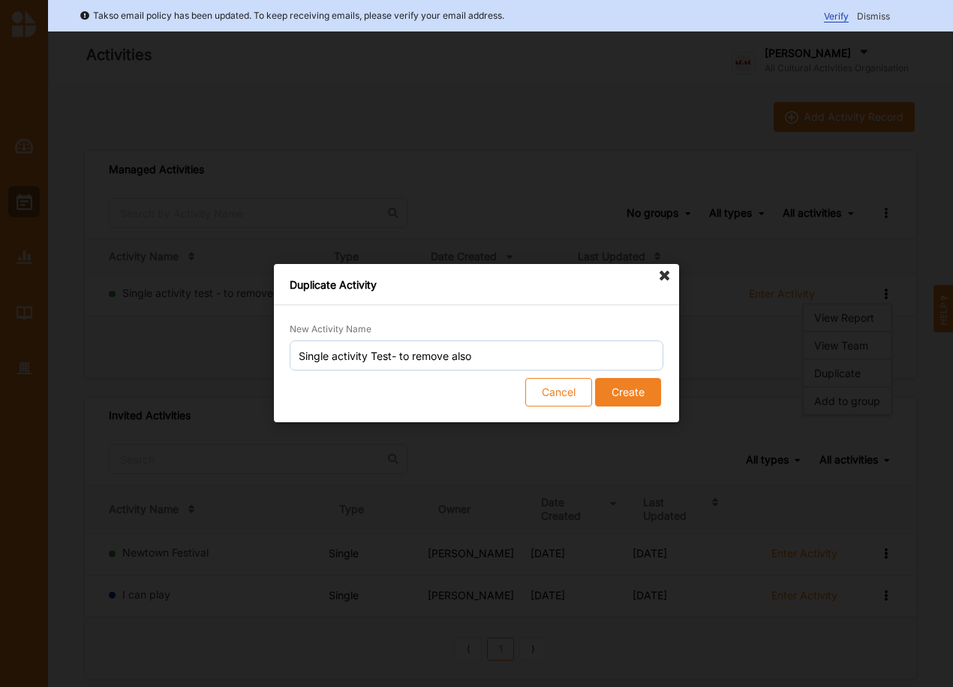
click at [633, 382] on button "Create" at bounding box center [628, 393] width 66 height 29
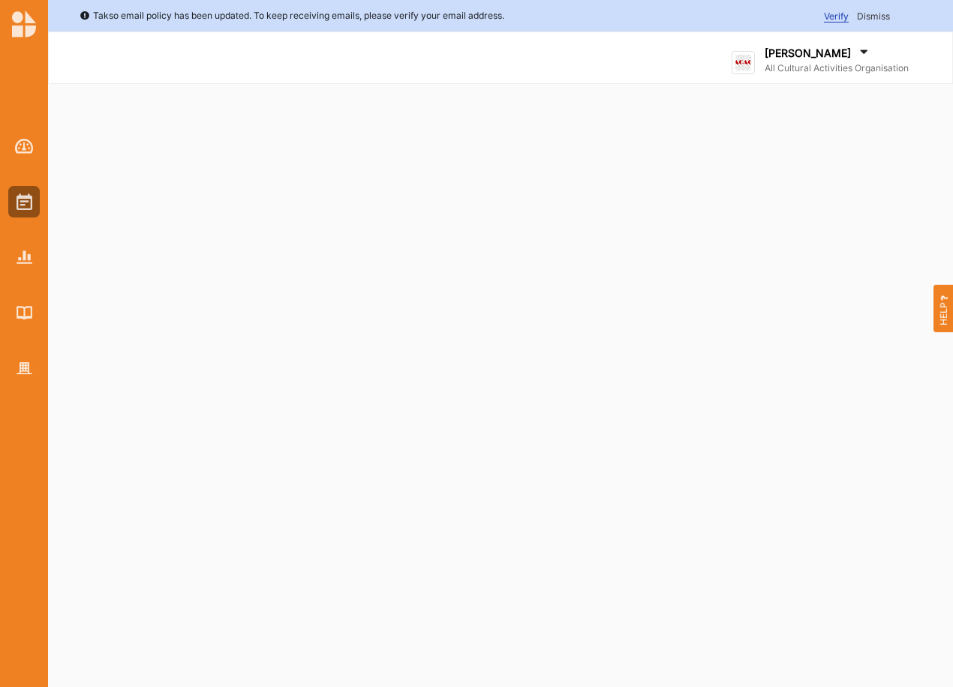
select select "2"
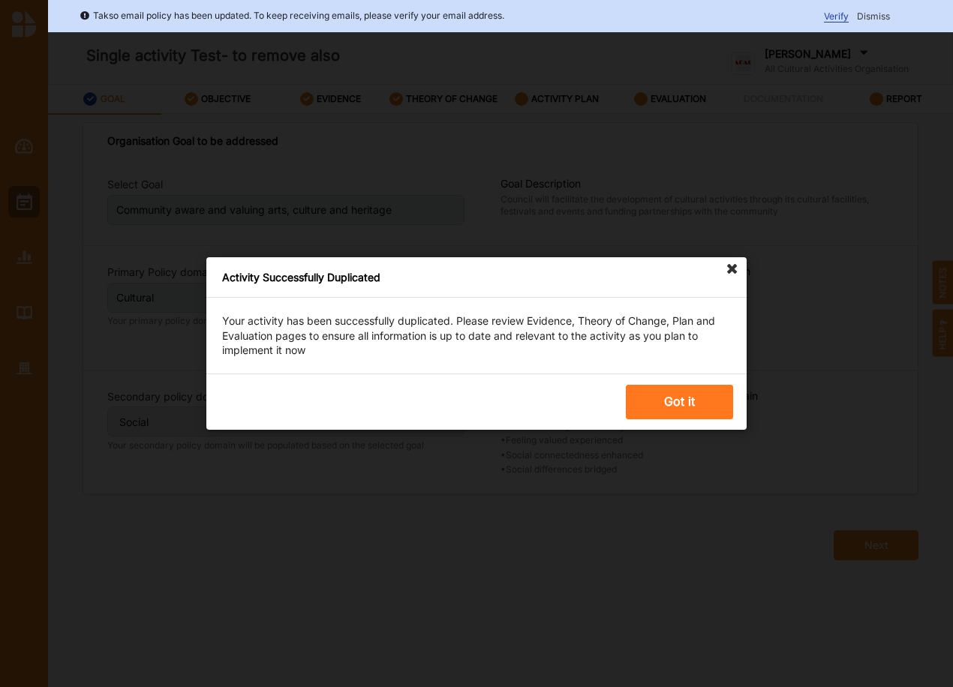
click at [691, 395] on button "Got it" at bounding box center [679, 402] width 107 height 35
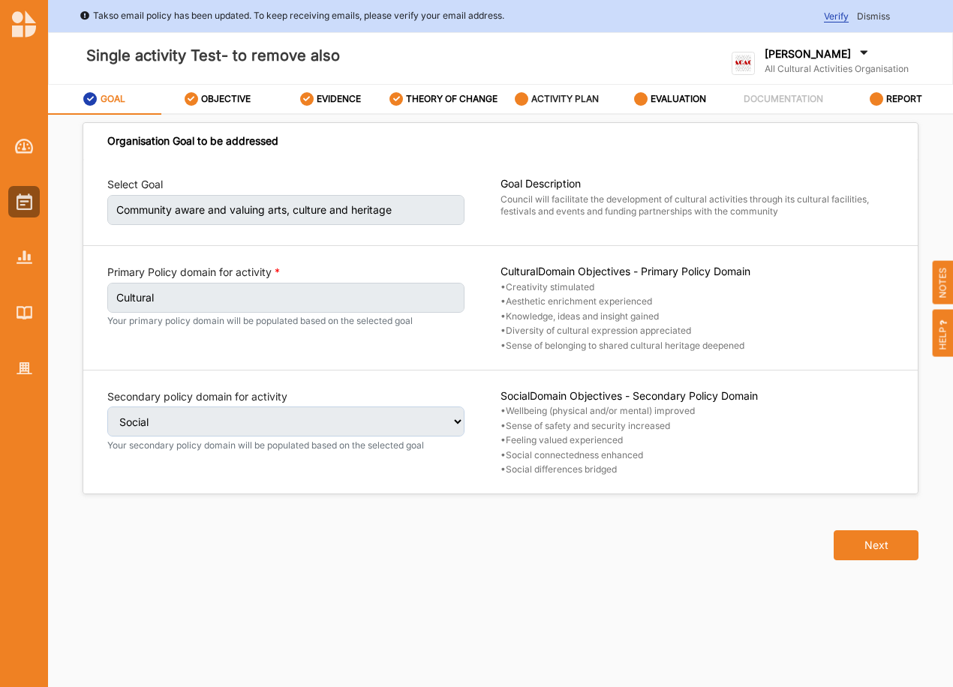
click at [552, 95] on label "ACTIVITY PLAN" at bounding box center [565, 99] width 68 height 12
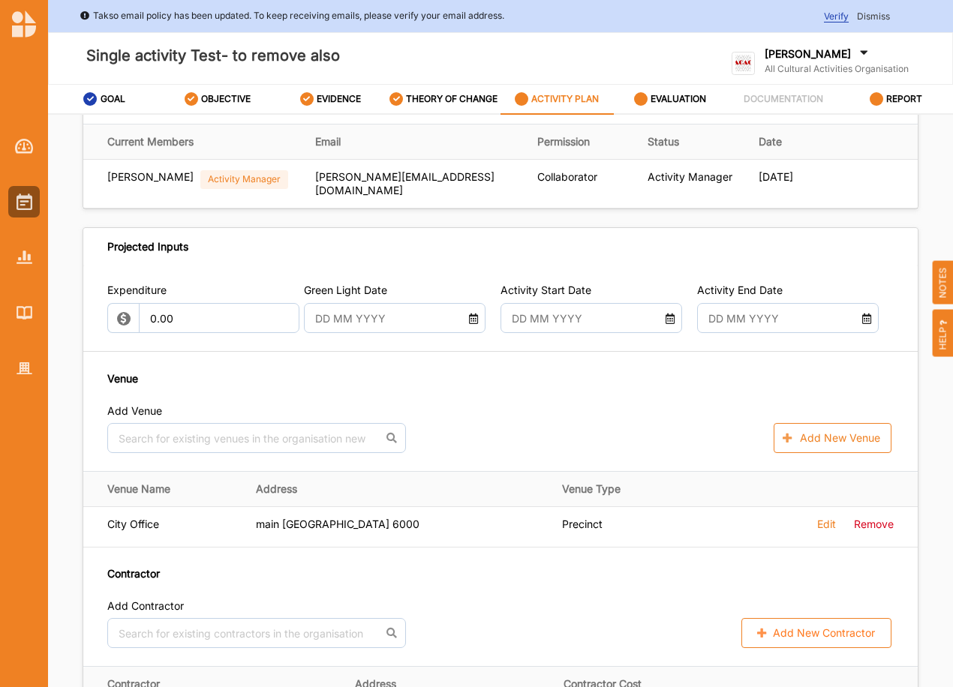
scroll to position [525, 0]
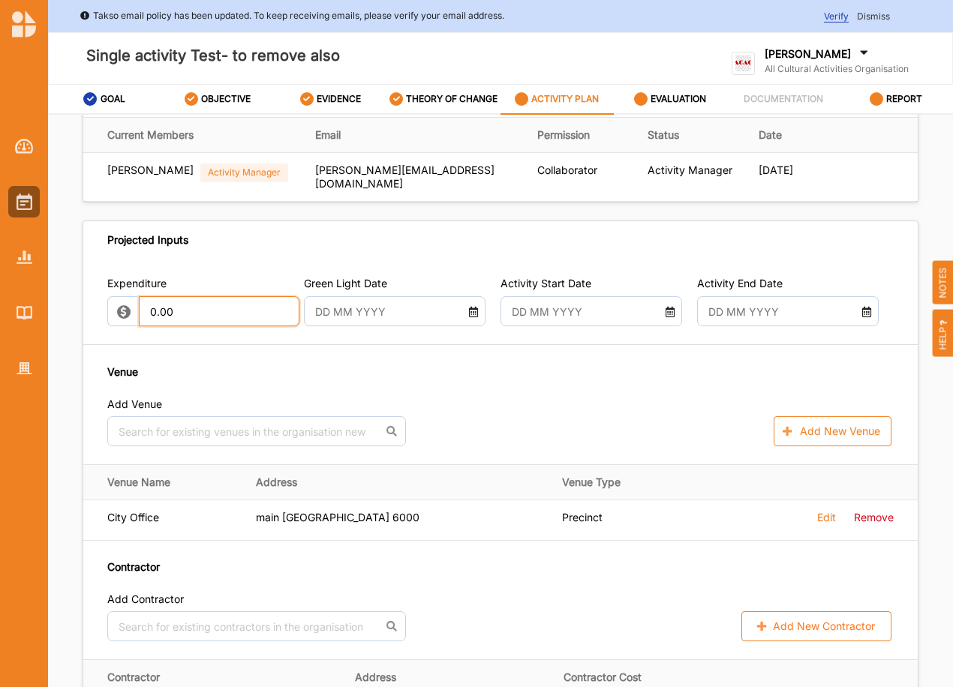
drag, startPoint x: 190, startPoint y: 314, endPoint x: 103, endPoint y: 314, distance: 87.1
click at [103, 314] on div "Expenditure 0.00 Green Light Date Activity Start Date Activity End Date Venue A…" at bounding box center [500, 458] width 834 height 401
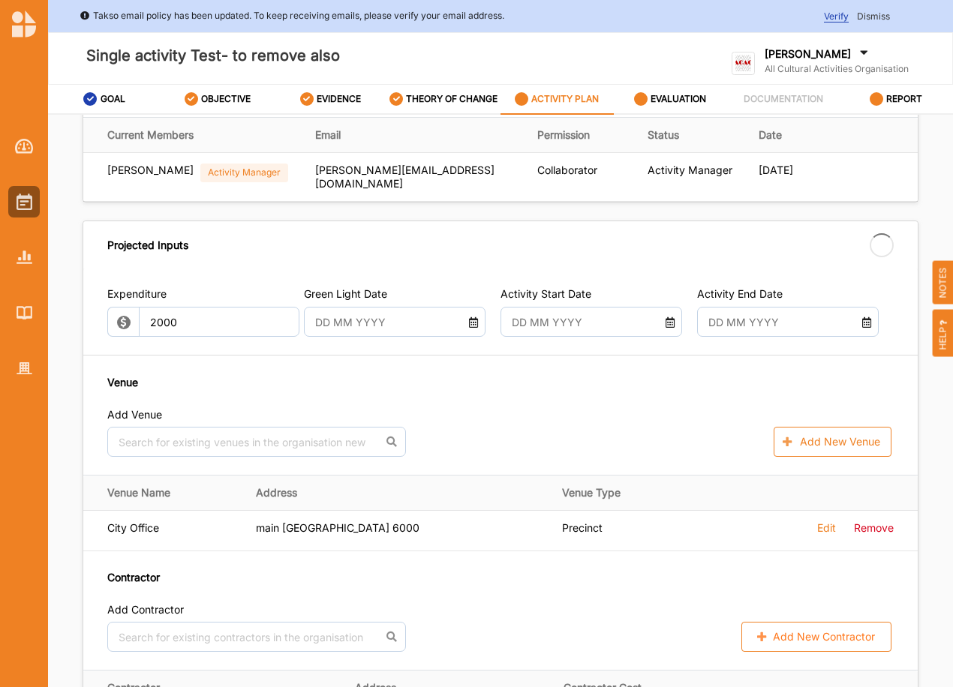
click at [468, 312] on div at bounding box center [395, 322] width 182 height 30
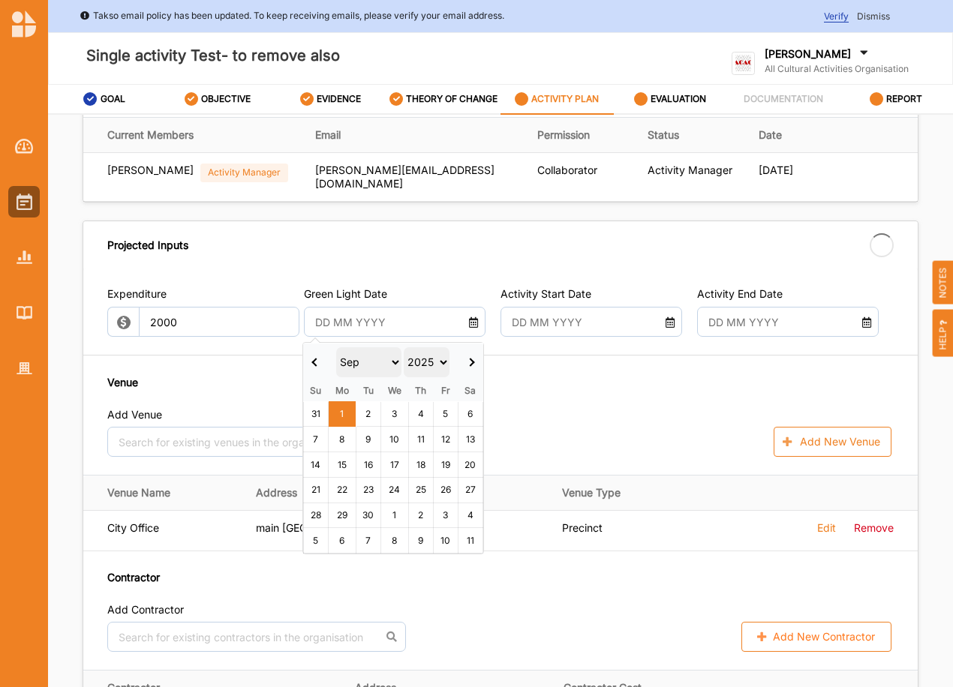
type input "2,000.00"
type input "-2,000.00"
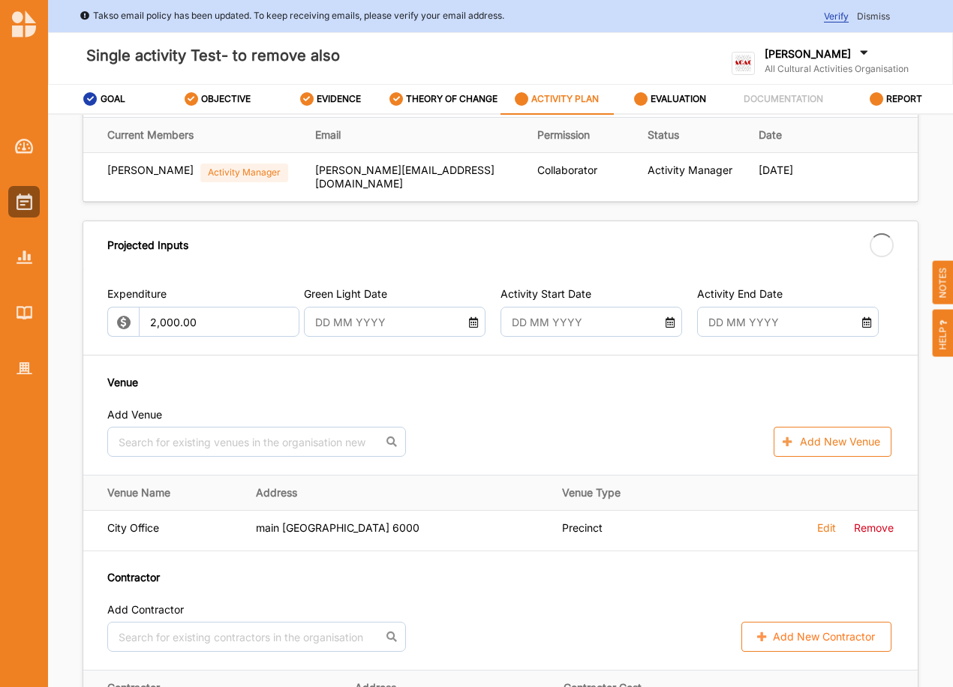
drag, startPoint x: 344, startPoint y: 413, endPoint x: 377, endPoint y: 397, distance: 36.2
type input "[DATE]"
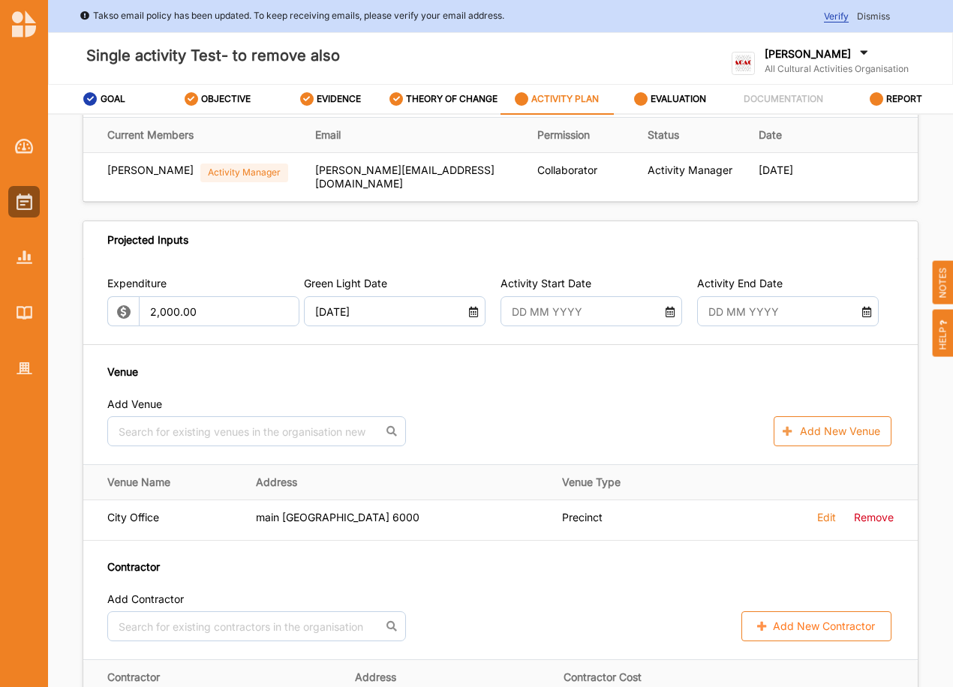
click at [664, 314] on icon at bounding box center [670, 310] width 12 height 11
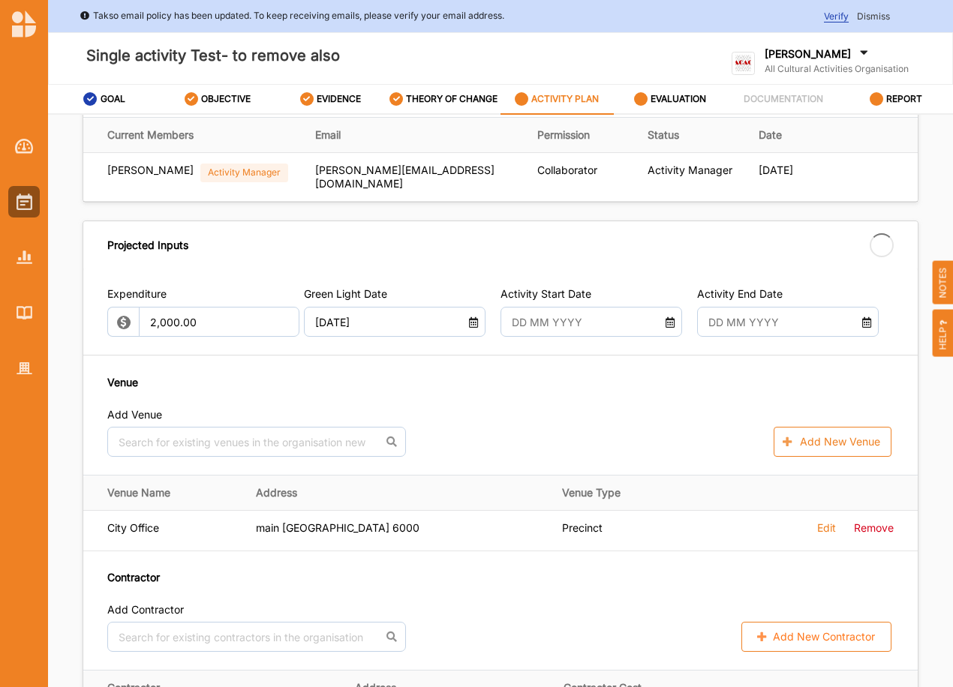
type input "[DATE]"
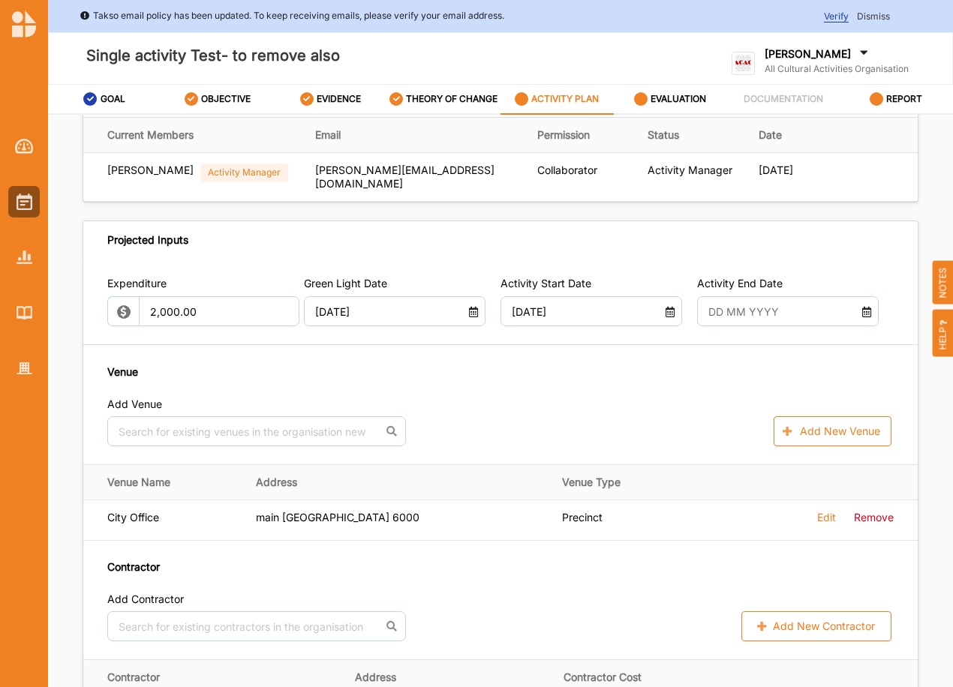
click at [861, 313] on icon at bounding box center [867, 310] width 12 height 11
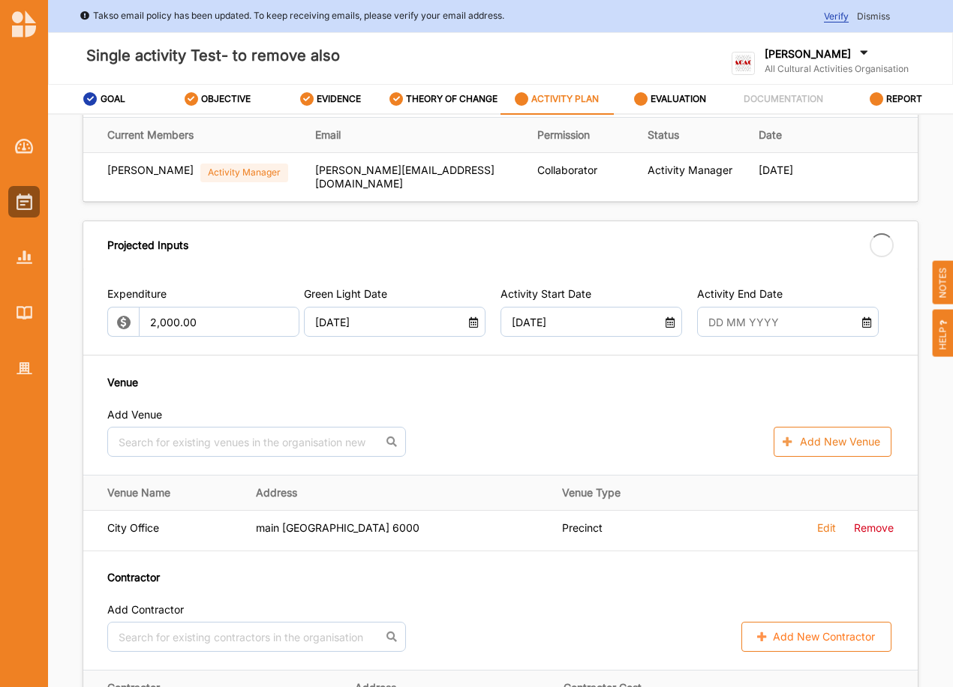
type input "[DATE]"
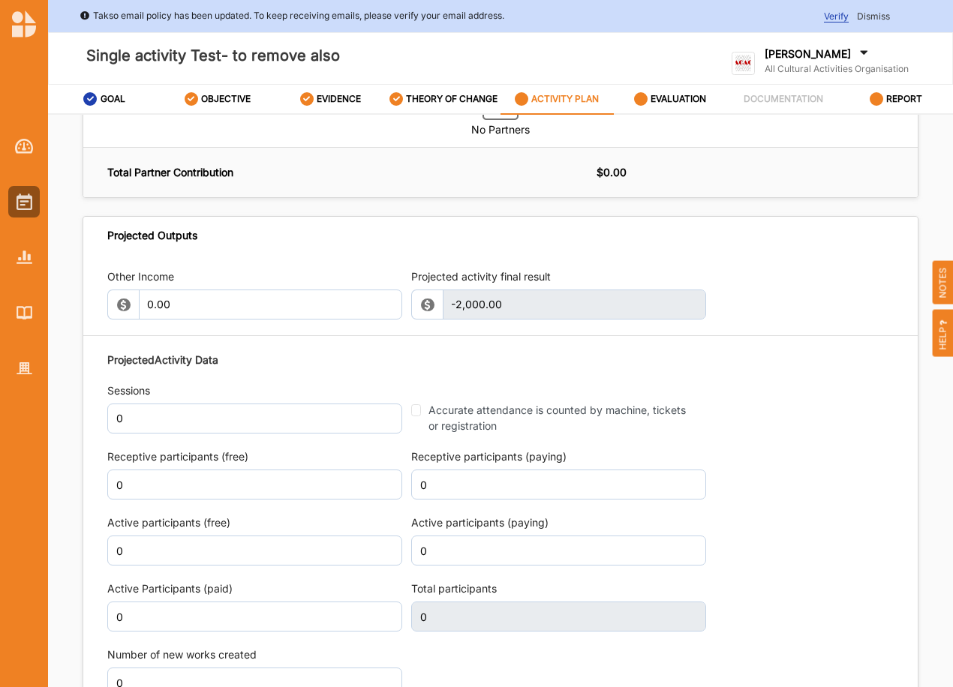
scroll to position [1426, 0]
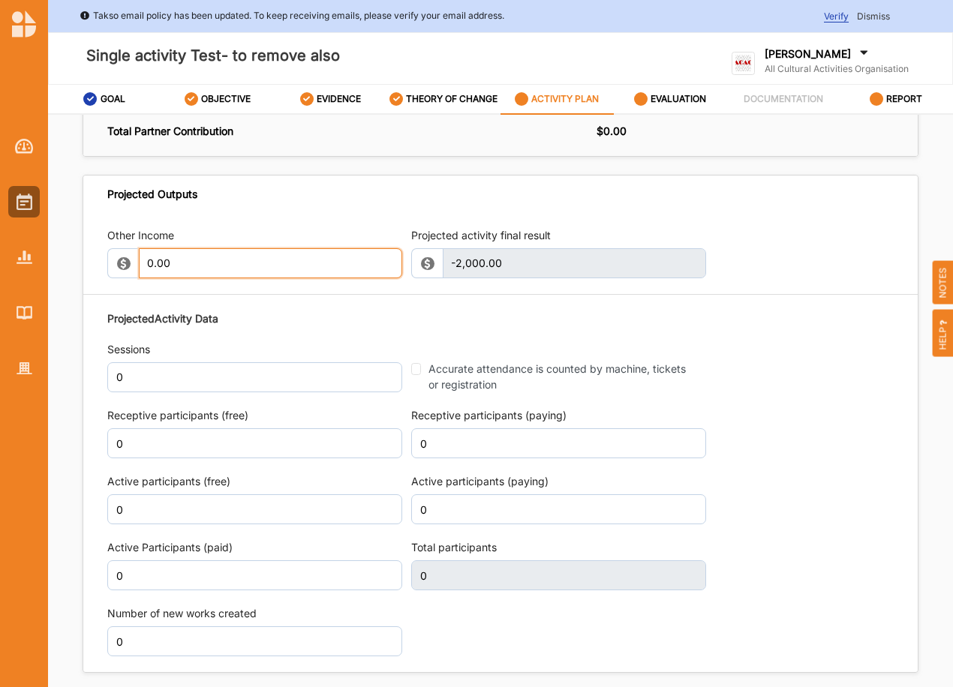
drag, startPoint x: 174, startPoint y: 263, endPoint x: 120, endPoint y: 262, distance: 54.0
click at [120, 262] on div "0.00" at bounding box center [254, 263] width 295 height 30
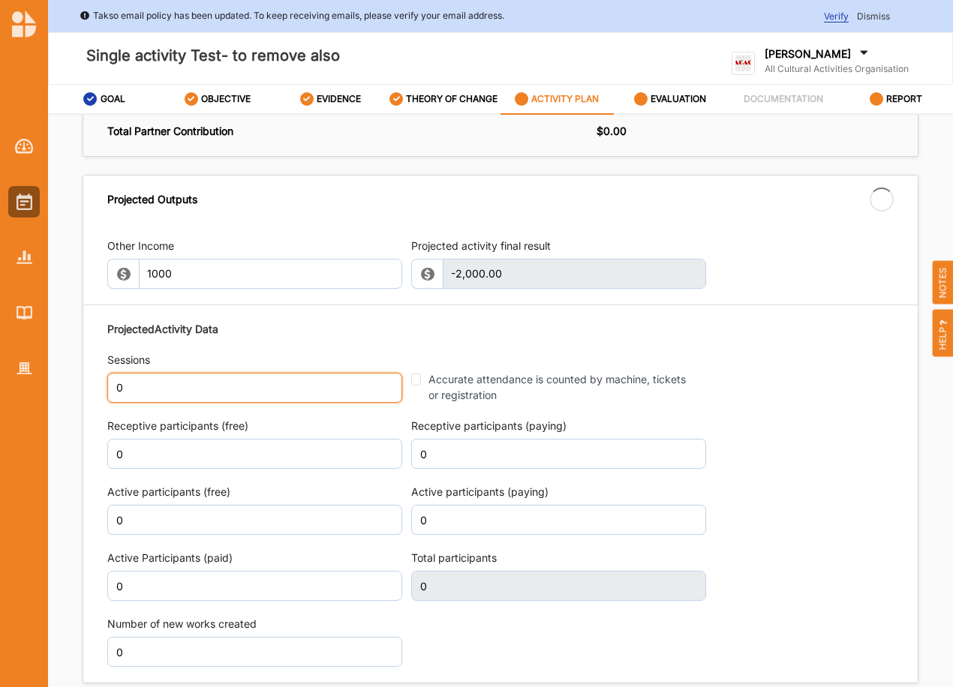
type input "1,000.00"
type input "-1,000.00"
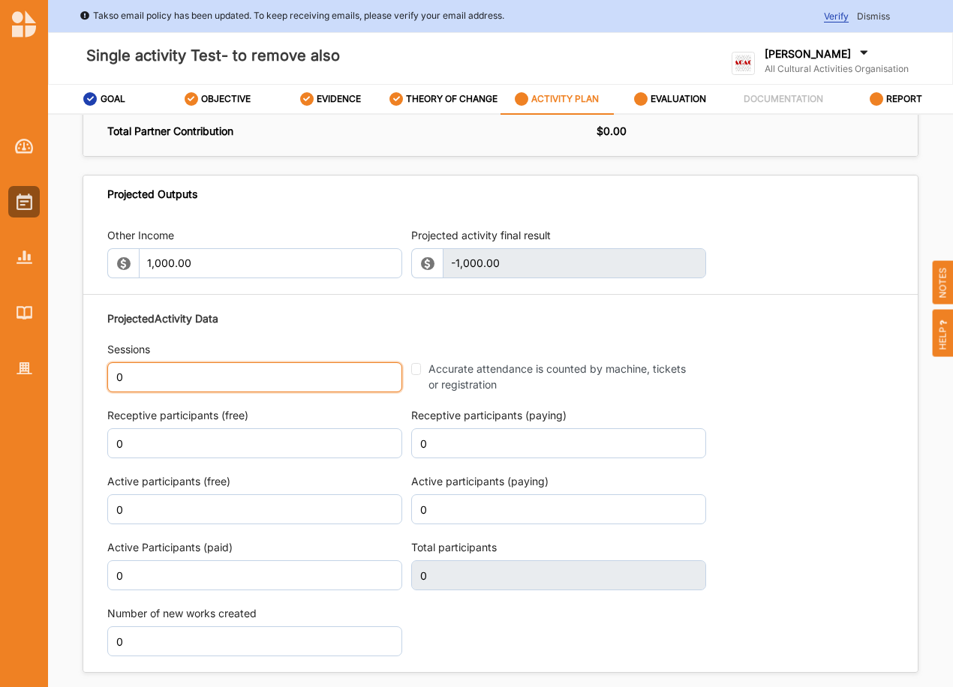
drag, startPoint x: 127, startPoint y: 370, endPoint x: 101, endPoint y: 377, distance: 26.4
click at [101, 377] on div "Other Income 1,000.00 Projected activity final result -1,000.00 This field is i…" at bounding box center [500, 442] width 834 height 460
type input "2"
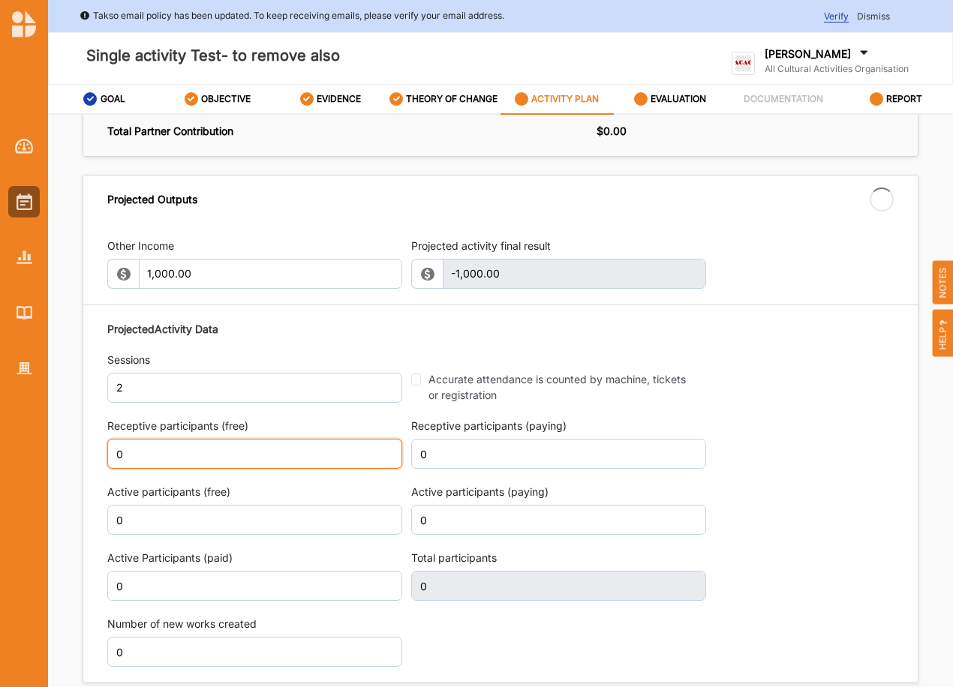
drag, startPoint x: 156, startPoint y: 443, endPoint x: 89, endPoint y: 440, distance: 66.9
click at [89, 440] on div "Other Income 1,000.00 Projected activity final result -1,000.00 This field is i…" at bounding box center [500, 453] width 834 height 460
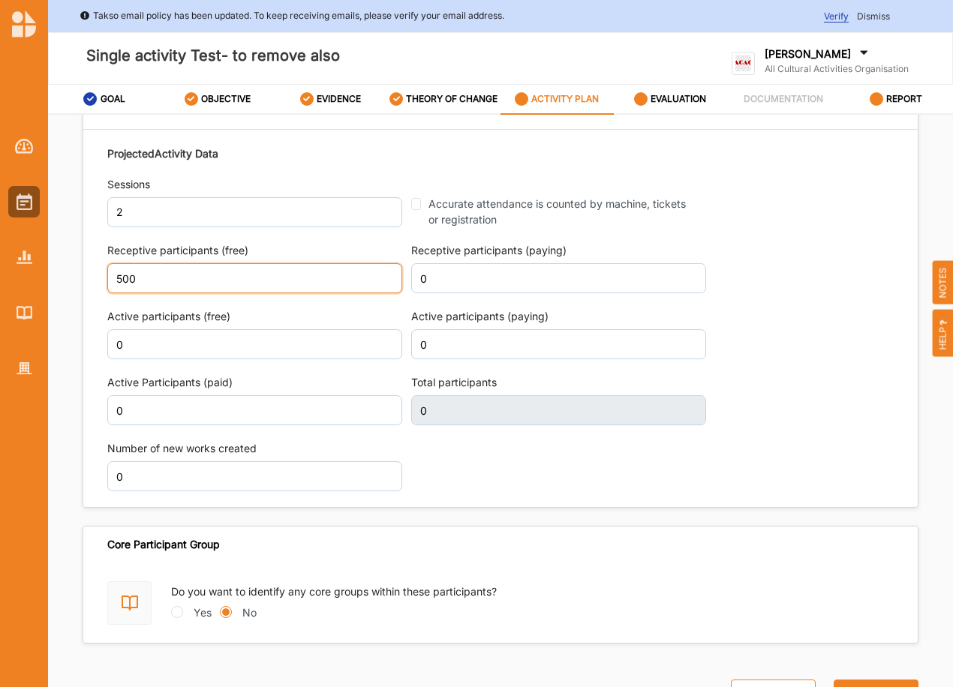
type input "500"
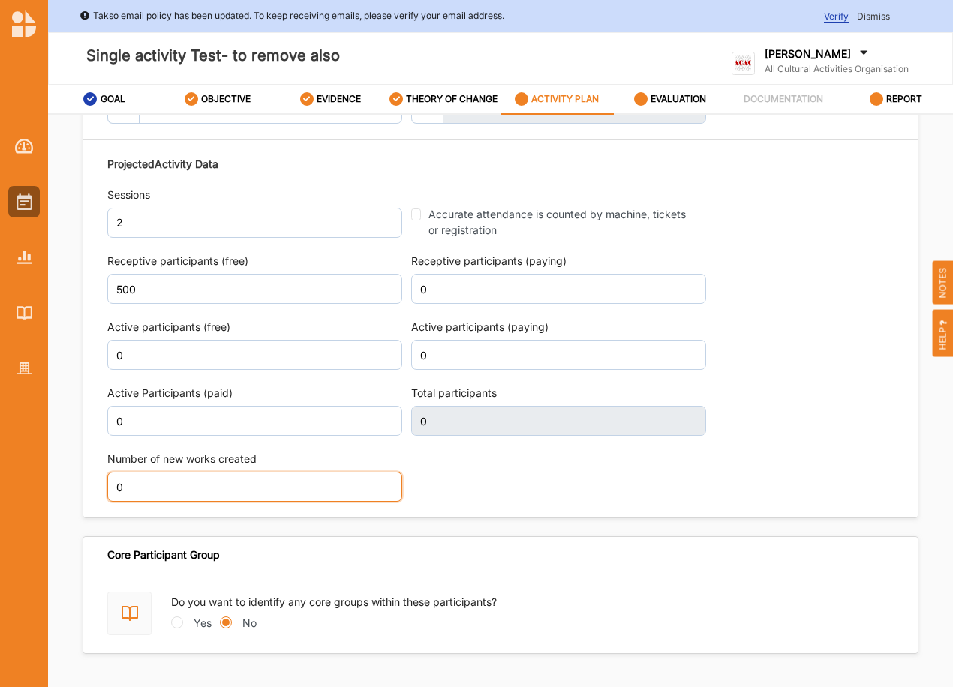
scroll to position [1601, 0]
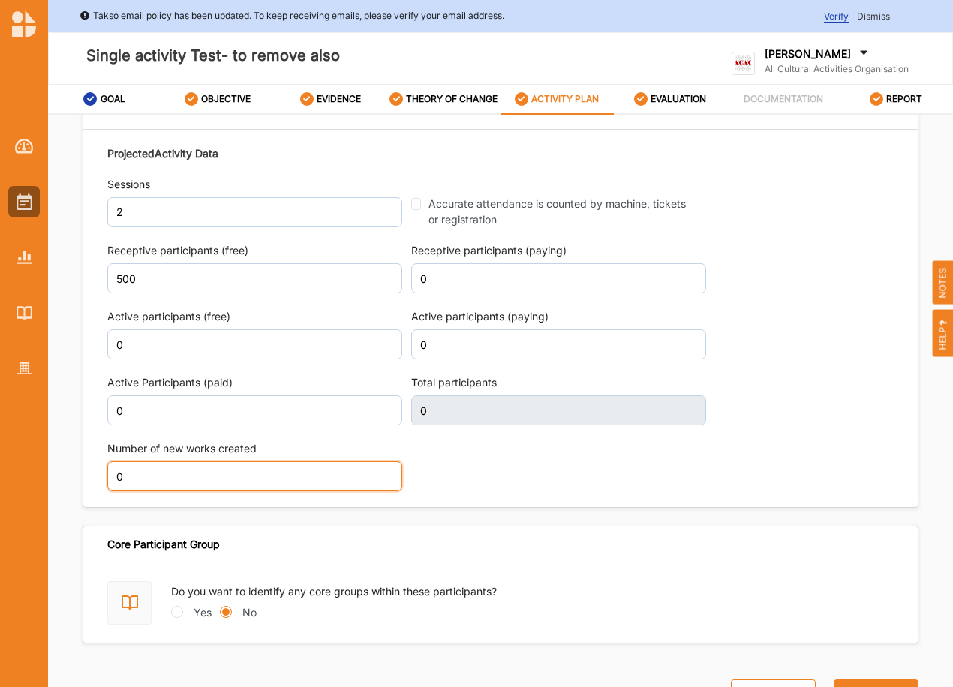
drag, startPoint x: 110, startPoint y: 471, endPoint x: 128, endPoint y: 471, distance: 18.0
click at [129, 471] on input "0" at bounding box center [254, 477] width 295 height 30
type input "500"
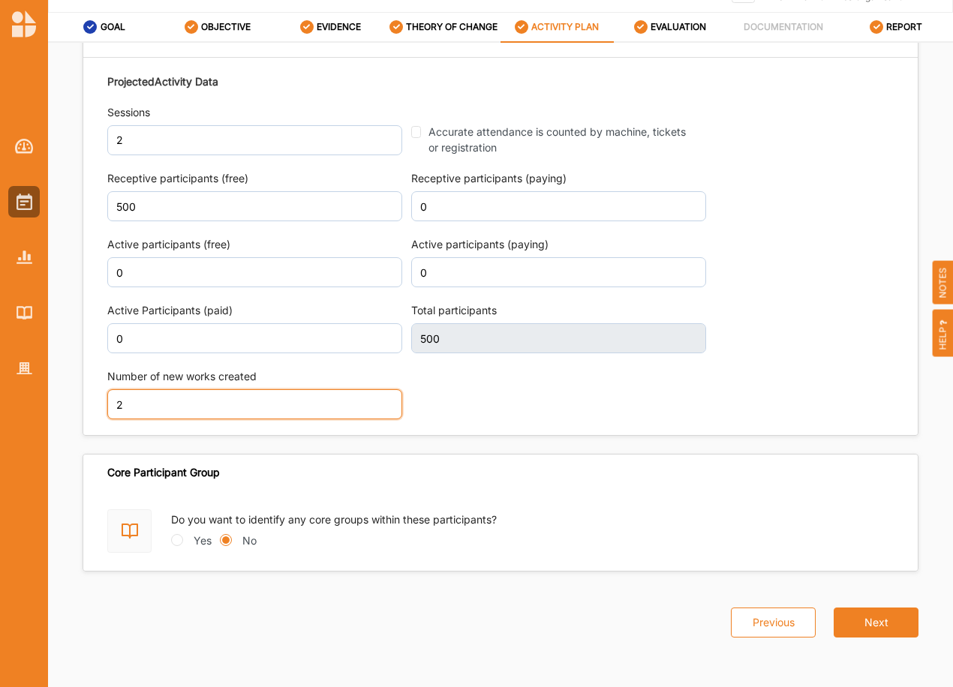
scroll to position [73, 0]
type input "2"
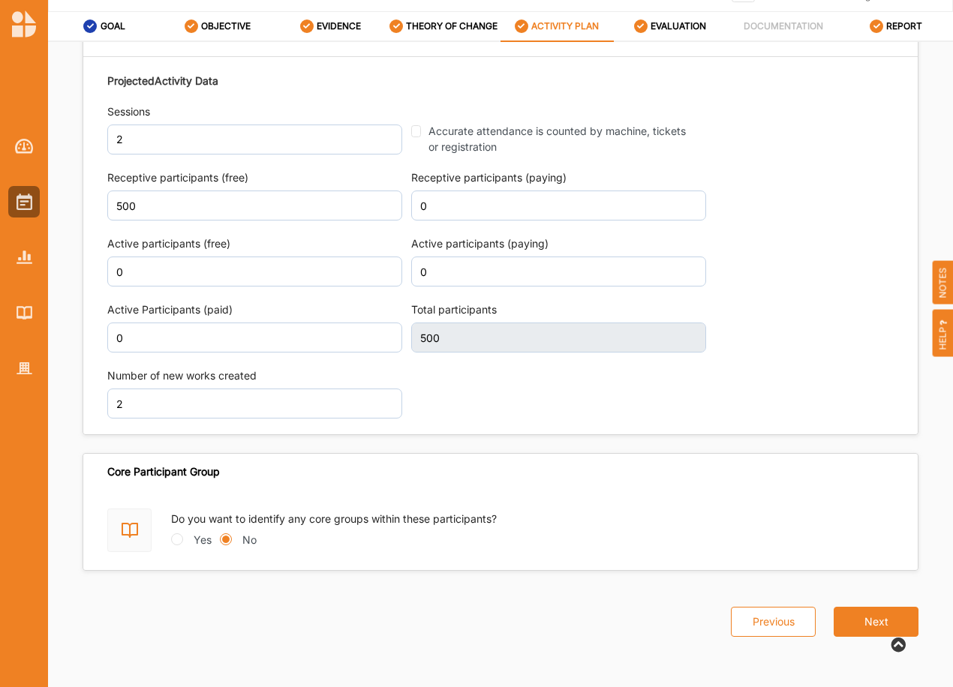
scroll to position [1601, 0]
click at [879, 613] on button "Next" at bounding box center [876, 622] width 85 height 30
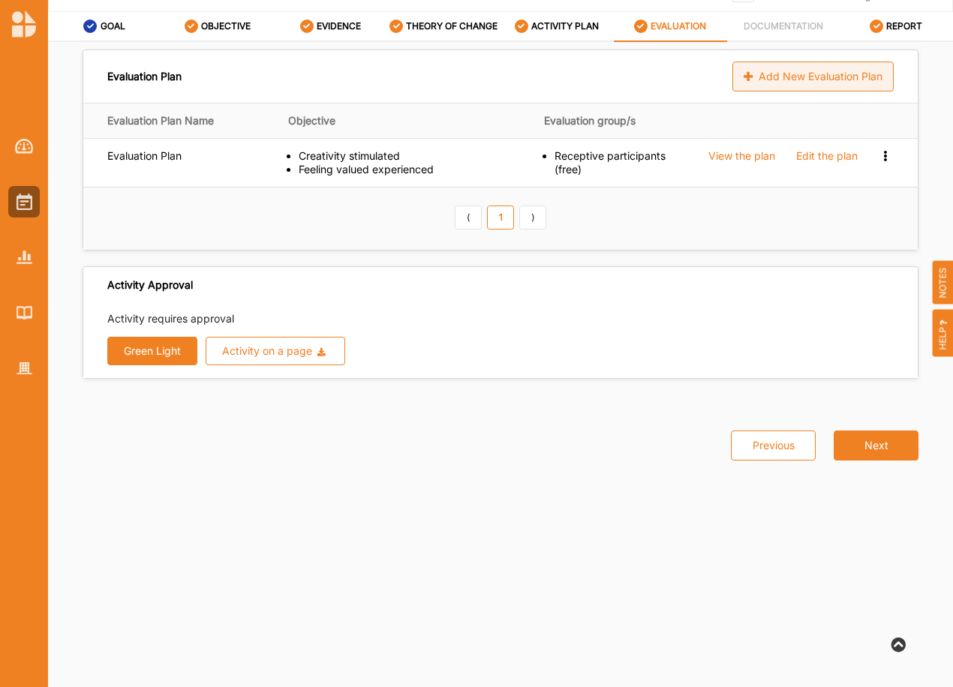
click at [787, 90] on div "Add New Evaluation Plan" at bounding box center [812, 77] width 161 height 30
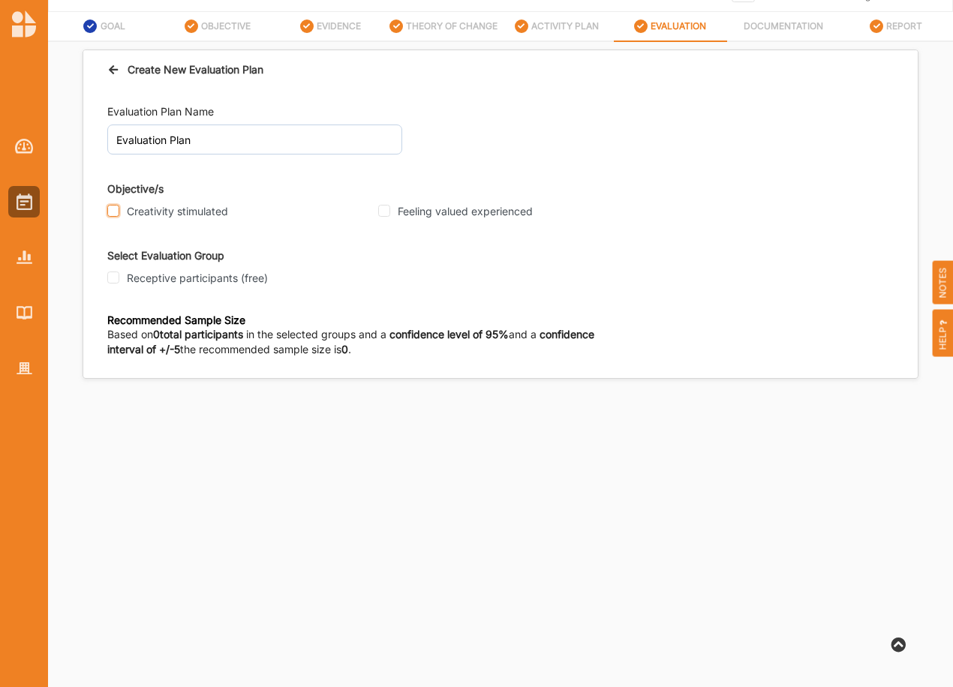
click at [113, 206] on input "Creativity stimulated" at bounding box center [113, 211] width 12 height 12
checkbox input "true"
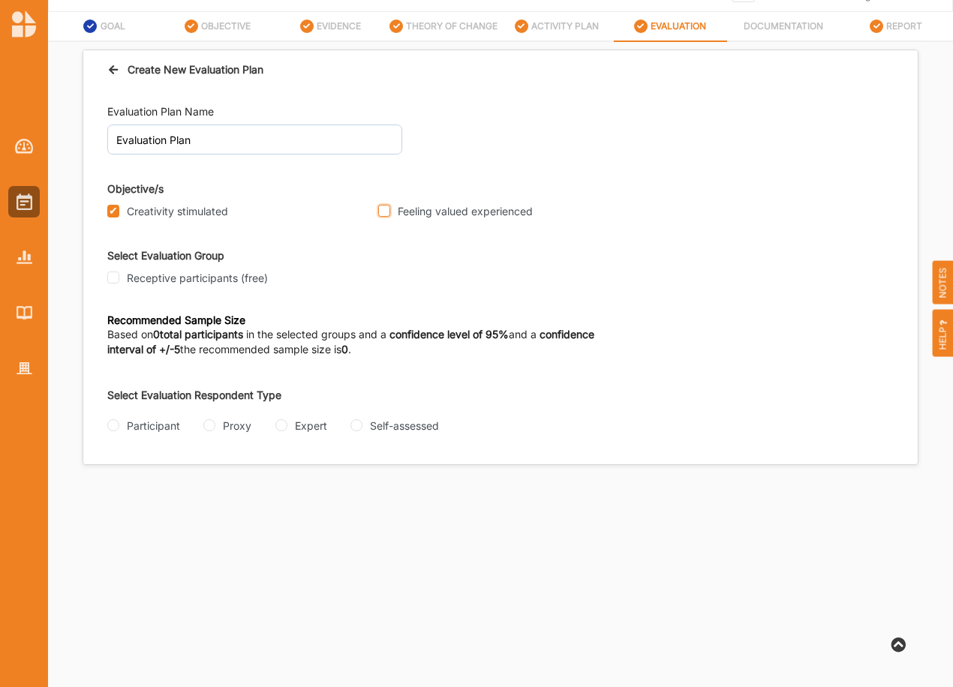
click at [380, 209] on input "Feeling valued experienced" at bounding box center [384, 211] width 12 height 12
checkbox input "true"
click at [135, 282] on label "Receptive participants (free)" at bounding box center [197, 279] width 141 height 14
click at [119, 282] on input "Receptive participants (free)" at bounding box center [113, 278] width 12 height 12
checkbox input "true"
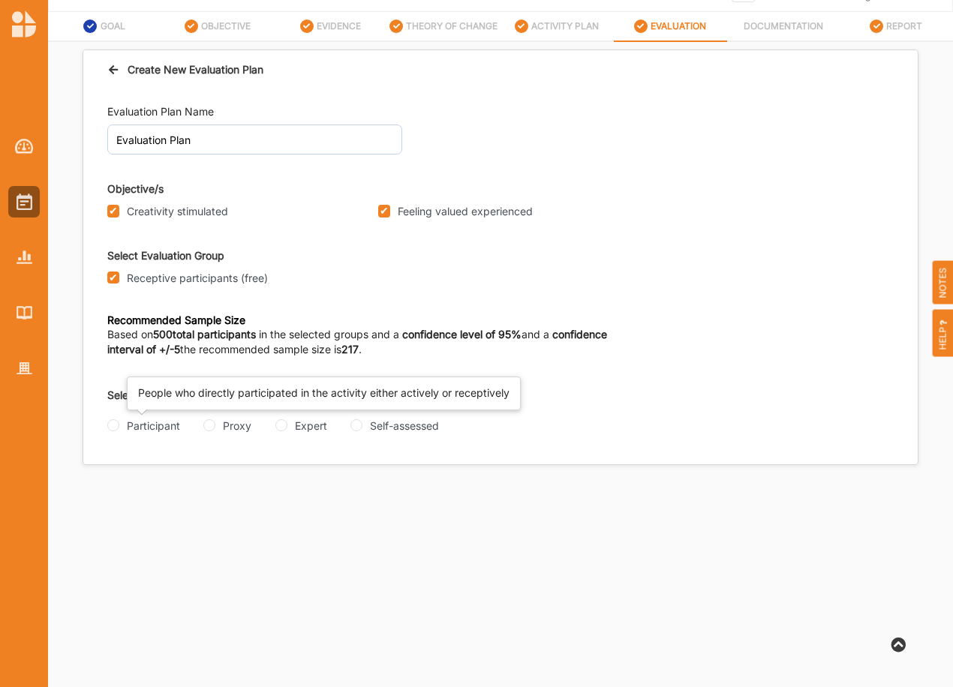
click at [125, 426] on div "Participant" at bounding box center [143, 426] width 73 height 16
click at [119, 425] on div "Participant" at bounding box center [143, 426] width 73 height 16
click at [114, 425] on input "Participant" at bounding box center [113, 425] width 12 height 12
radio input "true"
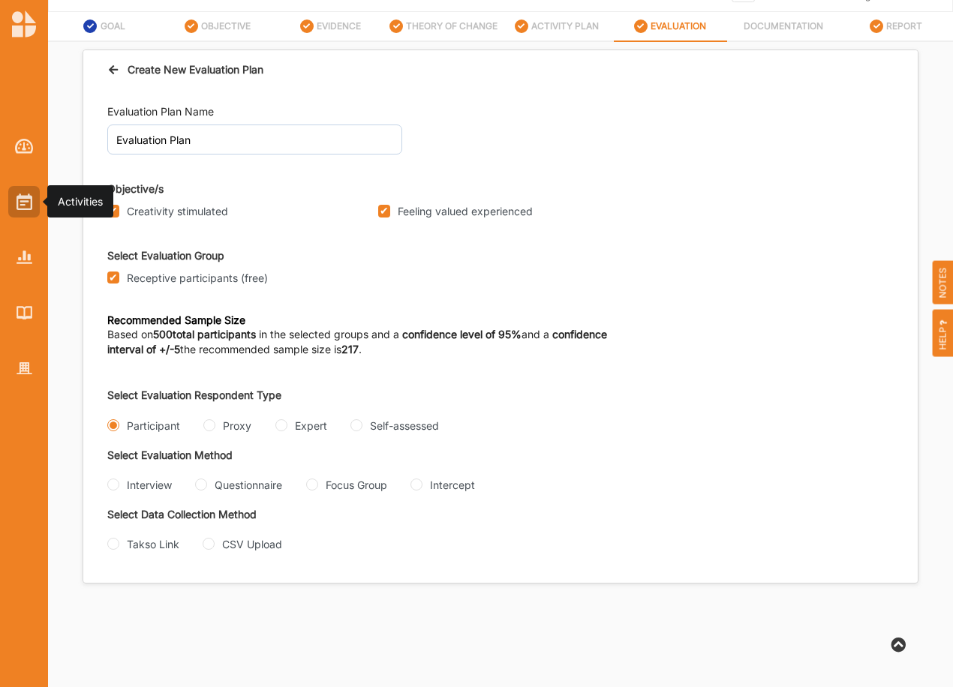
click at [26, 200] on img at bounding box center [25, 202] width 16 height 17
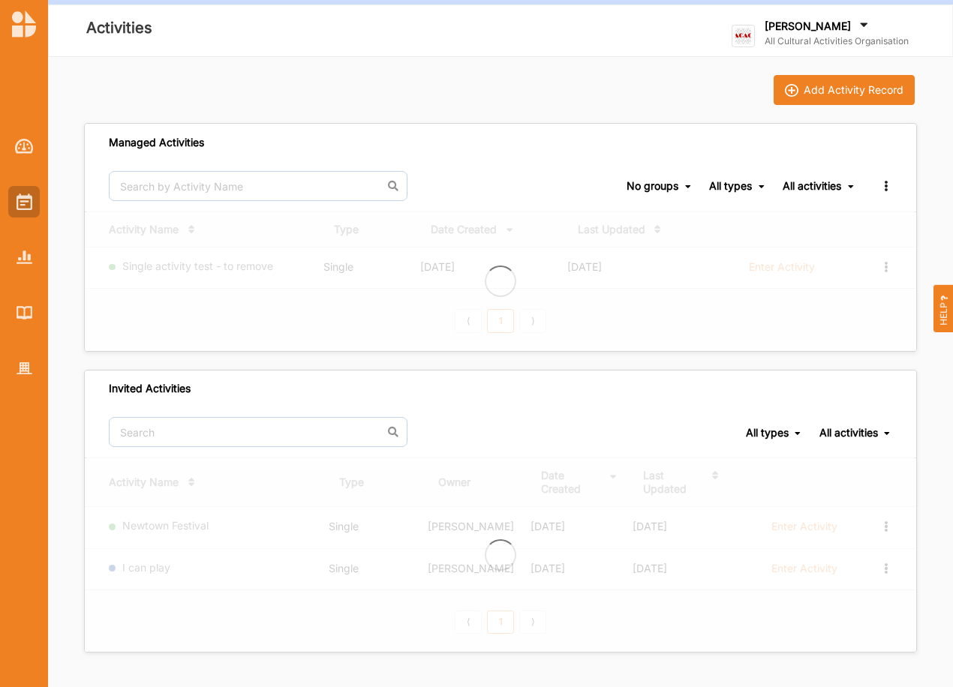
scroll to position [68, 0]
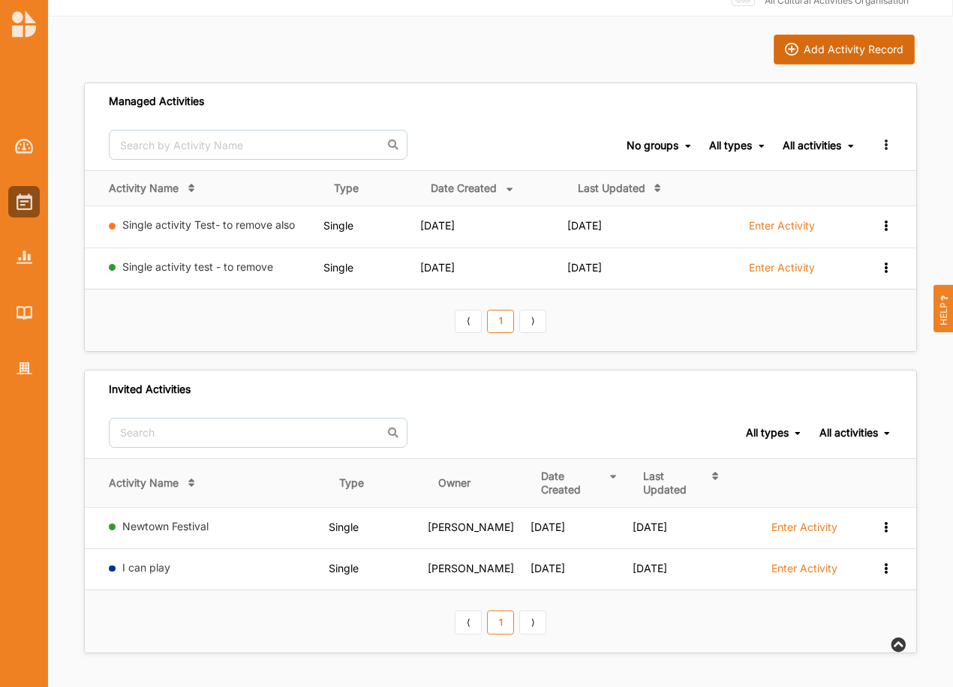
click at [855, 45] on div "Add Activity Record" at bounding box center [854, 50] width 100 height 14
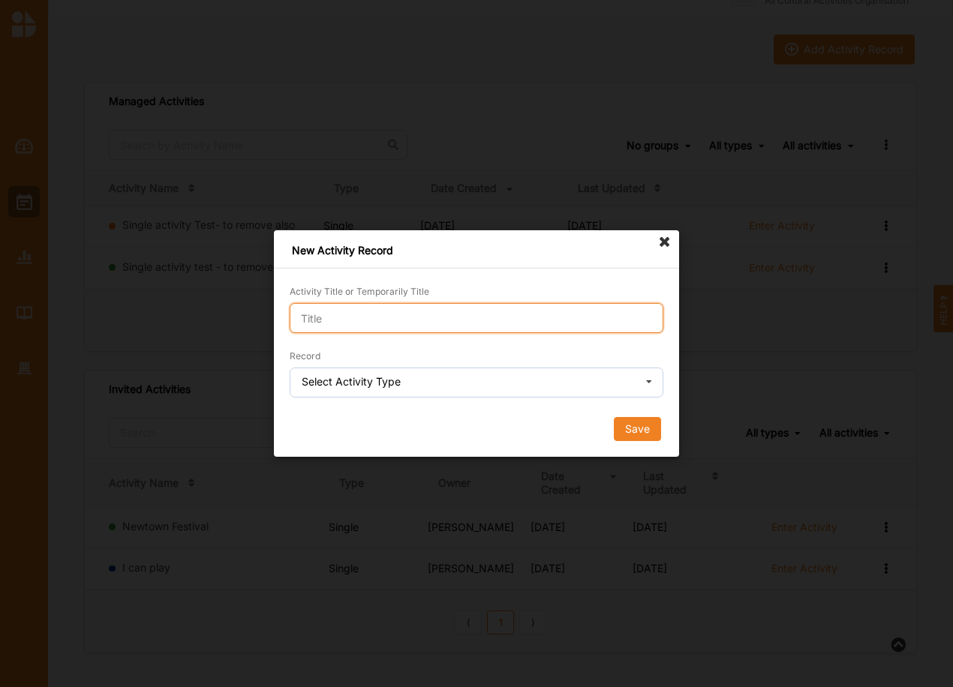
click at [350, 314] on input "Activity Title or Temporarily Title" at bounding box center [477, 318] width 374 height 30
type input "Test intercept"
click at [365, 383] on div "Select Activity Type" at bounding box center [351, 382] width 99 height 11
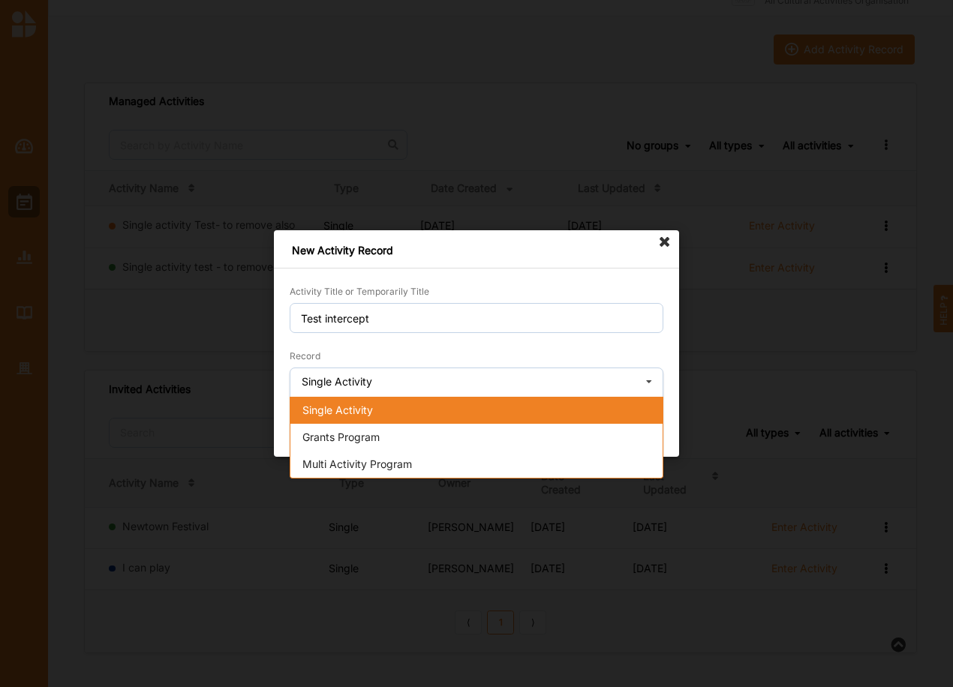
click at [332, 416] on span "Single Activity" at bounding box center [337, 410] width 71 height 13
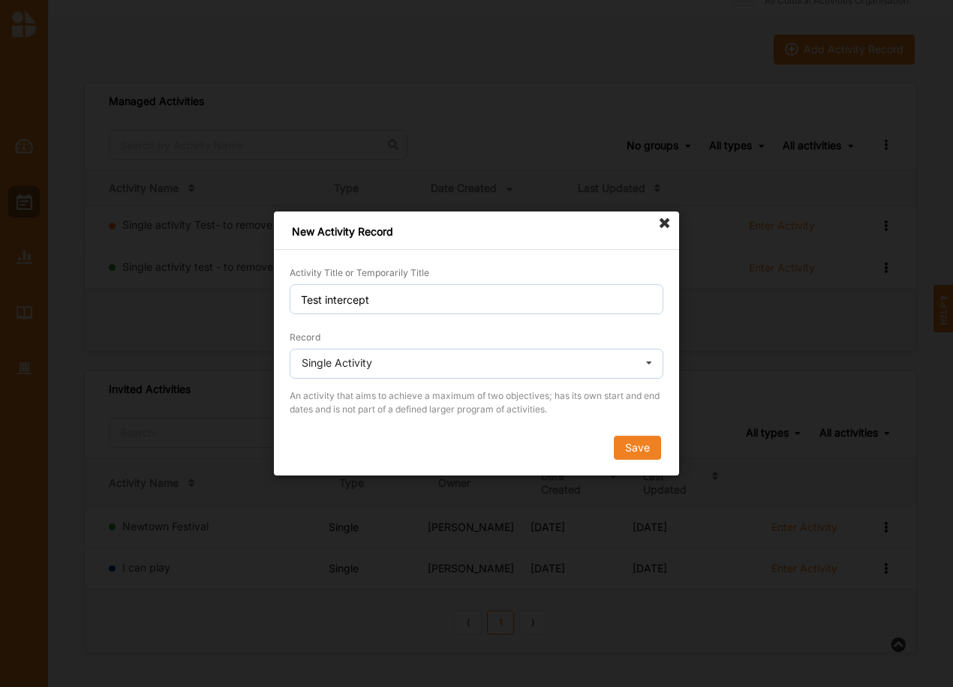
click at [642, 449] on button "Save" at bounding box center [637, 448] width 47 height 24
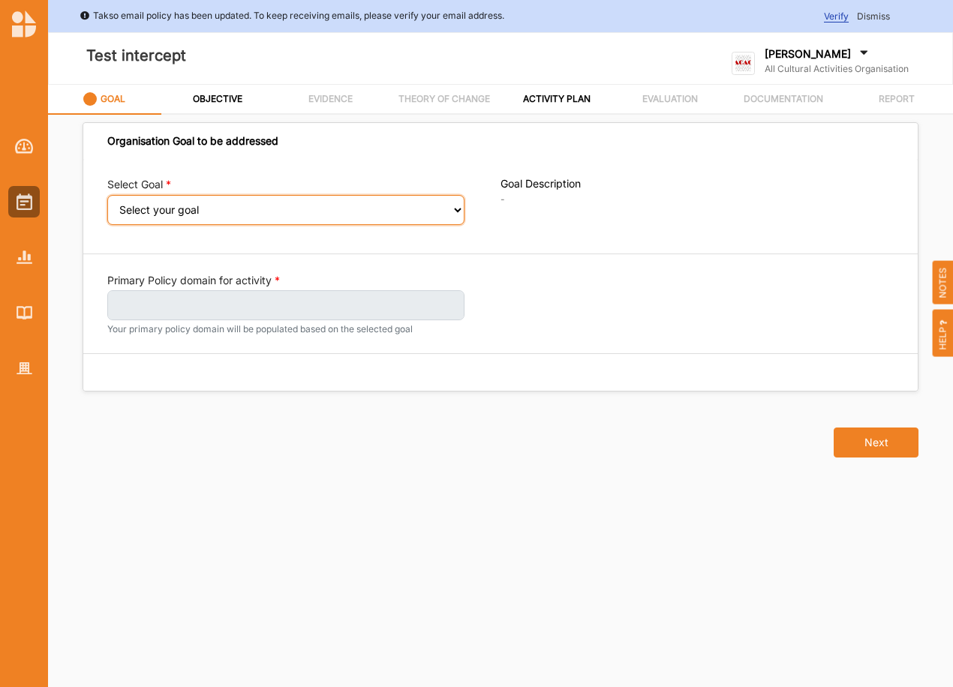
drag, startPoint x: 182, startPoint y: 211, endPoint x: 167, endPoint y: 210, distance: 15.8
click at [180, 209] on select "Select your goal Abundant local jobs and economic opportunities A safe, clean a…" at bounding box center [285, 210] width 357 height 30
select select "42"
click at [107, 205] on select "Select your goal Abundant local jobs and economic opportunities A safe, clean a…" at bounding box center [285, 210] width 357 height 30
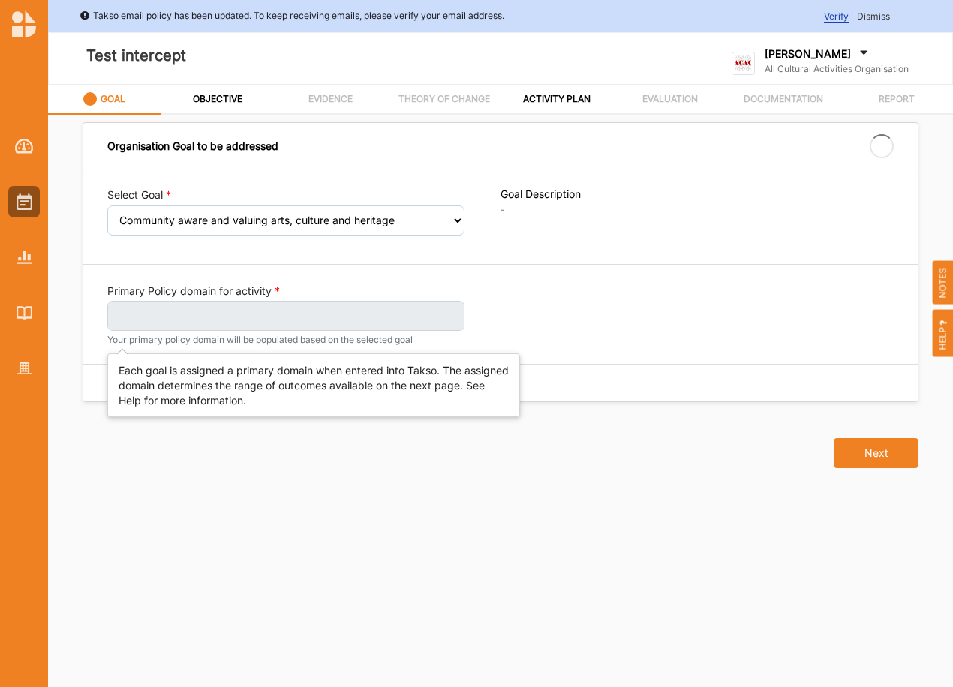
select select "42"
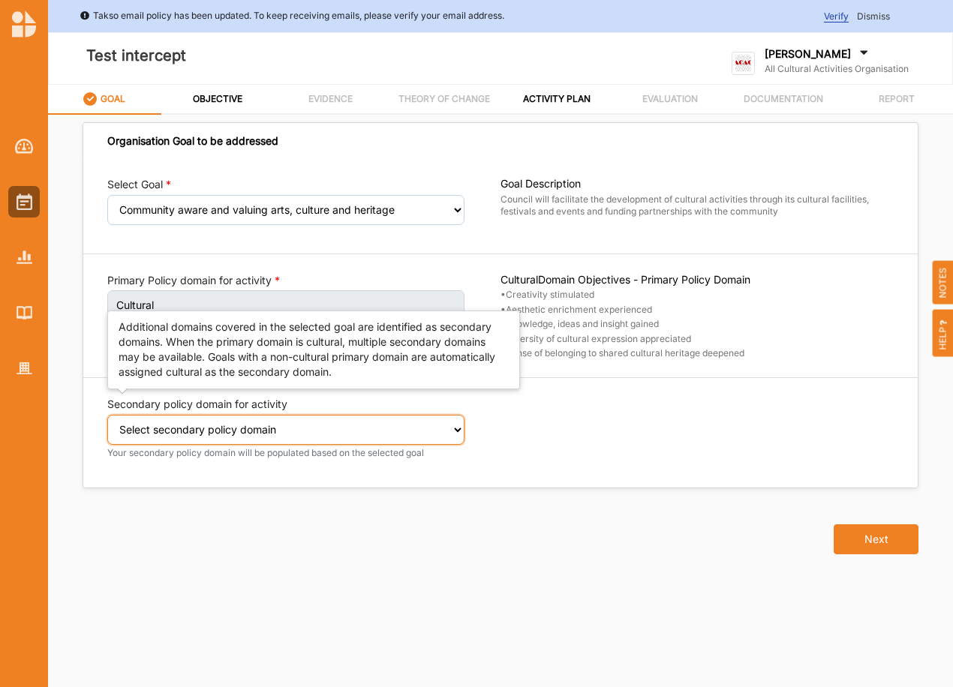
click at [313, 438] on select "Select secondary policy domain No second domain for this activity Cultural Soci…" at bounding box center [285, 430] width 357 height 30
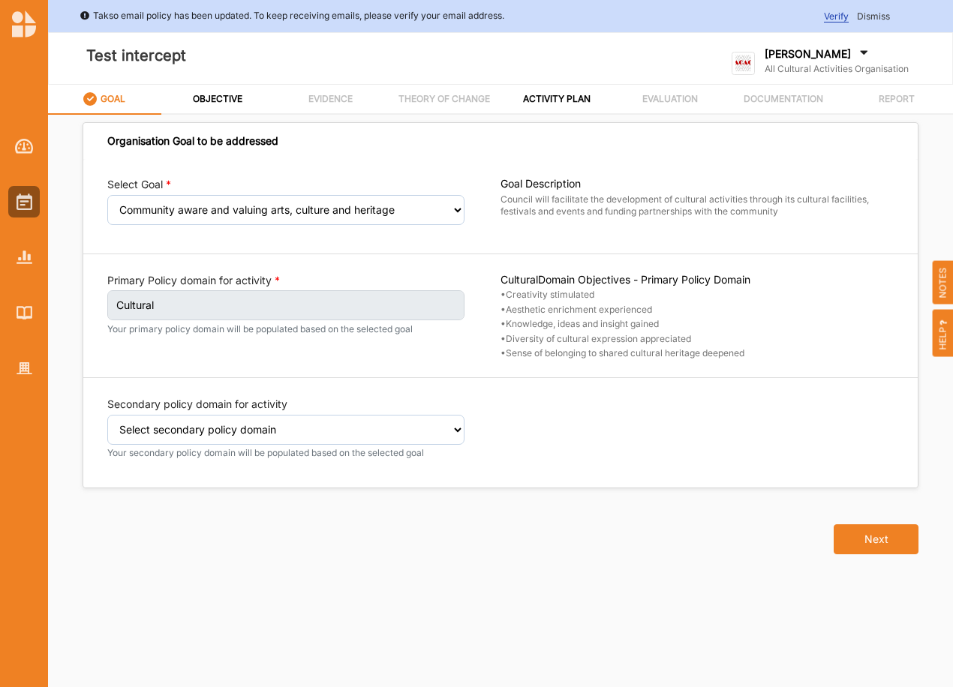
click at [630, 380] on div "Select Goal Select your goal Abundant local jobs and economic opportunities A s…" at bounding box center [500, 323] width 834 height 329
click at [910, 537] on button "Next" at bounding box center [876, 540] width 85 height 30
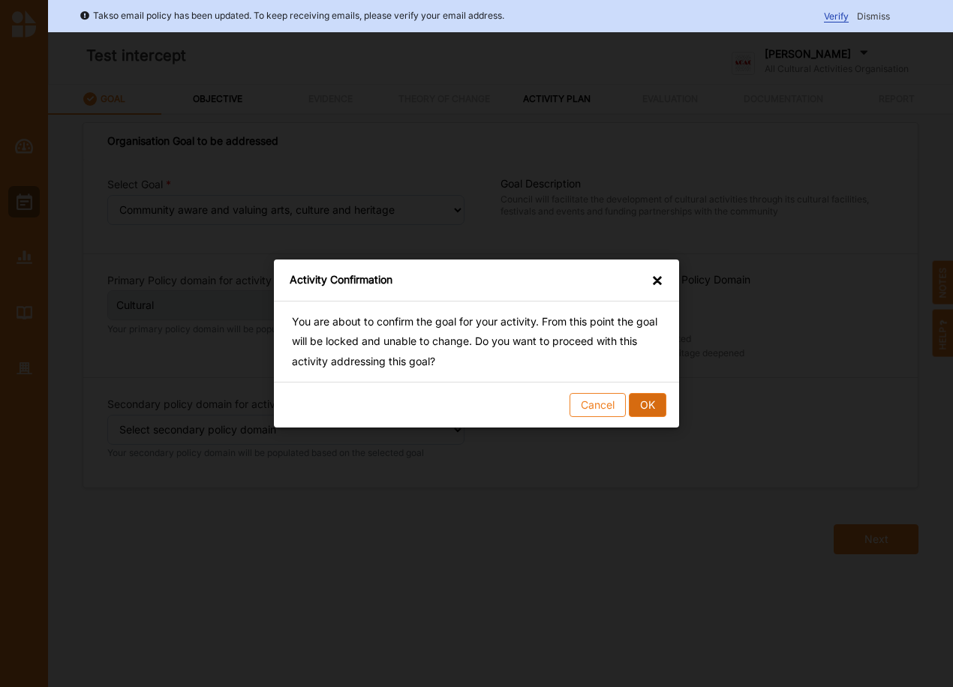
click at [672, 390] on div "Cancel OK" at bounding box center [476, 405] width 405 height 46
drag, startPoint x: 658, startPoint y: 404, endPoint x: 642, endPoint y: 401, distance: 15.9
click at [658, 403] on button "OK" at bounding box center [648, 405] width 38 height 24
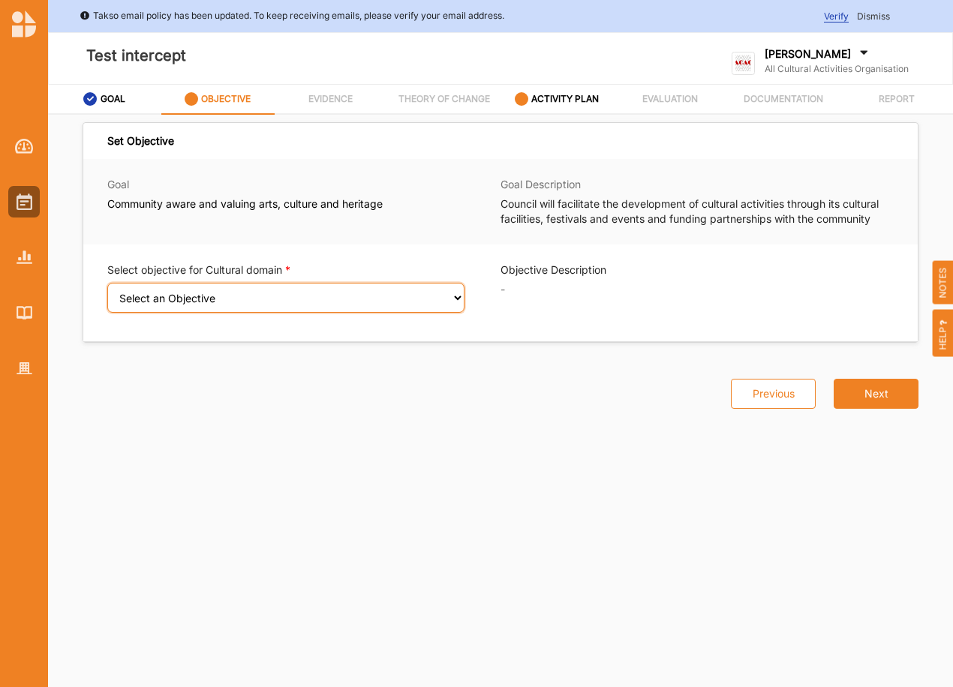
click at [167, 288] on select "Select an Objective Creativity stimulated Aesthetic enrichment experienced Know…" at bounding box center [285, 298] width 357 height 30
select select "1"
click at [107, 293] on select "Select an Objective Creativity stimulated Aesthetic enrichment experienced Know…" at bounding box center [285, 298] width 357 height 30
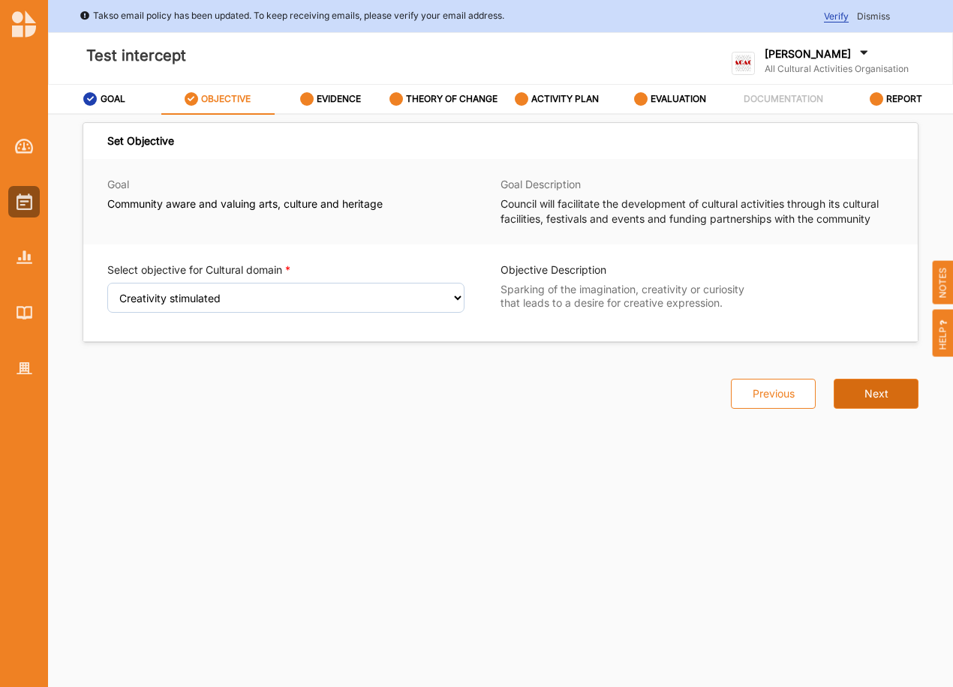
click at [867, 389] on button "Next" at bounding box center [876, 394] width 85 height 30
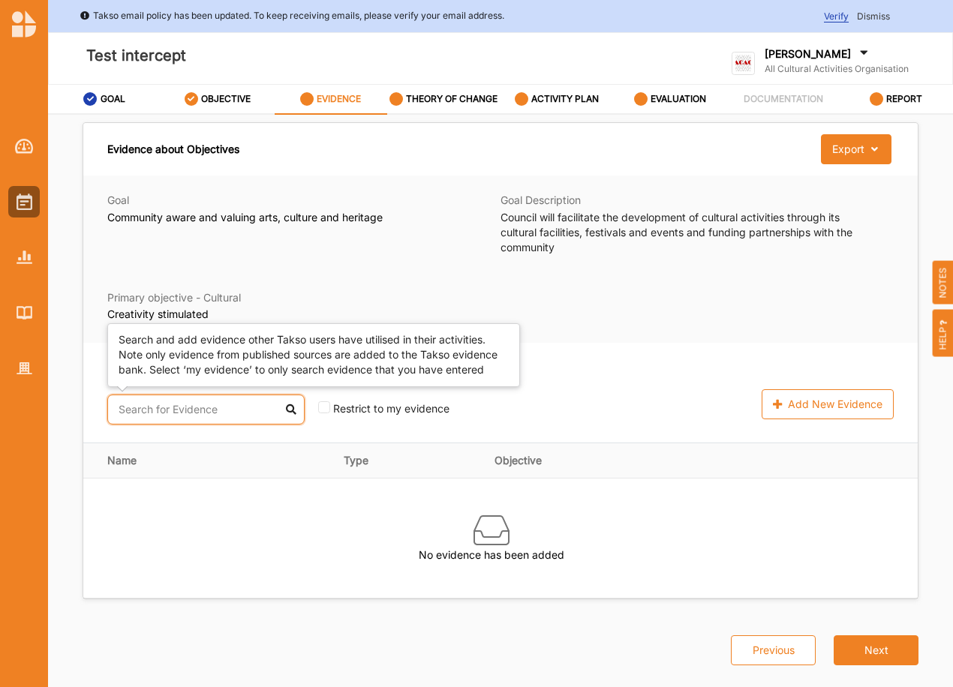
click at [185, 408] on input "text" at bounding box center [205, 410] width 197 height 30
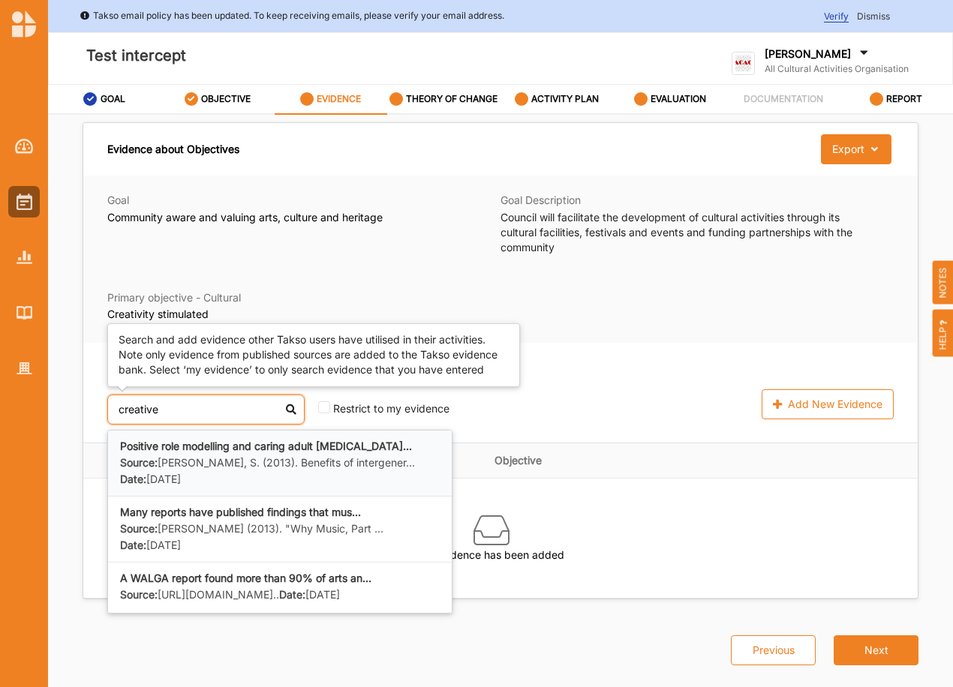
click at [146, 452] on label "Positive role modelling and caring adult [MEDICAL_DATA]..." at bounding box center [280, 447] width 320 height 14
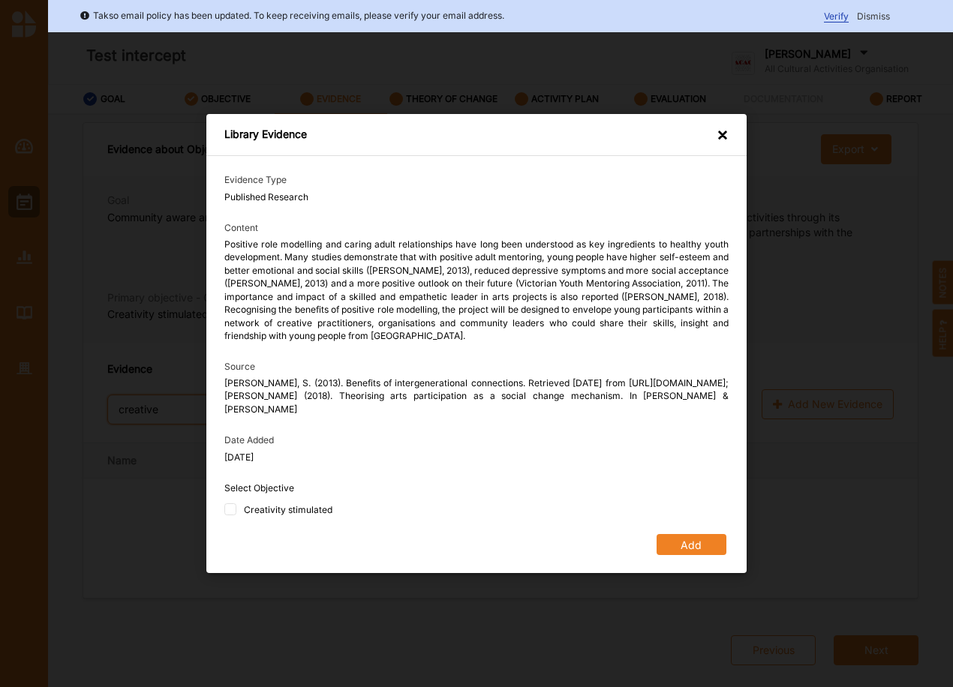
type input "creative"
drag, startPoint x: 295, startPoint y: 512, endPoint x: 332, endPoint y: 513, distance: 36.8
click at [295, 511] on div "Creativity stimulated" at bounding box center [288, 510] width 89 height 13
click at [236, 511] on input "Creativity stimulated" at bounding box center [230, 510] width 12 height 12
checkbox input "true"
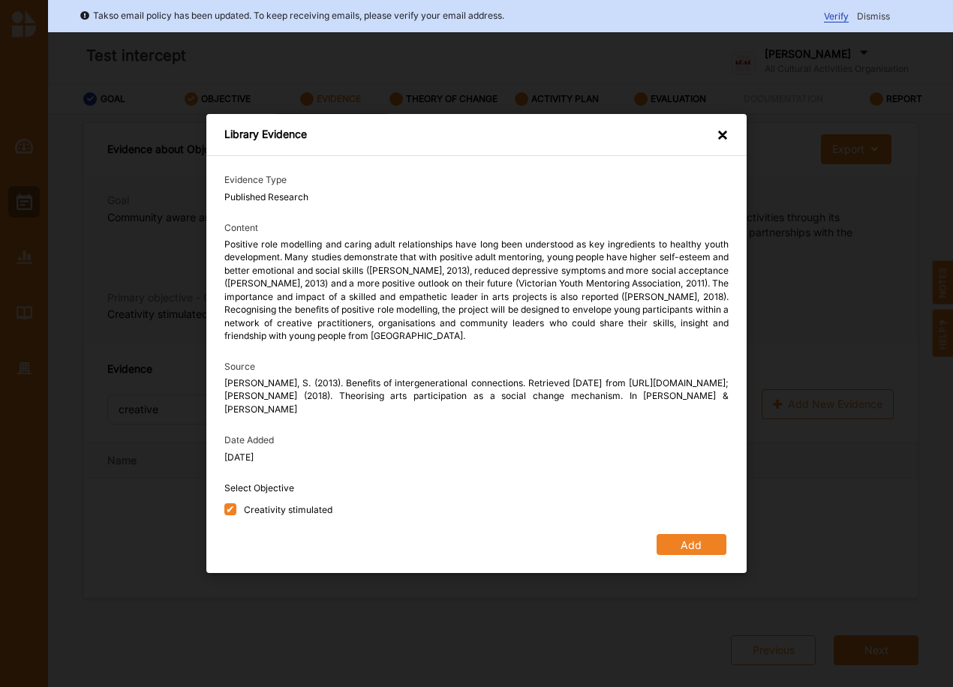
click at [688, 543] on button "Add" at bounding box center [692, 544] width 70 height 21
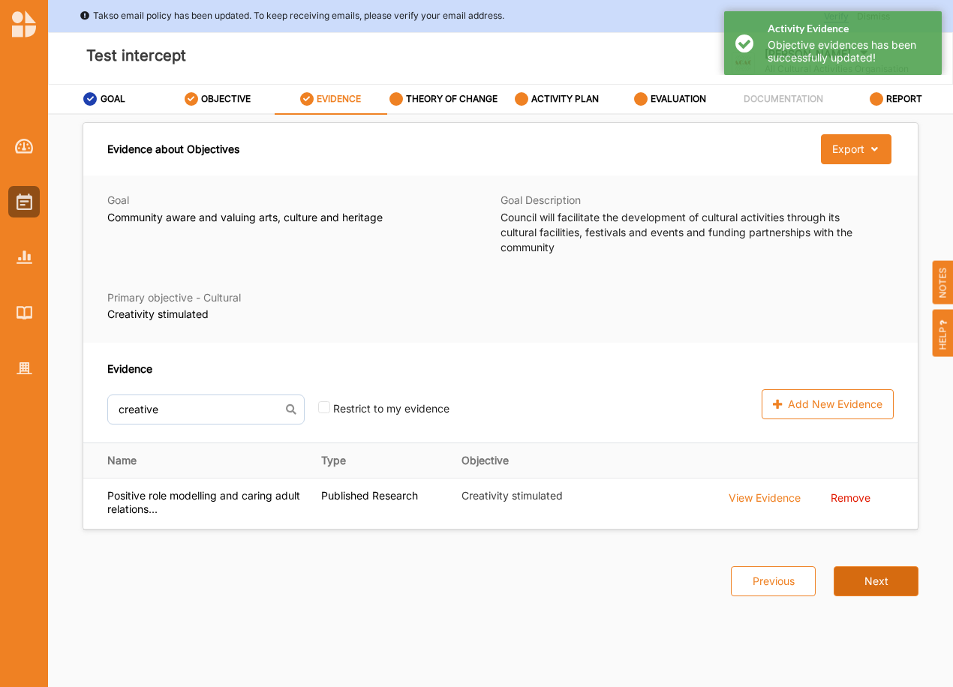
click at [872, 591] on button "Next" at bounding box center [876, 582] width 85 height 30
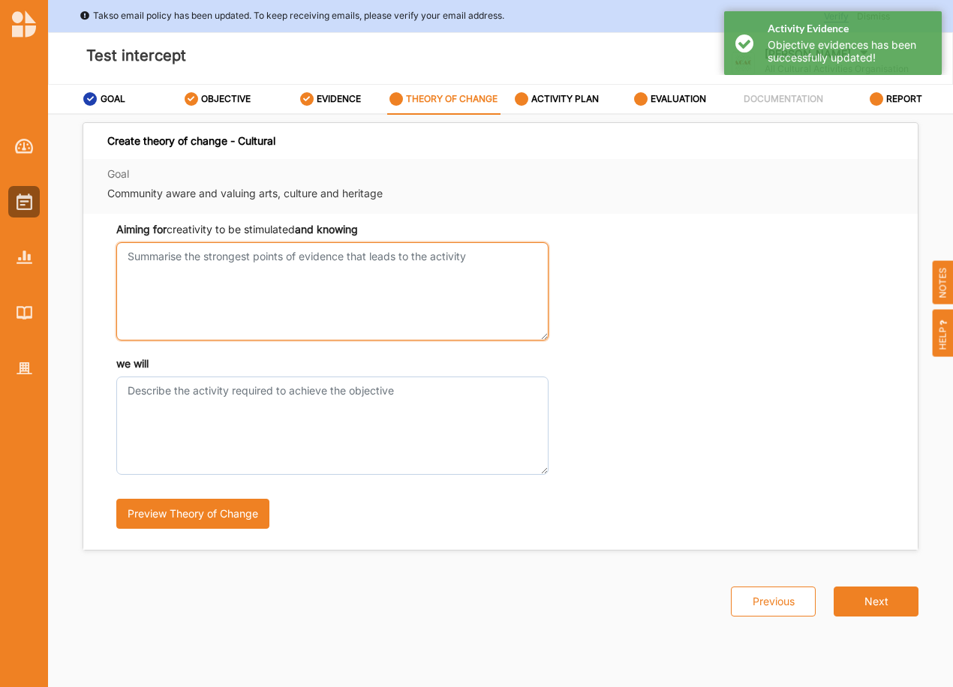
click at [128, 251] on textarea "Aiming for creativity to be stimulated and knowing" at bounding box center [332, 291] width 432 height 98
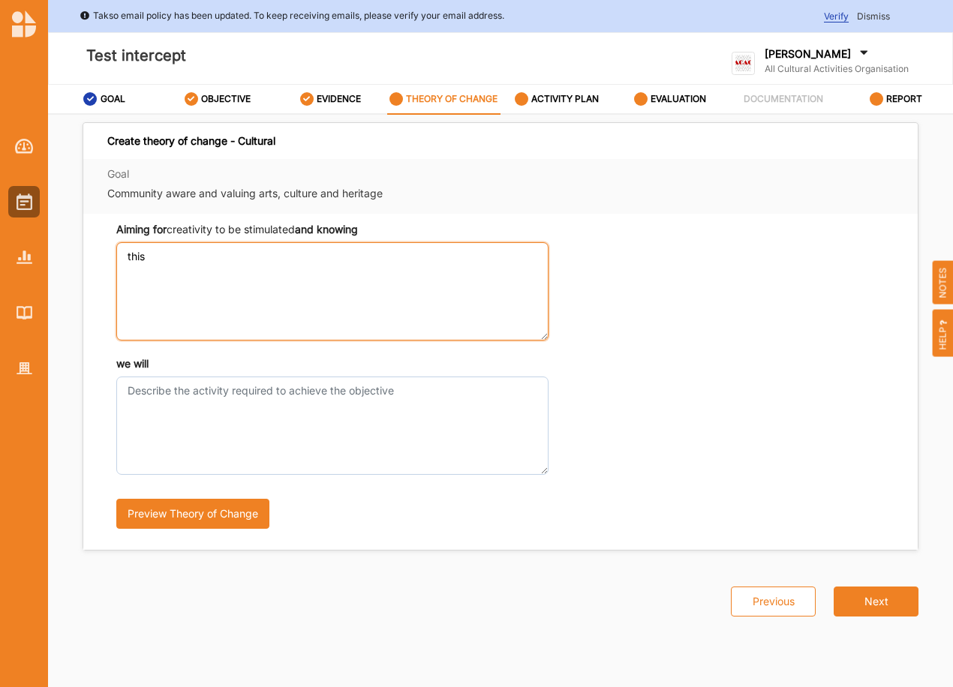
type textarea "this"
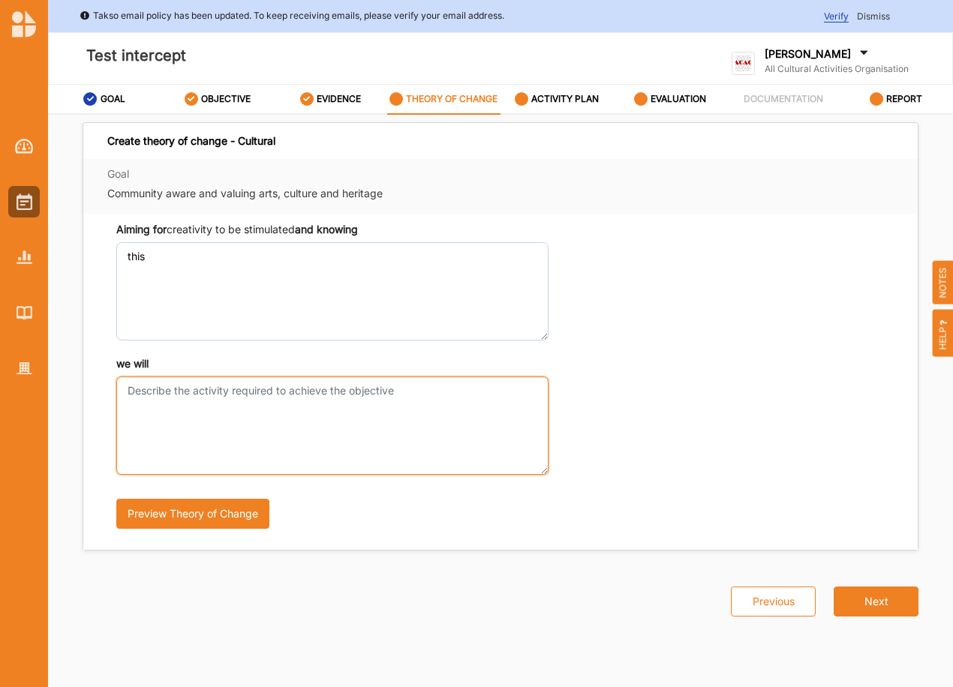
click at [286, 382] on div "we will" at bounding box center [332, 415] width 432 height 119
type textarea "do that"
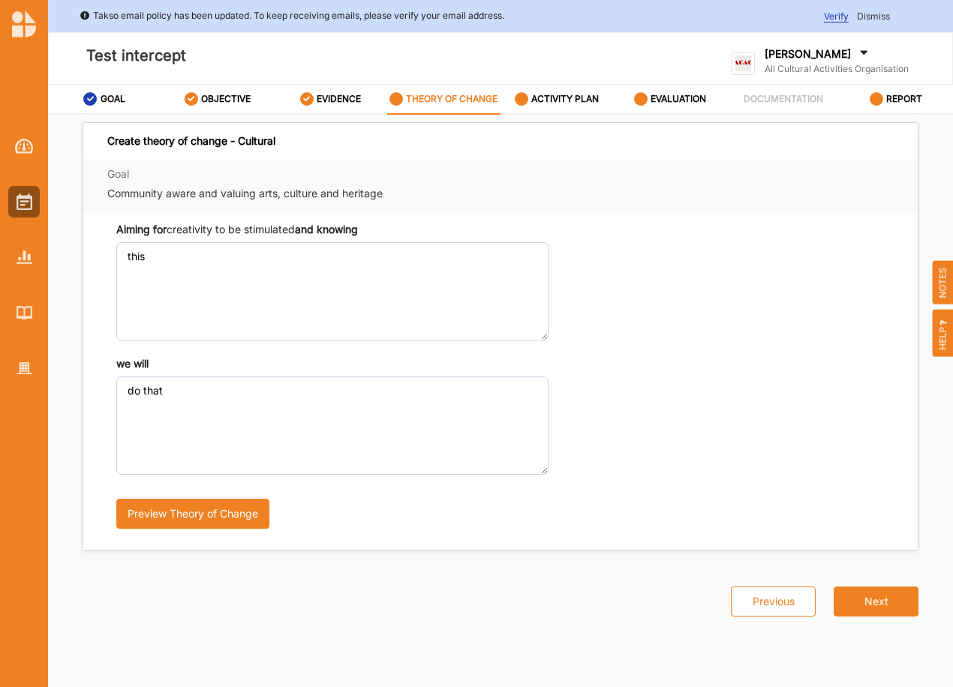
drag, startPoint x: 885, startPoint y: 598, endPoint x: 877, endPoint y: 582, distance: 17.8
click at [885, 597] on div "Previous Next" at bounding box center [816, 584] width 206 height 66
click at [588, 97] on label "ACTIVITY PLAN" at bounding box center [565, 99] width 68 height 12
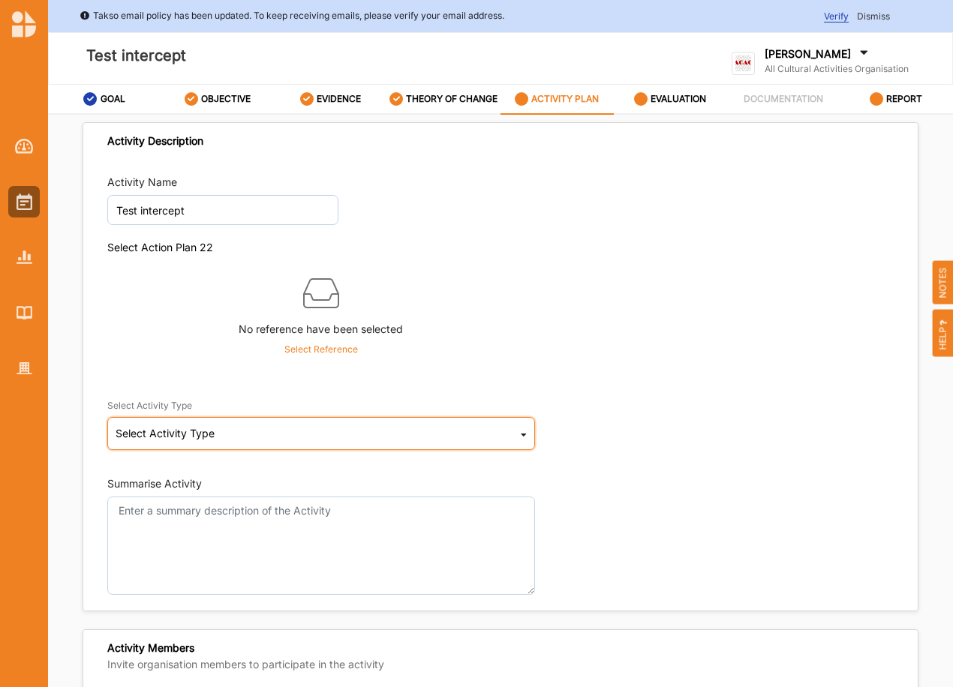
click at [164, 436] on div "Select Activity Type" at bounding box center [165, 433] width 99 height 11
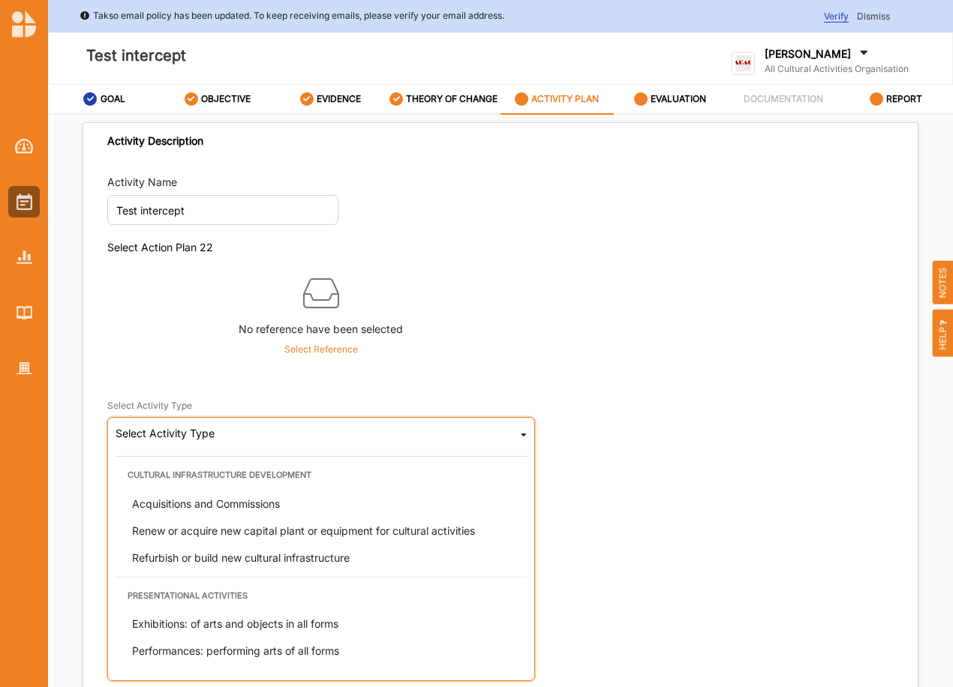
drag, startPoint x: 147, startPoint y: 630, endPoint x: 137, endPoint y: 624, distance: 12.1
click at [148, 630] on div "Exhibitions: of arts and objects in all forms" at bounding box center [325, 624] width 411 height 27
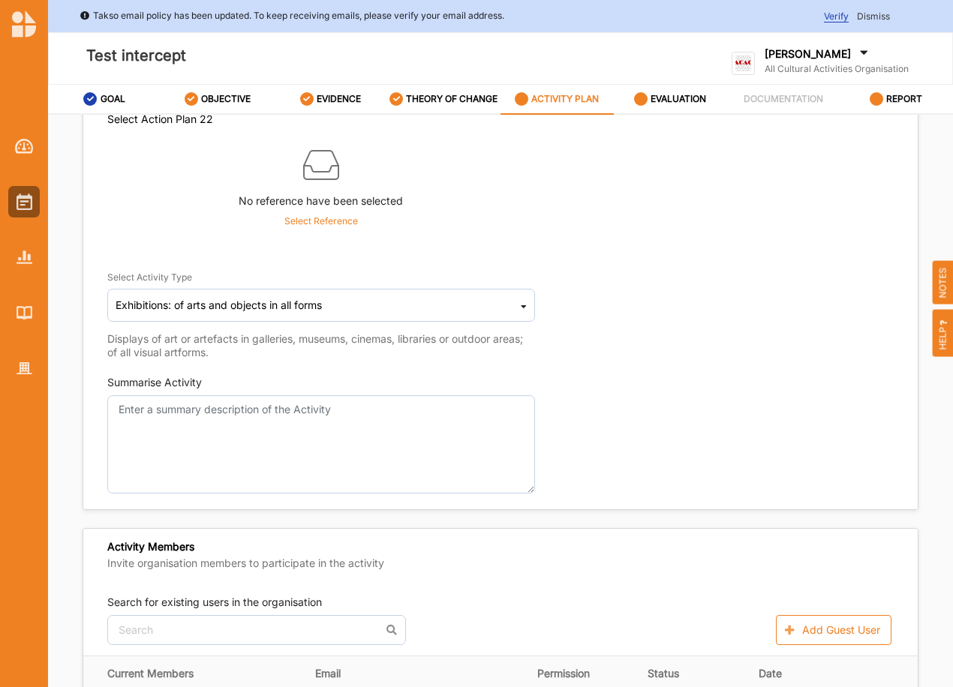
scroll to position [150, 0]
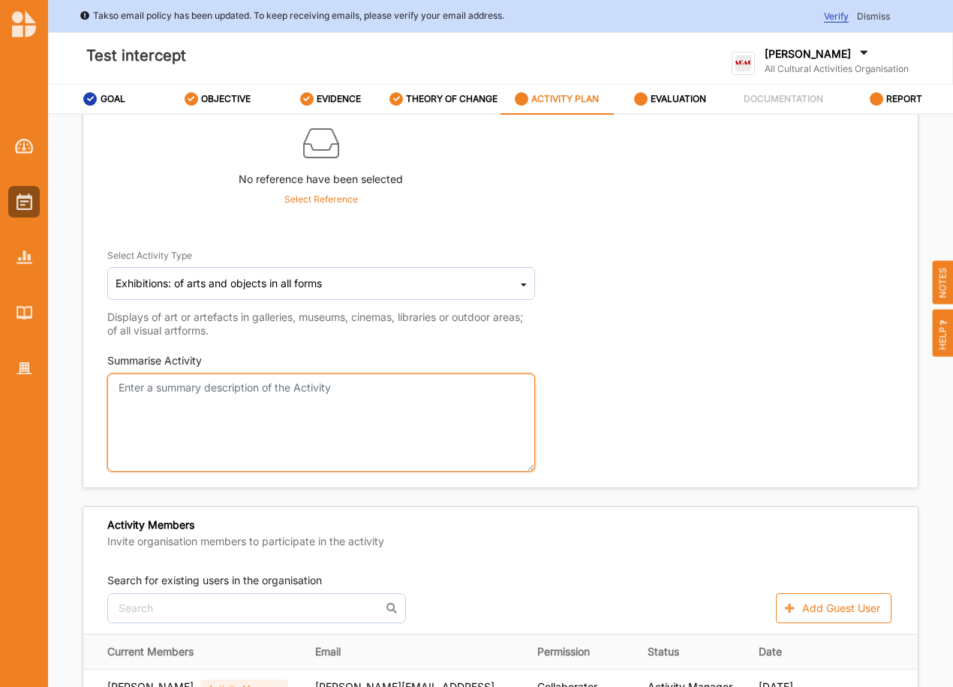
click at [158, 389] on textarea "Summarise Activity" at bounding box center [321, 423] width 428 height 98
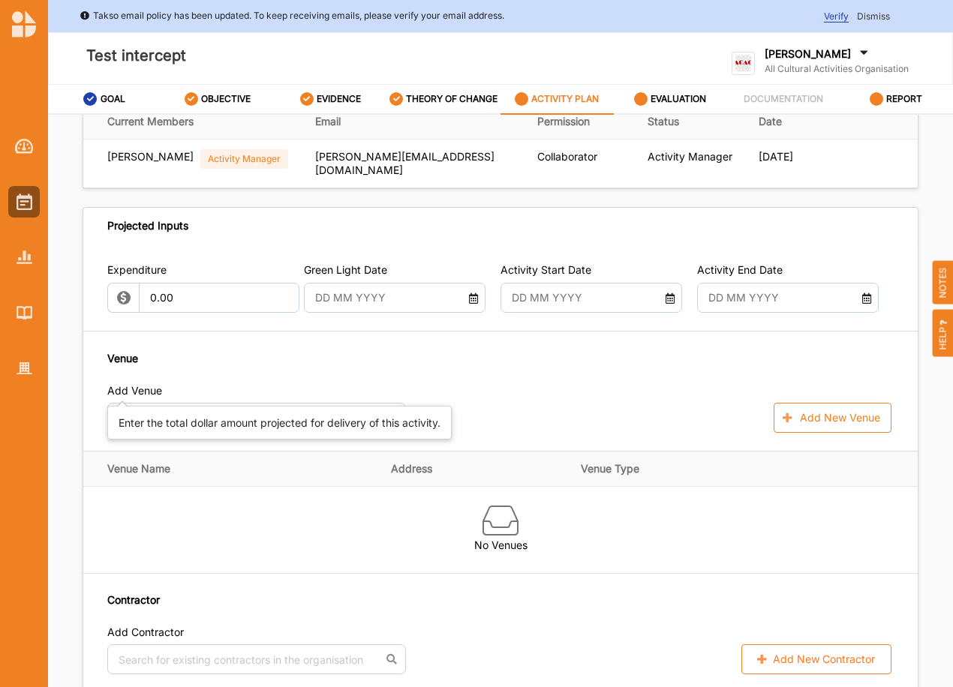
scroll to position [700, 0]
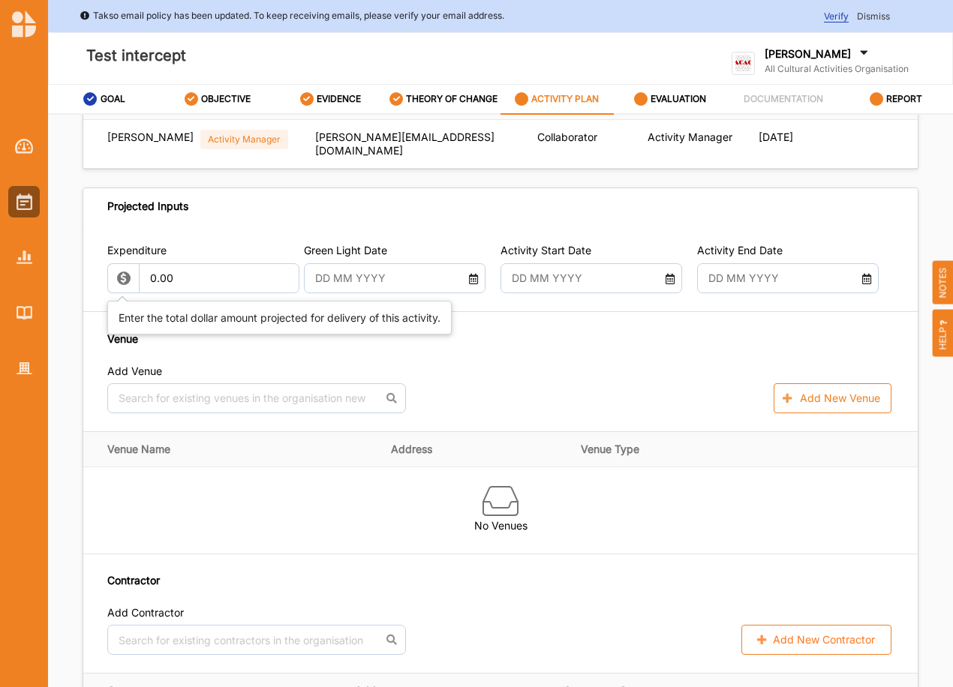
type textarea "showing something"
drag, startPoint x: 171, startPoint y: 274, endPoint x: 113, endPoint y: 274, distance: 57.8
click at [113, 274] on div "0.00" at bounding box center [199, 278] width 185 height 30
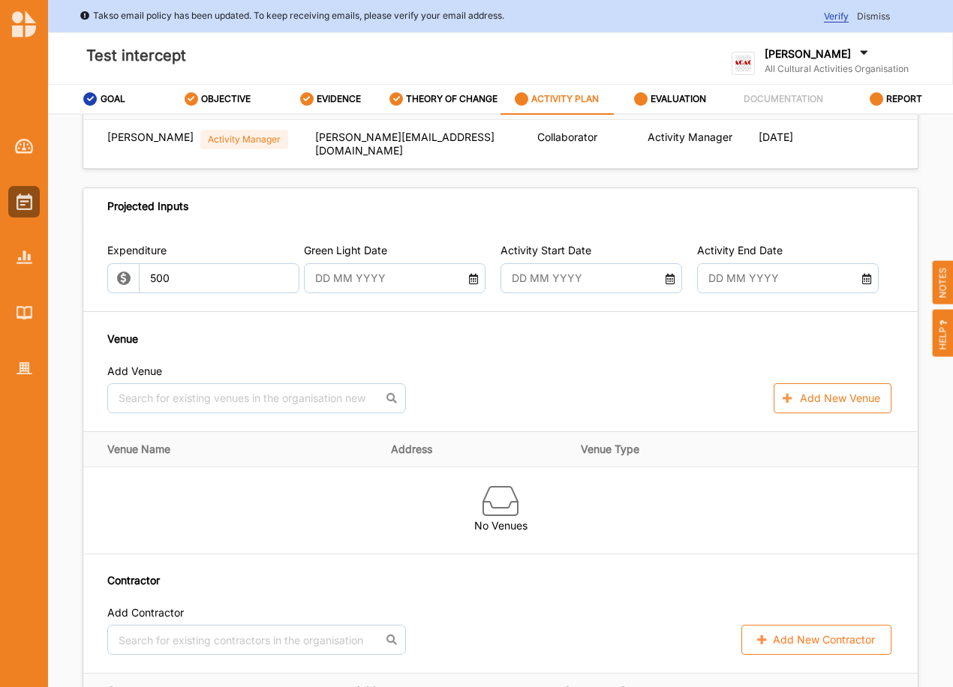
click at [474, 279] on div at bounding box center [395, 278] width 182 height 30
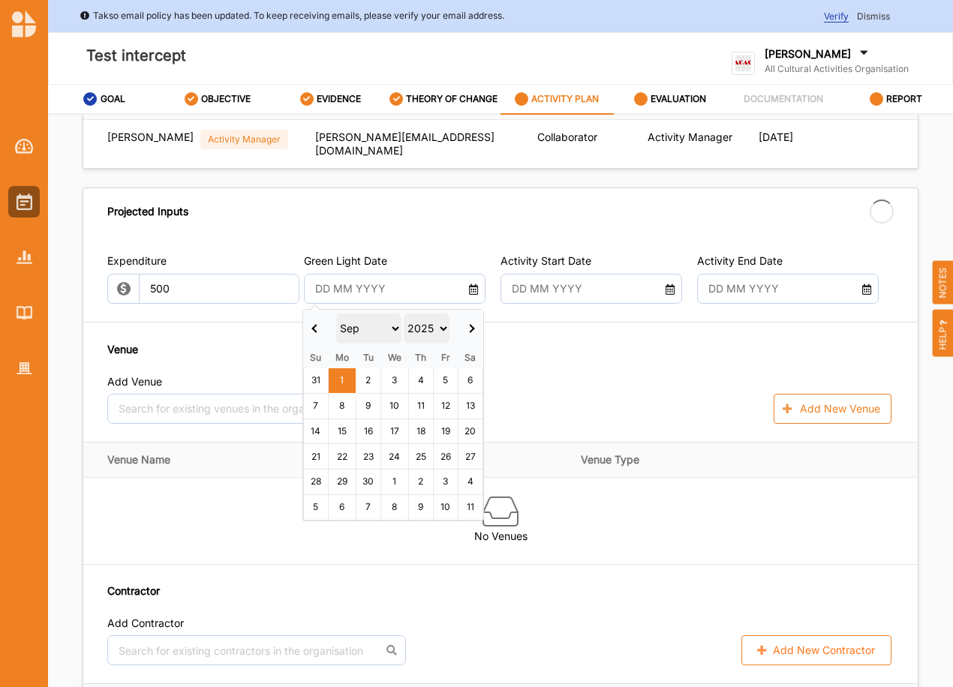
type input "500.00"
type input "-500.00"
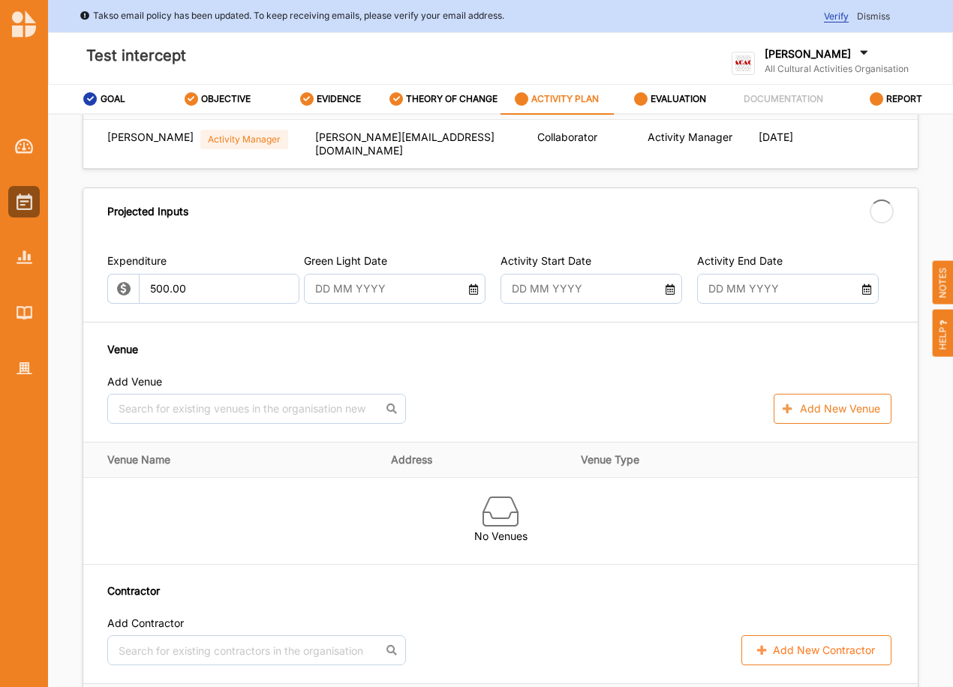
type input "[DATE]"
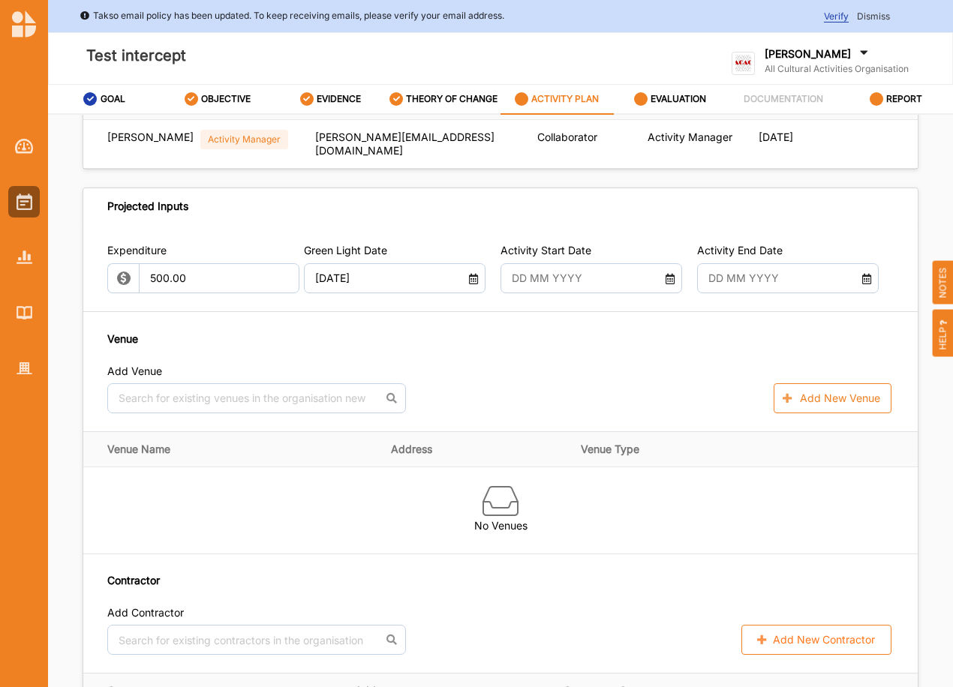
click at [669, 276] on icon at bounding box center [670, 277] width 12 height 11
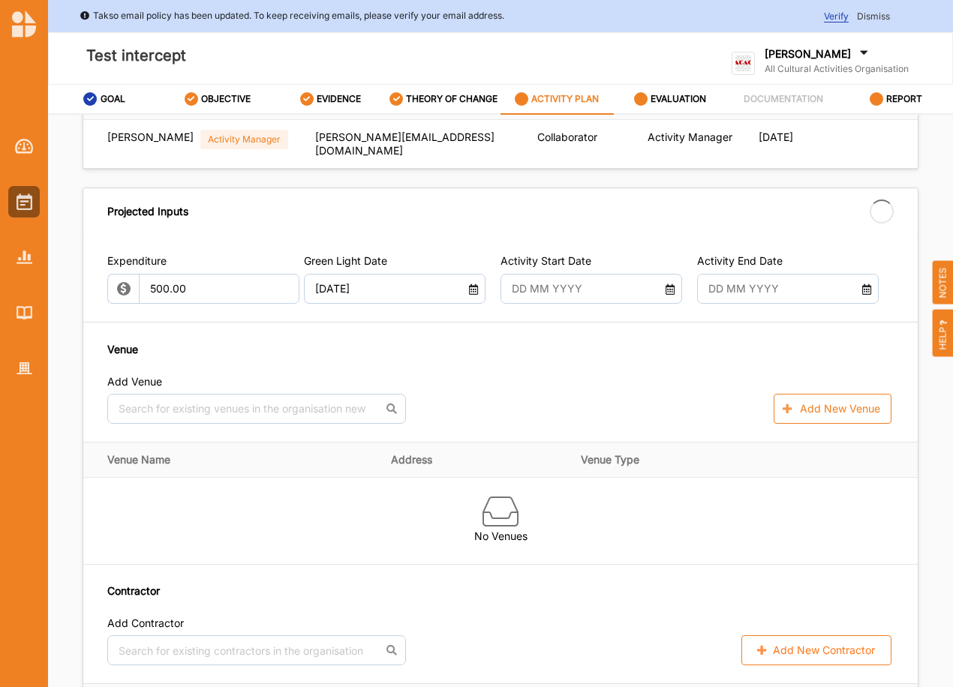
type input "[DATE]"
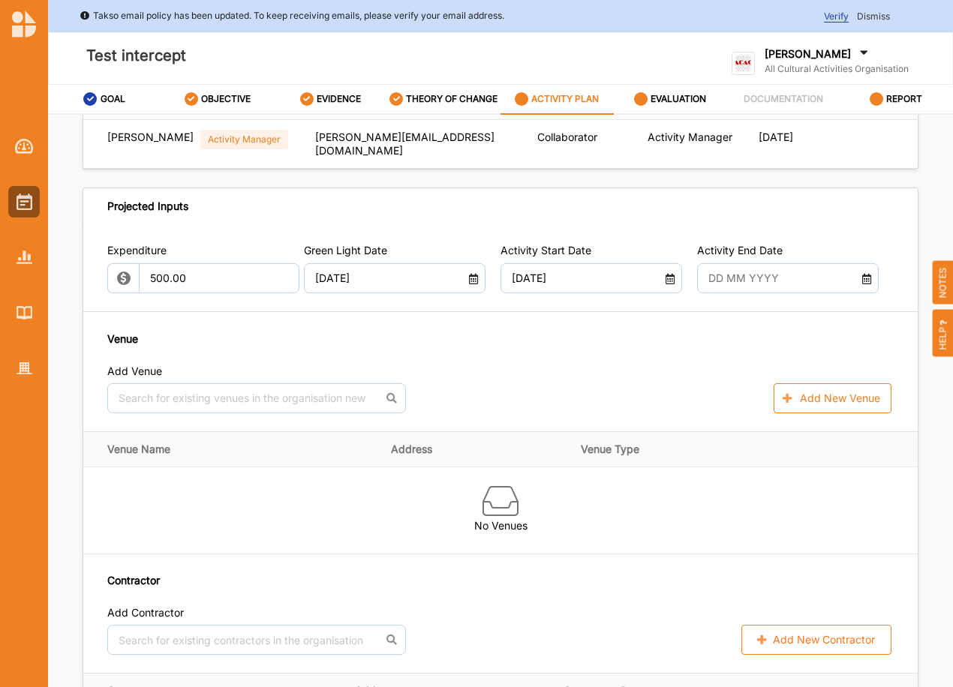
click at [858, 284] on div at bounding box center [788, 278] width 182 height 30
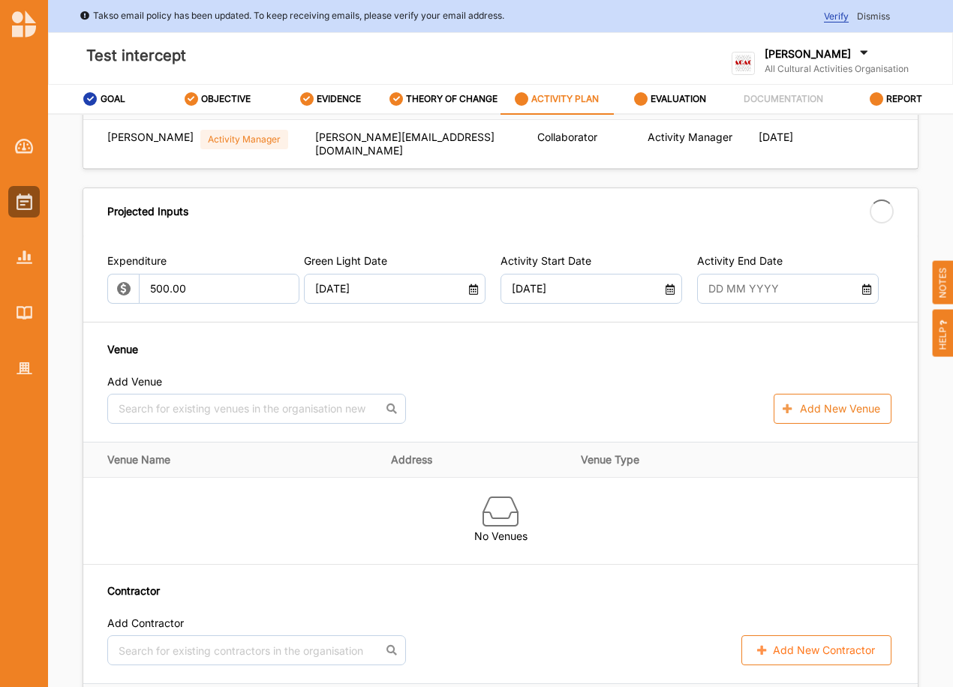
type input "[DATE]"
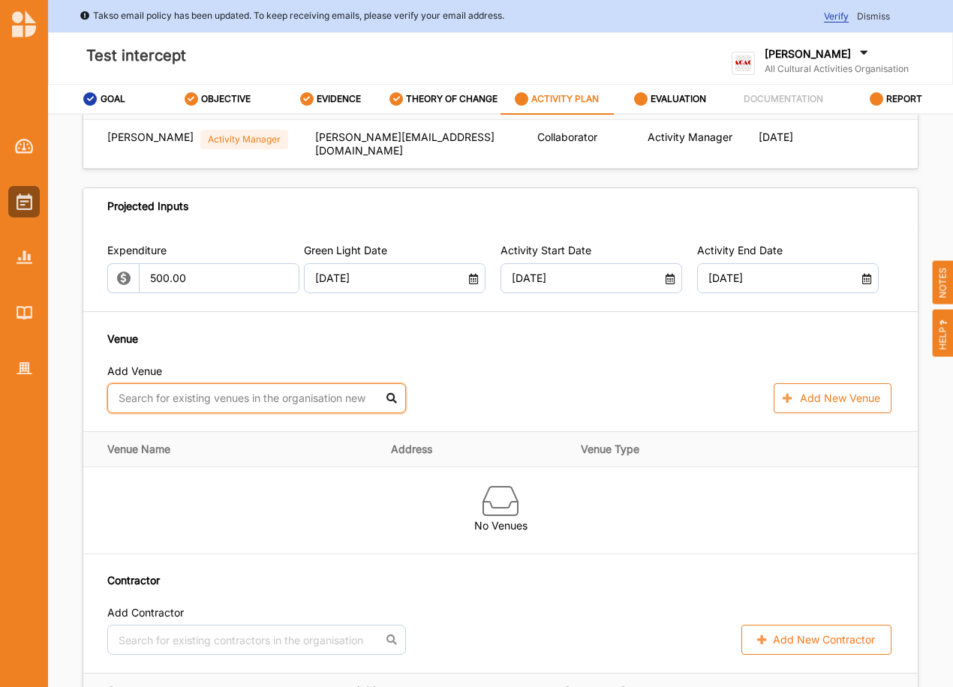
click at [273, 392] on input "text" at bounding box center [256, 398] width 299 height 30
type input "office"
click at [137, 436] on div "City Office" at bounding box center [256, 432] width 297 height 32
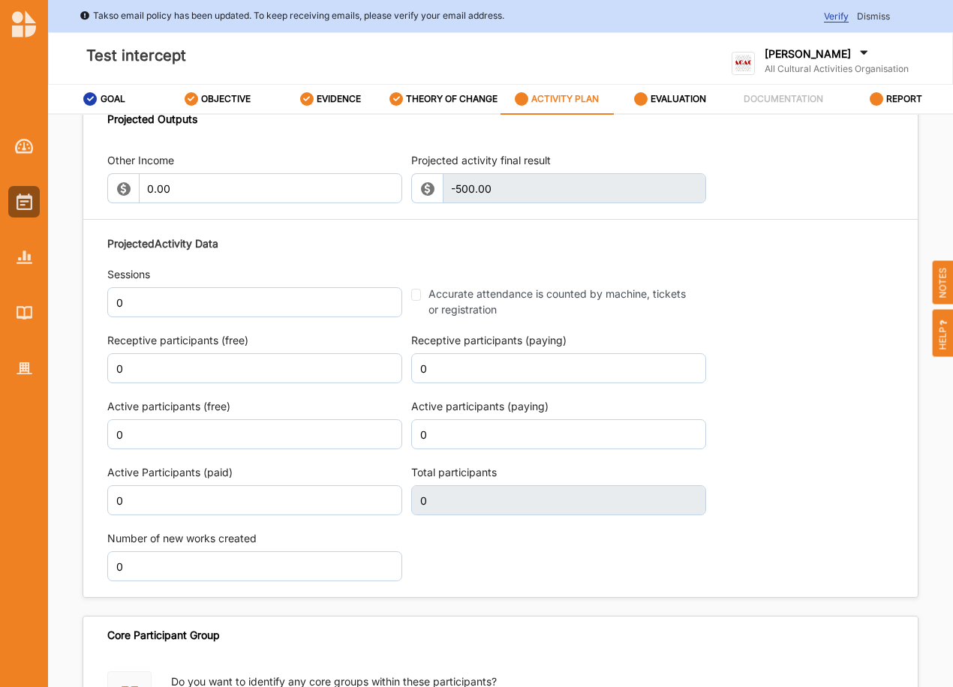
scroll to position [1691, 0]
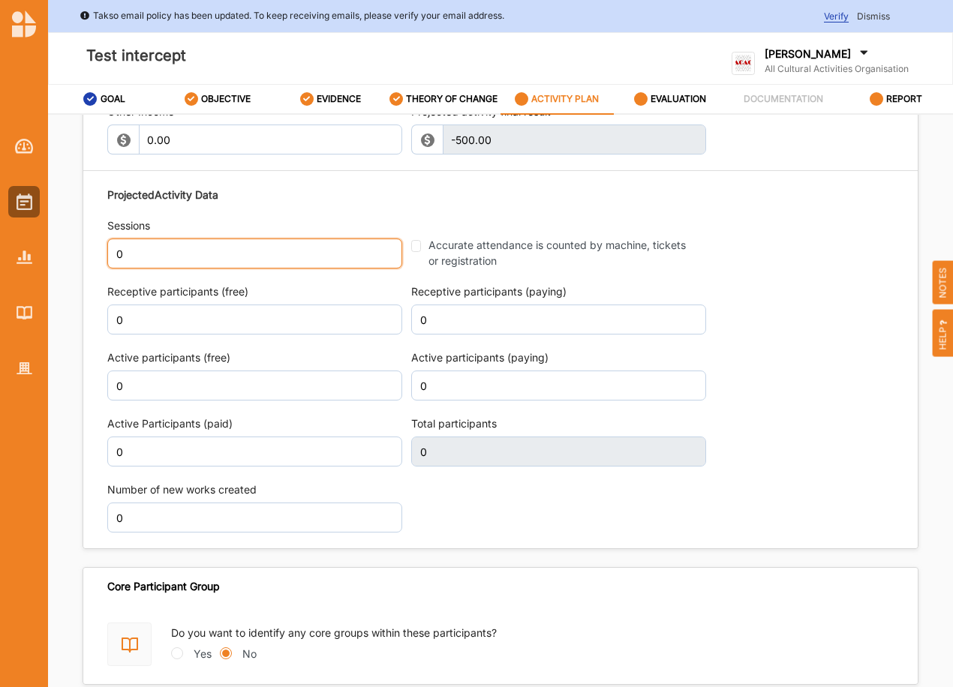
drag, startPoint x: 145, startPoint y: 248, endPoint x: 80, endPoint y: 243, distance: 65.5
type input "2"
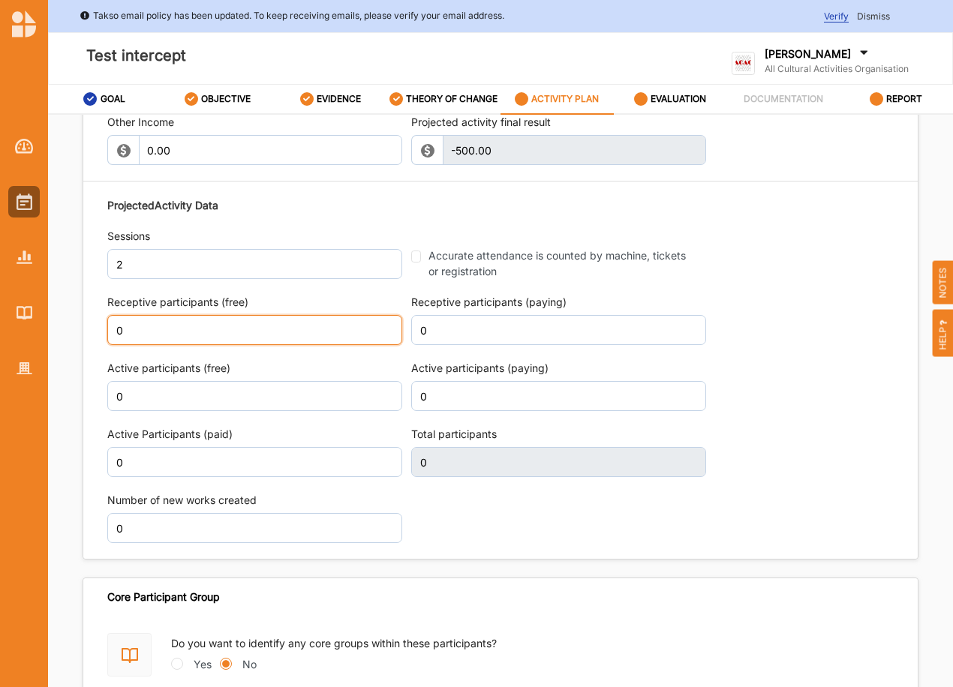
scroll to position [1701, 0]
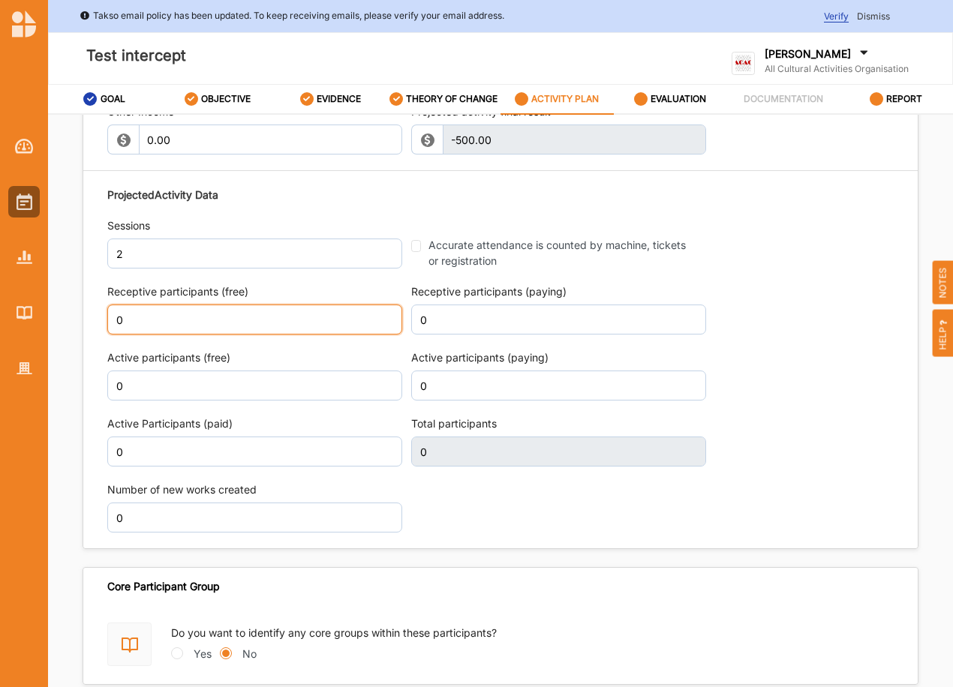
drag, startPoint x: 136, startPoint y: 318, endPoint x: 40, endPoint y: 318, distance: 96.1
click at [40, 318] on div "Takso email policy has been updated. To keep receiving emails, please verify yo…" at bounding box center [476, 380] width 953 height 760
type input "500"
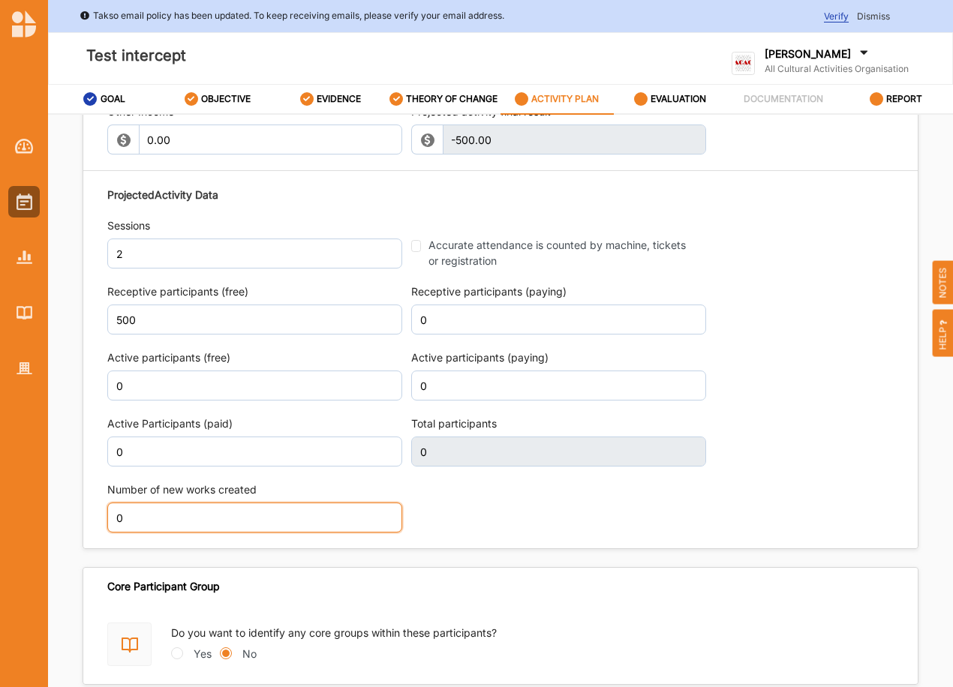
click at [354, 517] on input "0" at bounding box center [254, 518] width 295 height 30
type input "500"
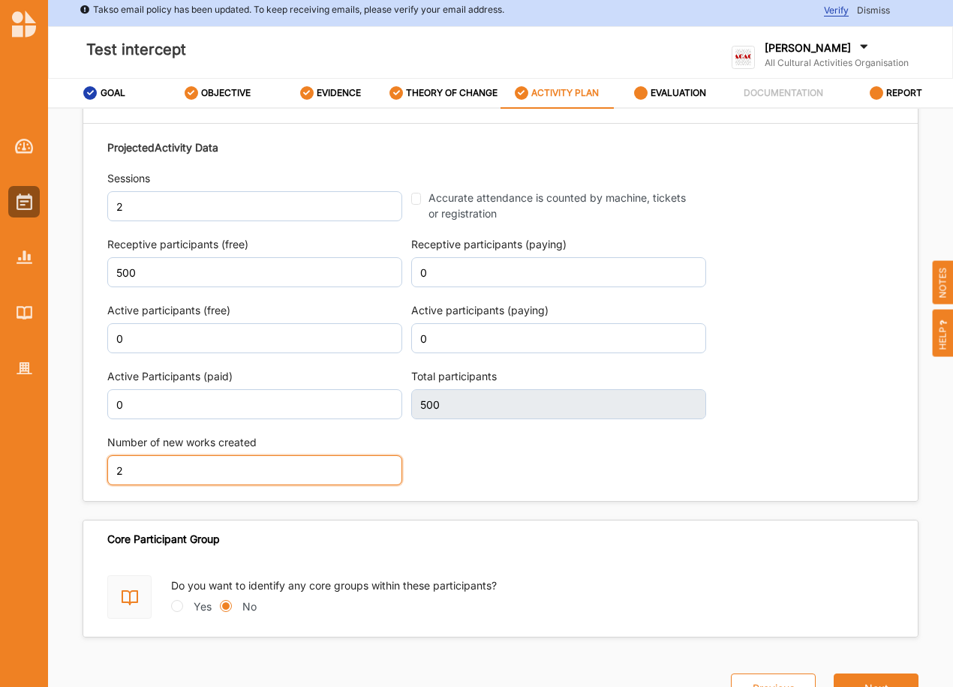
scroll to position [25, 0]
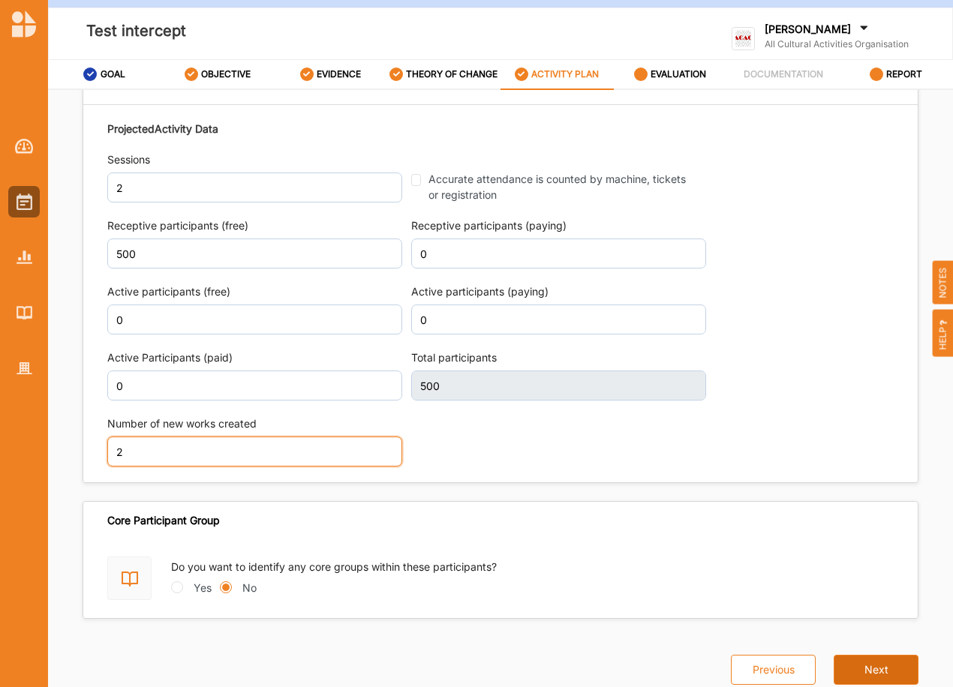
type input "2"
click at [877, 669] on button "Next" at bounding box center [876, 670] width 85 height 30
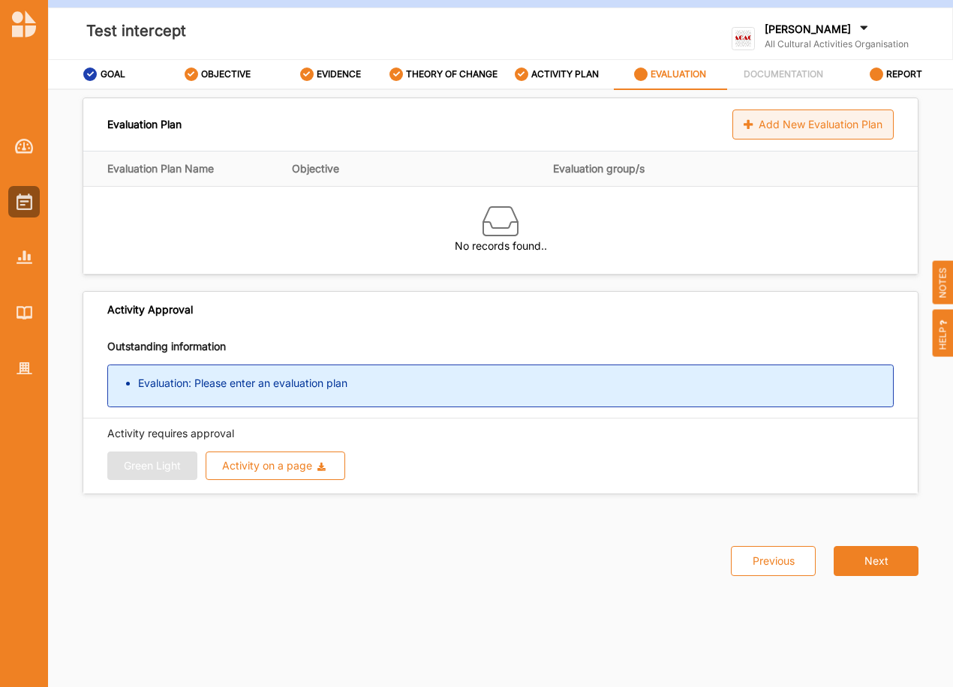
click at [834, 119] on div "Add New Evaluation Plan" at bounding box center [812, 125] width 161 height 30
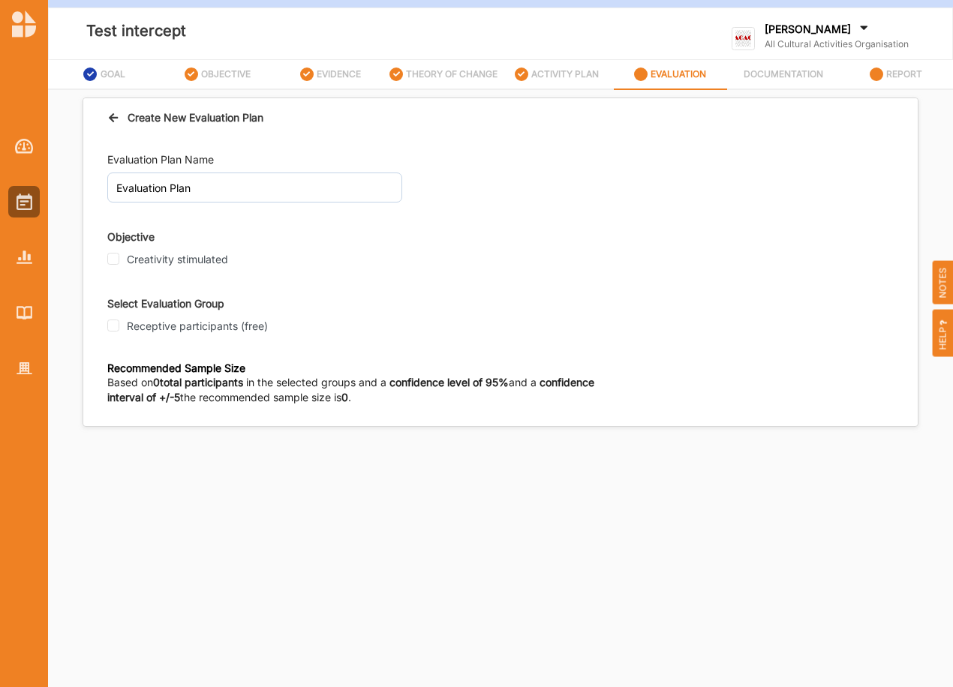
drag, startPoint x: 116, startPoint y: 259, endPoint x: 104, endPoint y: 281, distance: 25.5
click at [115, 258] on input "Creativity stimulated" at bounding box center [113, 259] width 12 height 12
checkbox input "true"
click at [115, 324] on input "Receptive participants (free)" at bounding box center [113, 326] width 12 height 12
checkbox input "true"
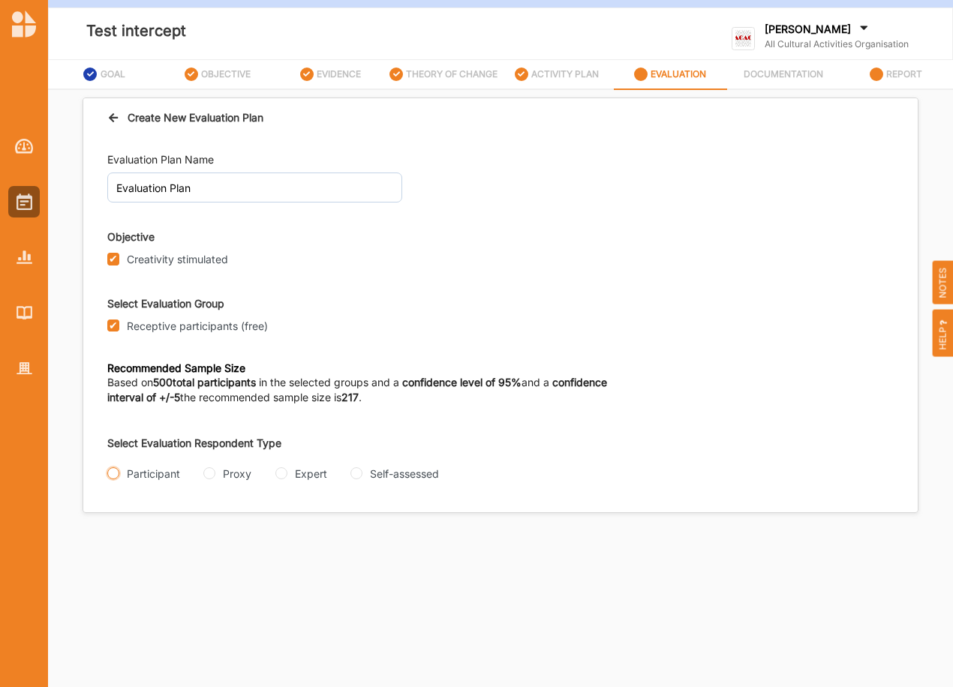
click at [109, 474] on input "Participant" at bounding box center [113, 474] width 12 height 12
radio input "true"
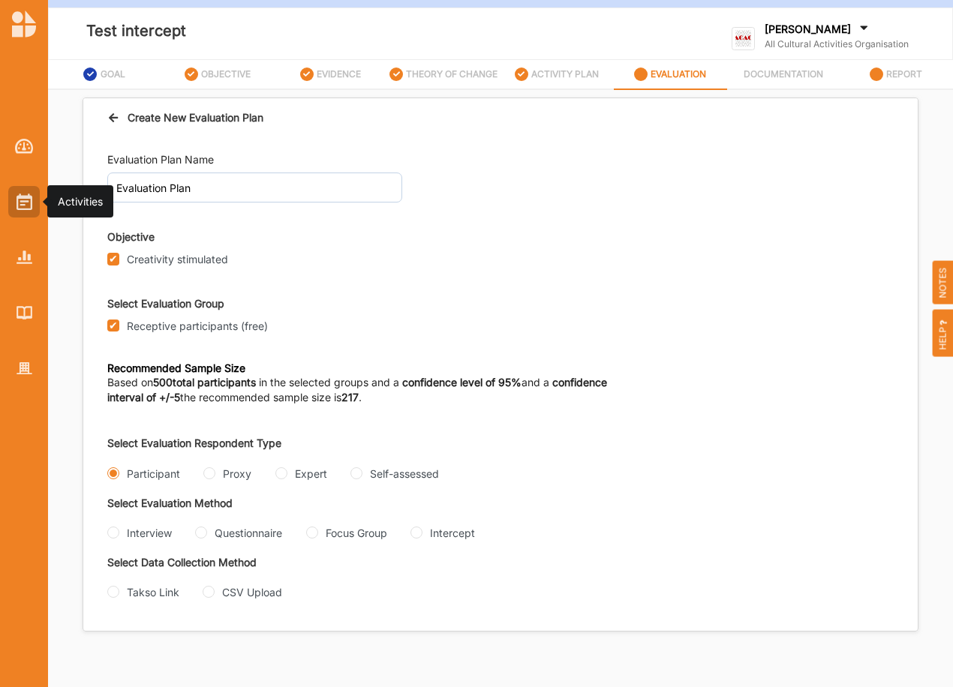
click at [21, 204] on img at bounding box center [25, 202] width 16 height 17
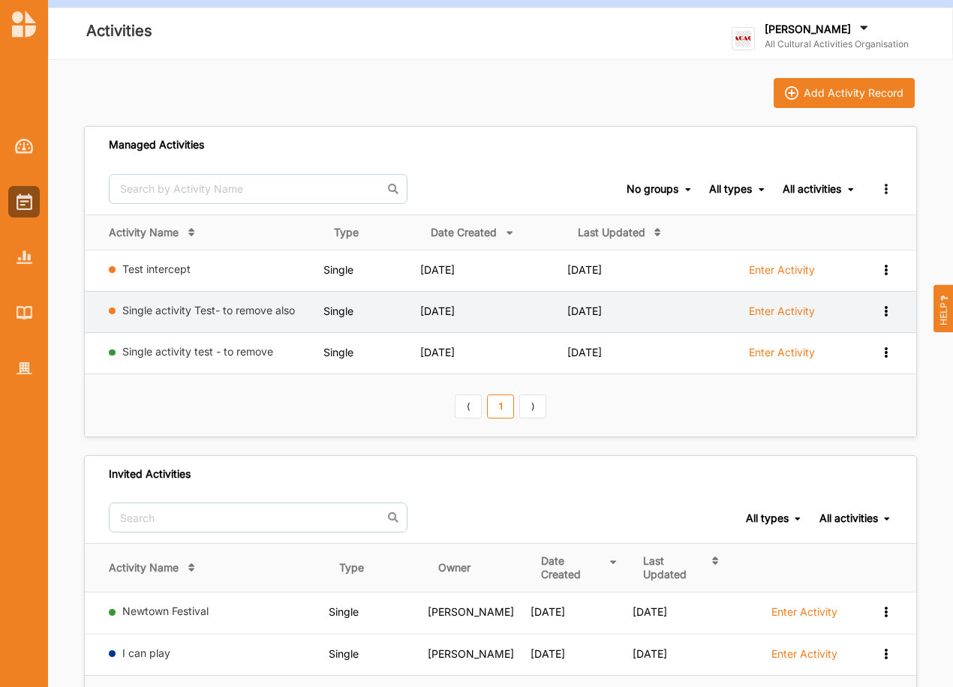
click at [888, 311] on icon at bounding box center [885, 310] width 13 height 11
click at [854, 417] on div "Remove" at bounding box center [847, 418] width 66 height 11
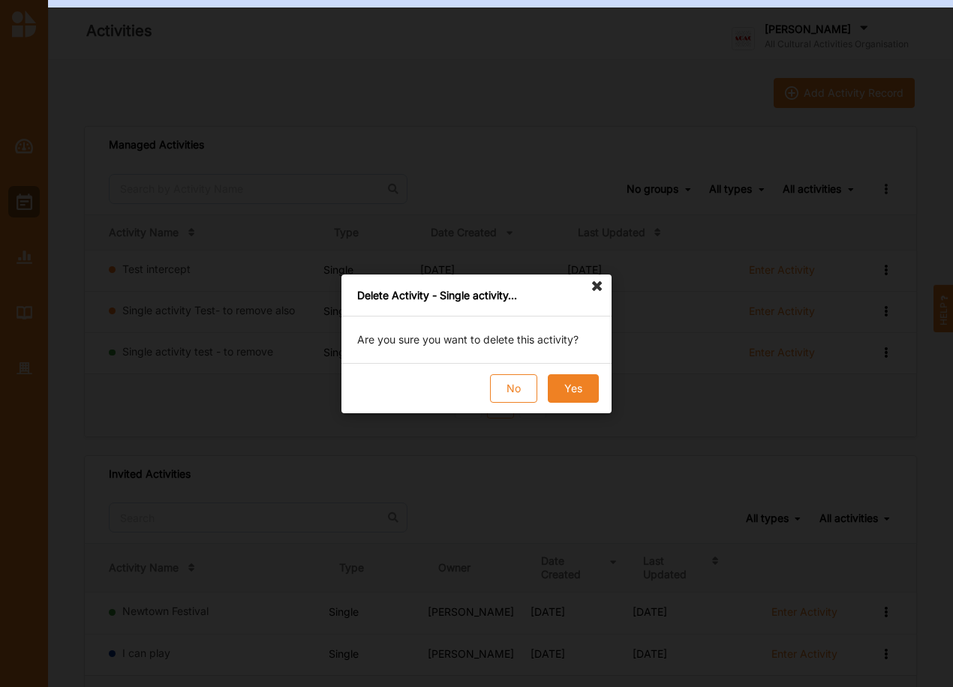
drag, startPoint x: 561, startPoint y: 383, endPoint x: 678, endPoint y: 364, distance: 118.7
click at [562, 382] on button "Yes" at bounding box center [573, 388] width 51 height 29
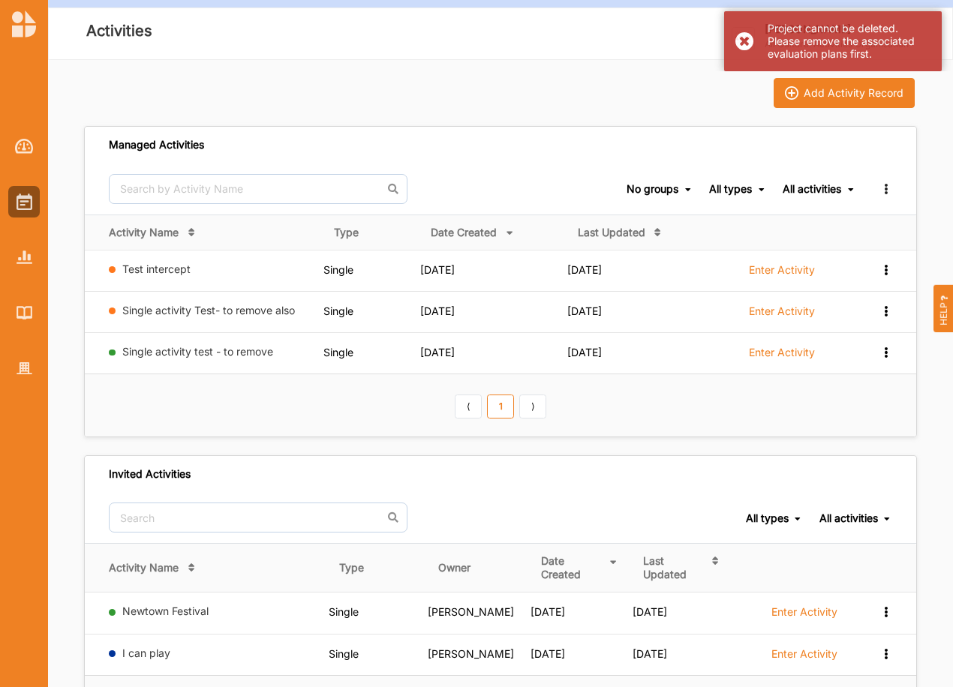
click at [754, 310] on label "Enter Activity" at bounding box center [782, 312] width 66 height 14
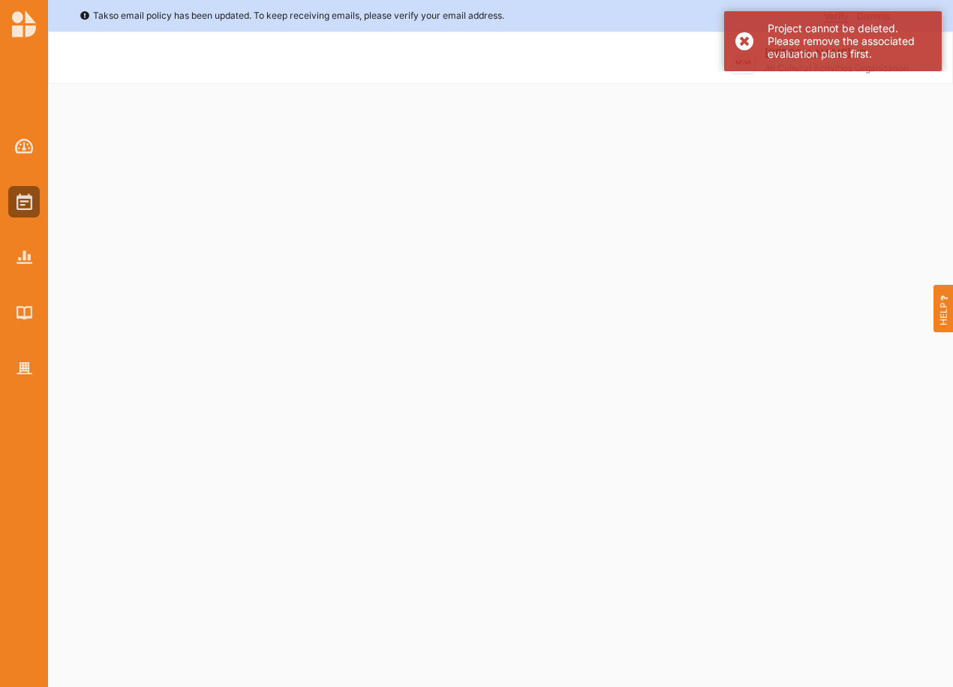
select select "2"
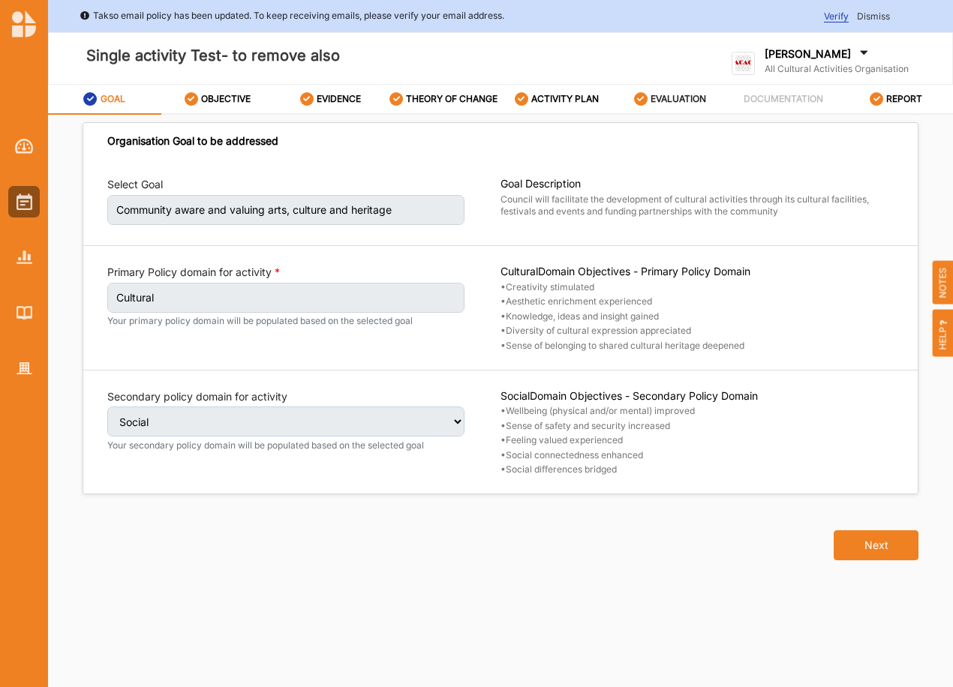
click at [653, 103] on label "EVALUATION" at bounding box center [679, 99] width 56 height 12
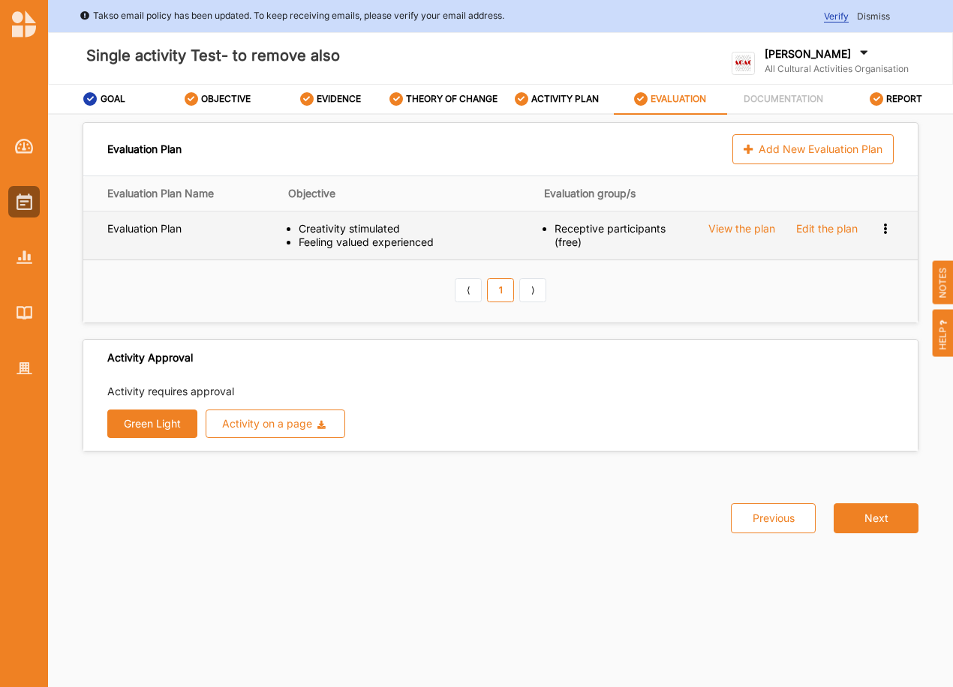
click at [888, 230] on icon at bounding box center [885, 227] width 13 height 11
click at [836, 283] on span "Remove" at bounding box center [824, 279] width 40 height 13
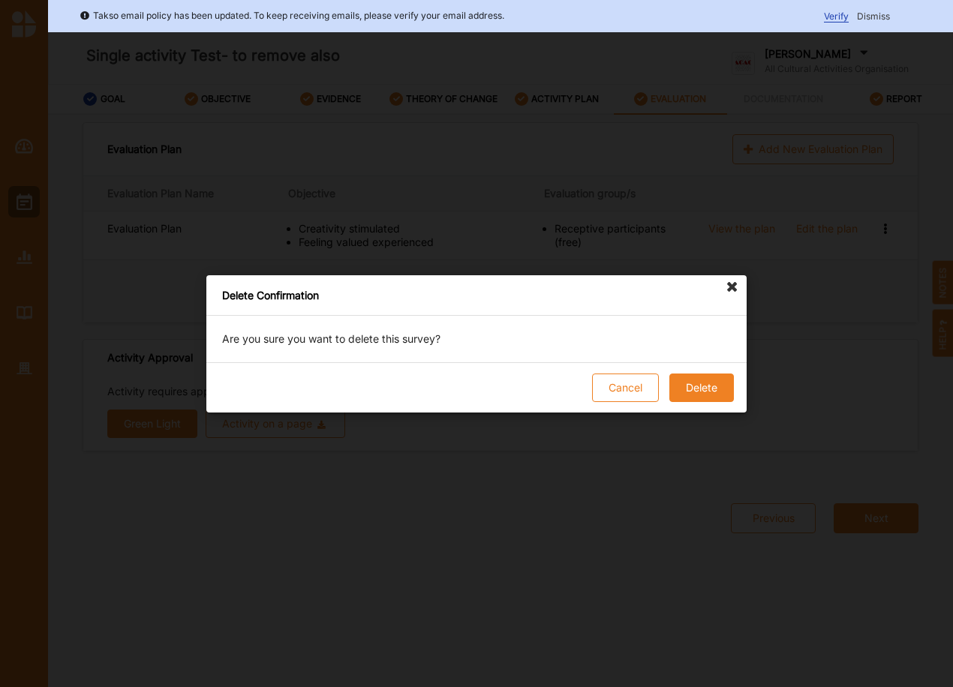
click at [683, 383] on button "Delete" at bounding box center [701, 388] width 65 height 29
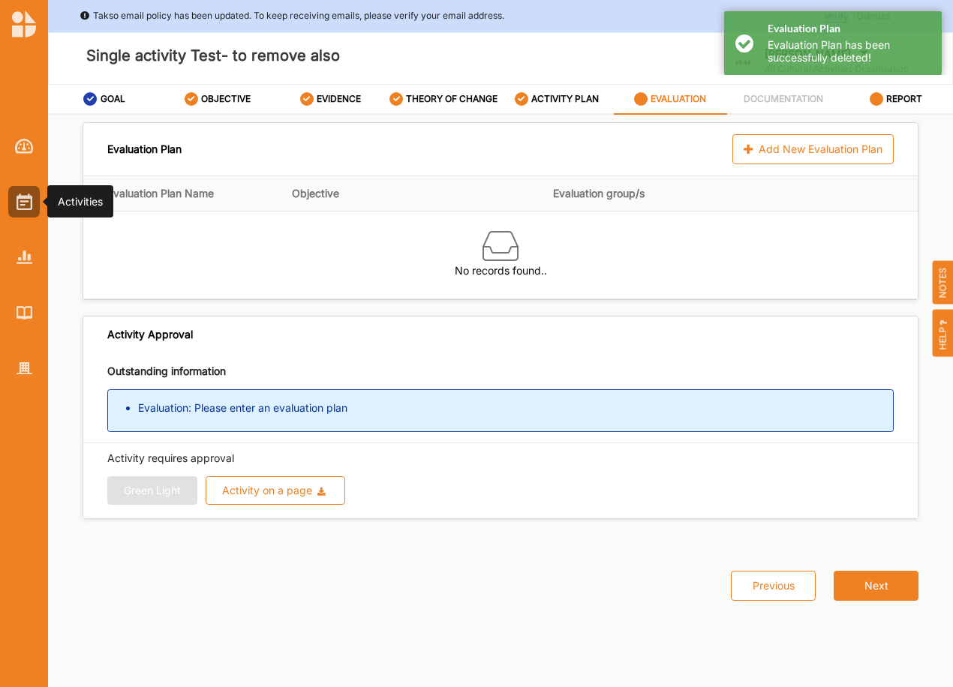
drag, startPoint x: 24, startPoint y: 200, endPoint x: 51, endPoint y: 197, distance: 27.3
click at [24, 200] on img at bounding box center [25, 202] width 16 height 17
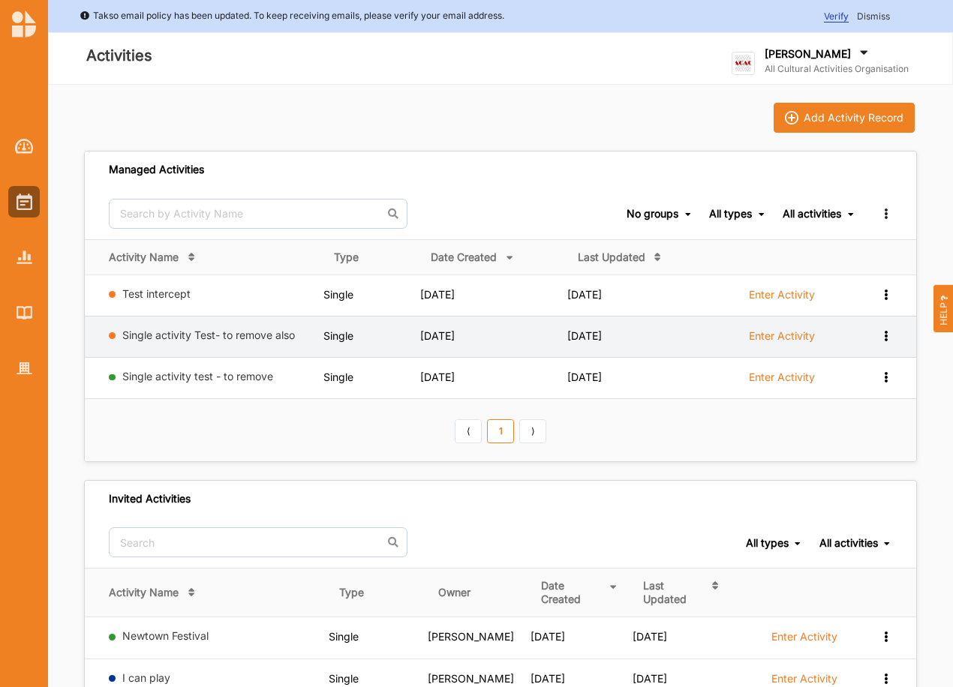
click at [885, 331] on icon at bounding box center [885, 334] width 13 height 11
click at [832, 446] on div "Remove" at bounding box center [847, 443] width 66 height 11
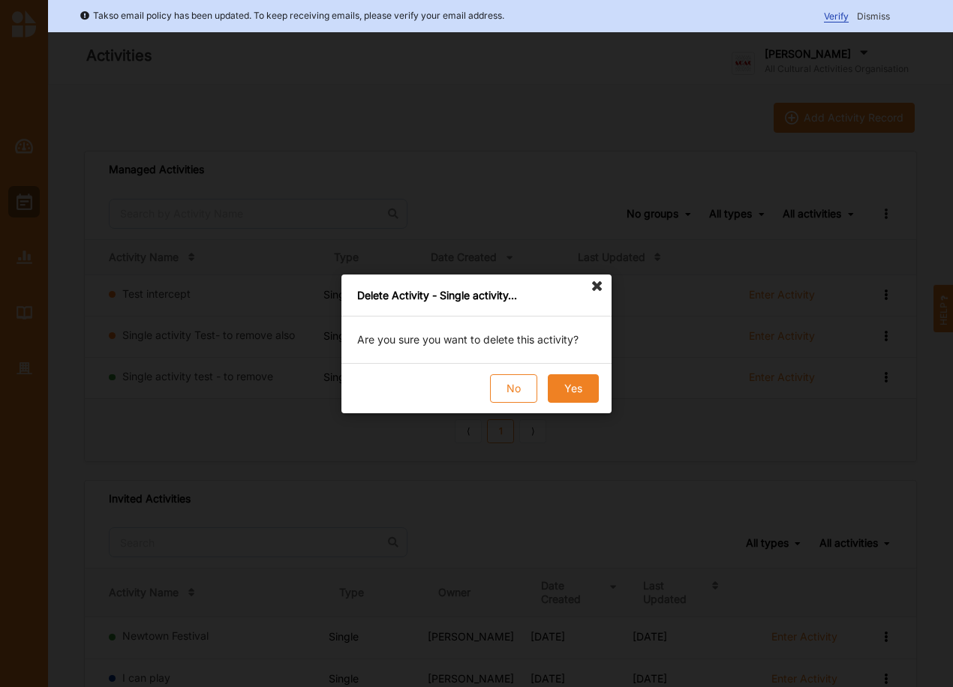
click at [573, 383] on button "Yes" at bounding box center [573, 388] width 51 height 29
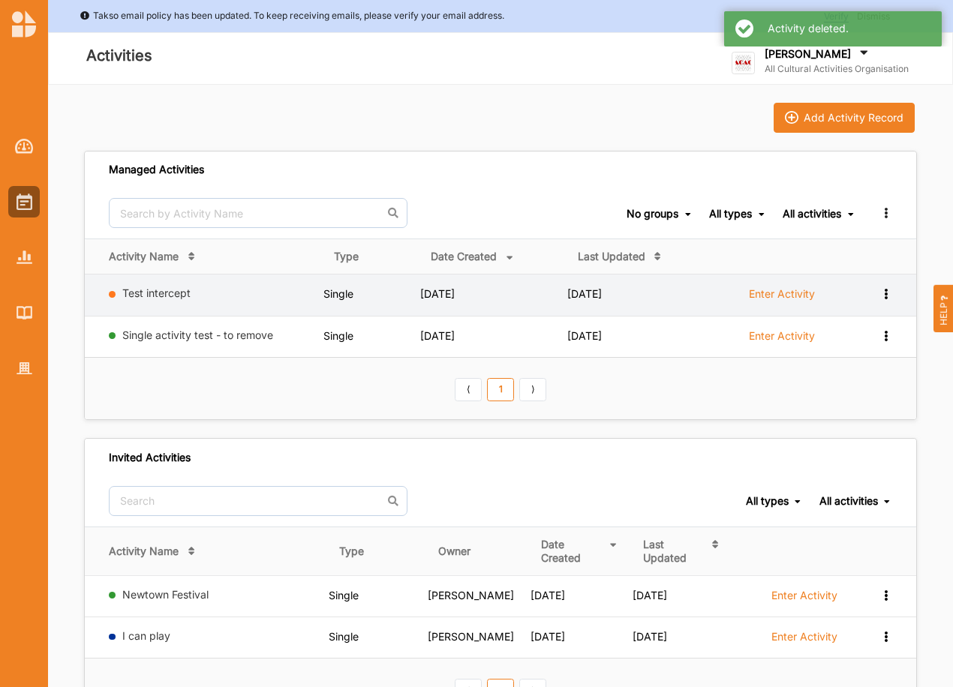
click at [776, 292] on label "Enter Activity" at bounding box center [782, 294] width 66 height 14
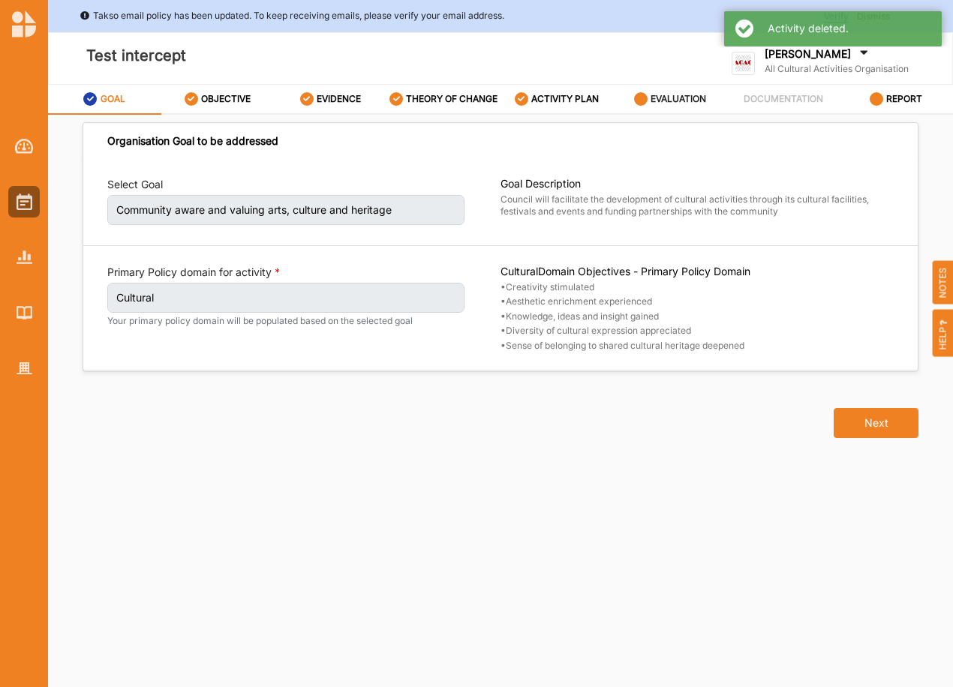
click at [654, 95] on label "EVALUATION" at bounding box center [679, 99] width 56 height 12
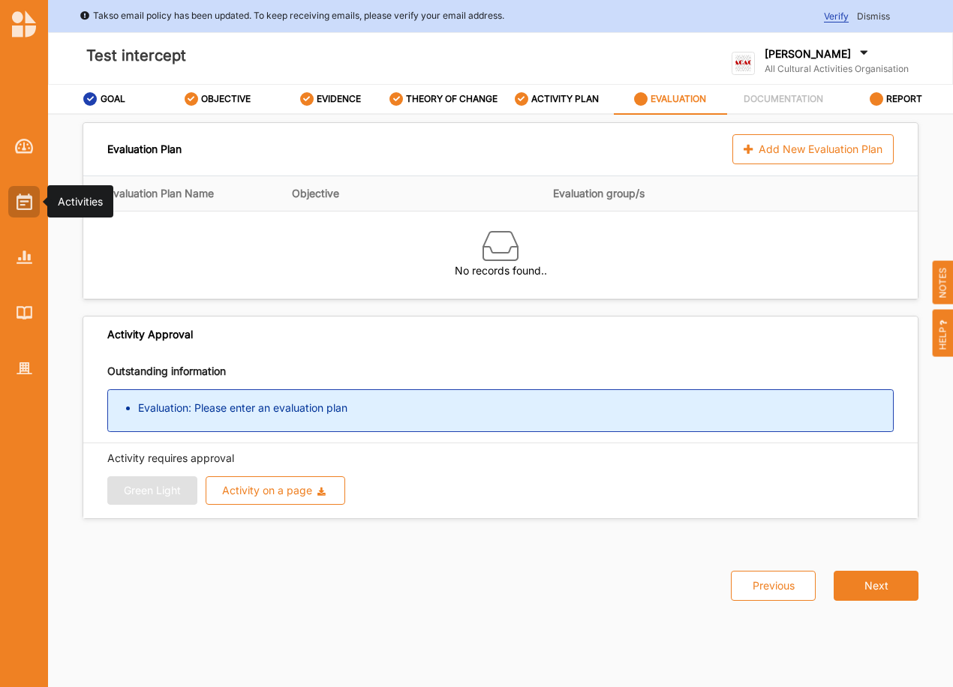
click at [26, 202] on img at bounding box center [25, 202] width 16 height 17
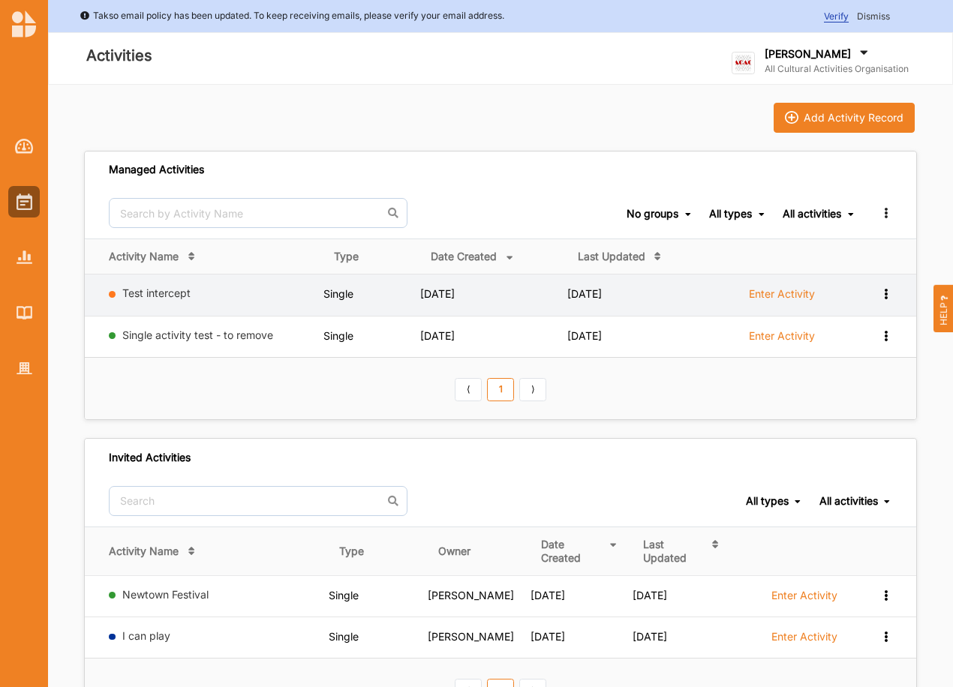
click at [888, 287] on icon at bounding box center [885, 292] width 13 height 11
click at [844, 401] on div "Remove" at bounding box center [847, 401] width 66 height 11
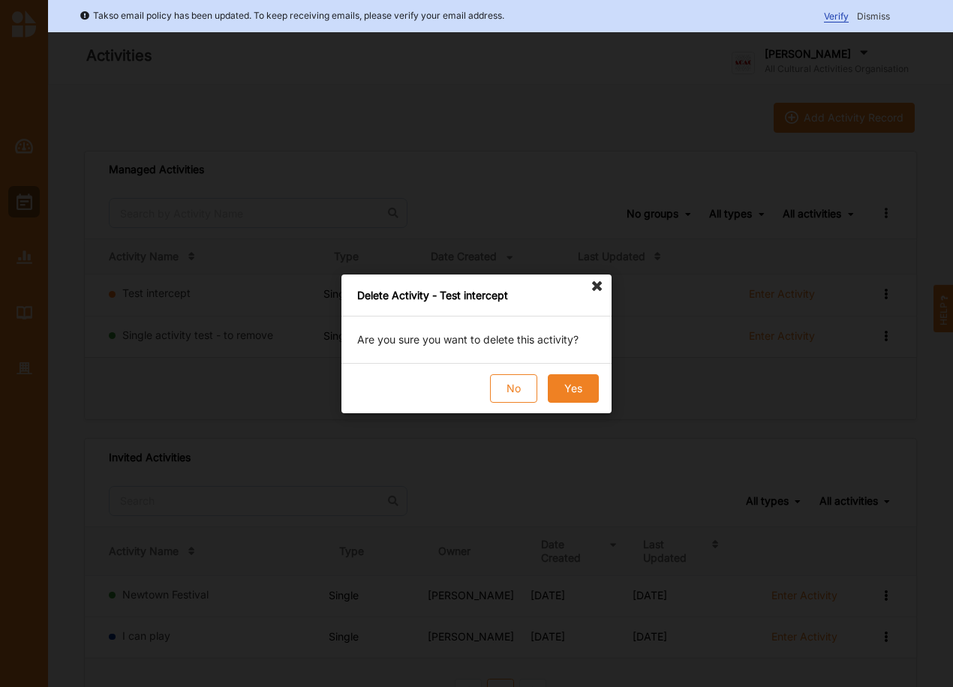
click at [566, 383] on button "Yes" at bounding box center [573, 388] width 51 height 29
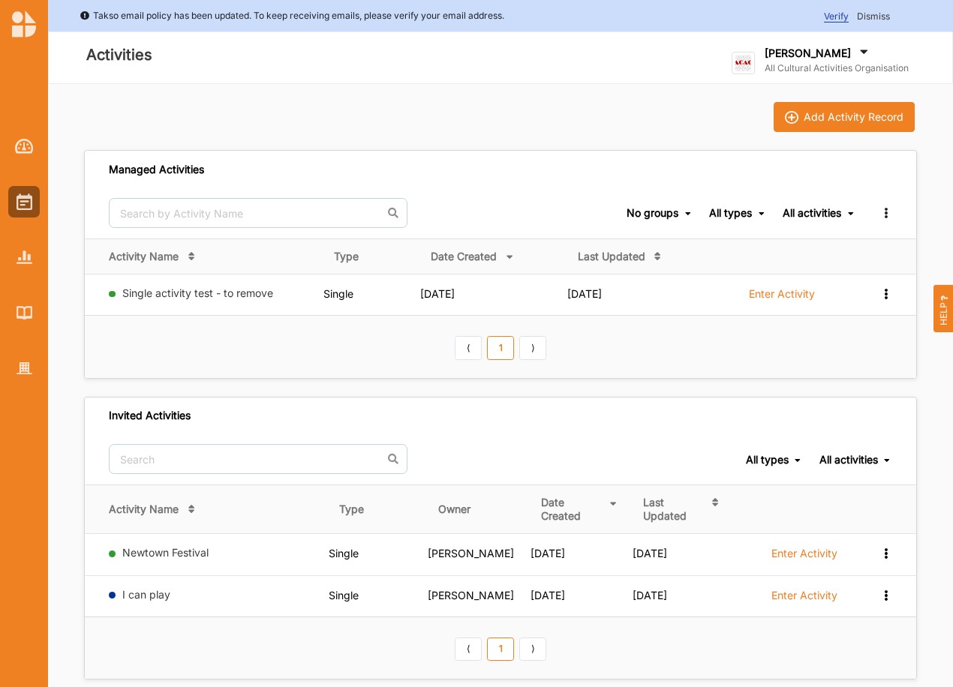
click at [887, 7] on div "Takso email policy has been updated. To keep receiving emails, please verify yo…" at bounding box center [500, 16] width 905 height 32
click at [882, 16] on span "Dismiss" at bounding box center [873, 16] width 33 height 11
